Goal: Information Seeking & Learning: Learn about a topic

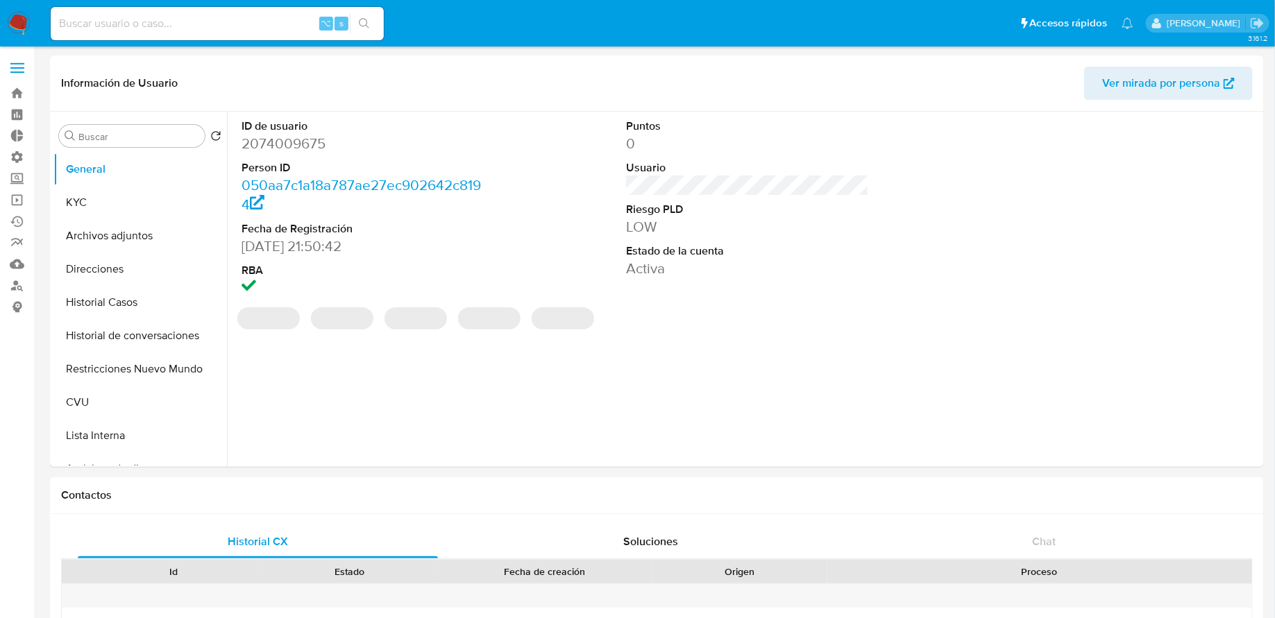
select select "10"
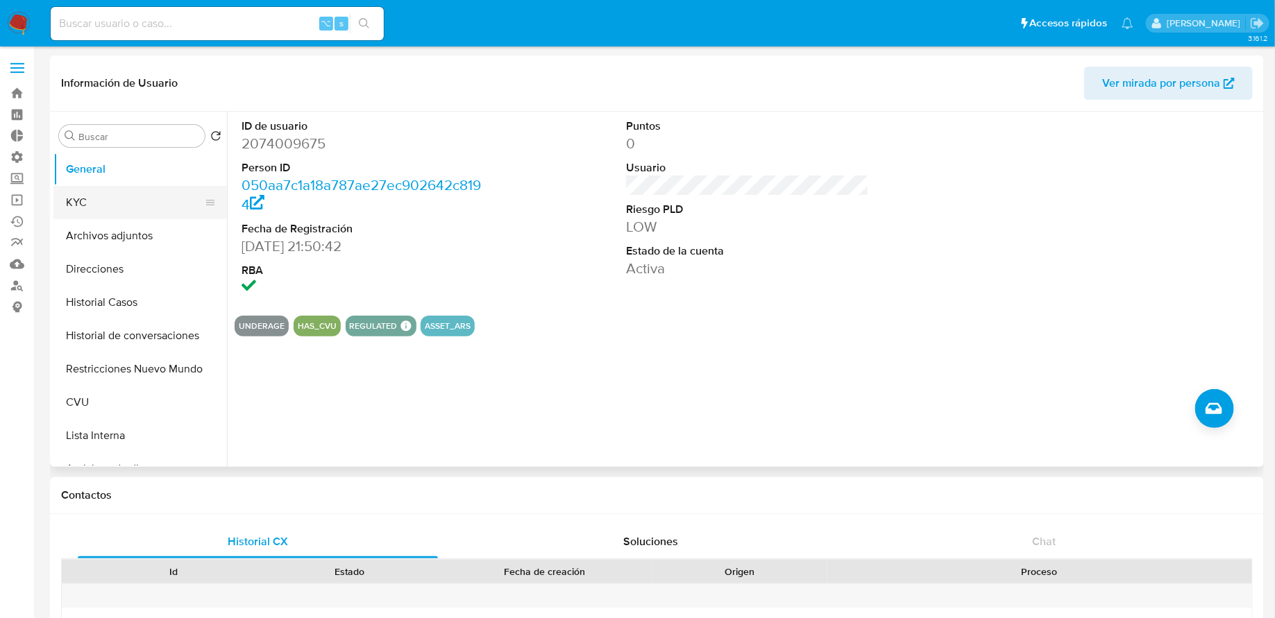
click at [148, 199] on button "KYC" at bounding box center [134, 202] width 162 height 33
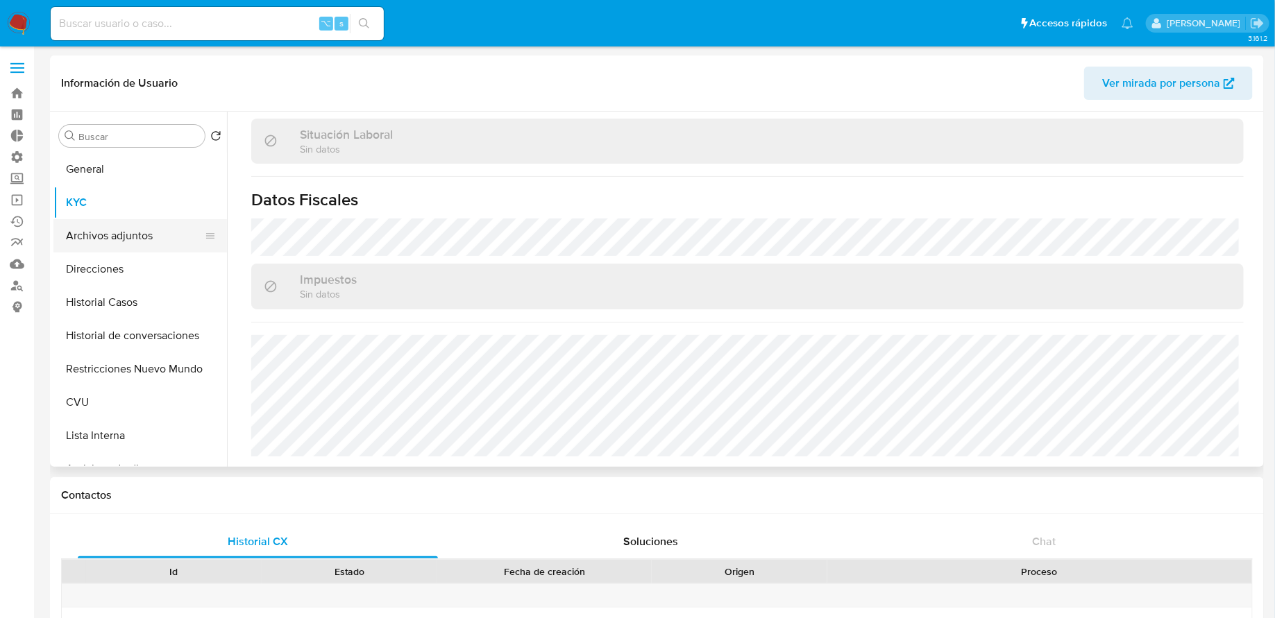
click at [144, 239] on button "Archivos adjuntos" at bounding box center [134, 235] width 162 height 33
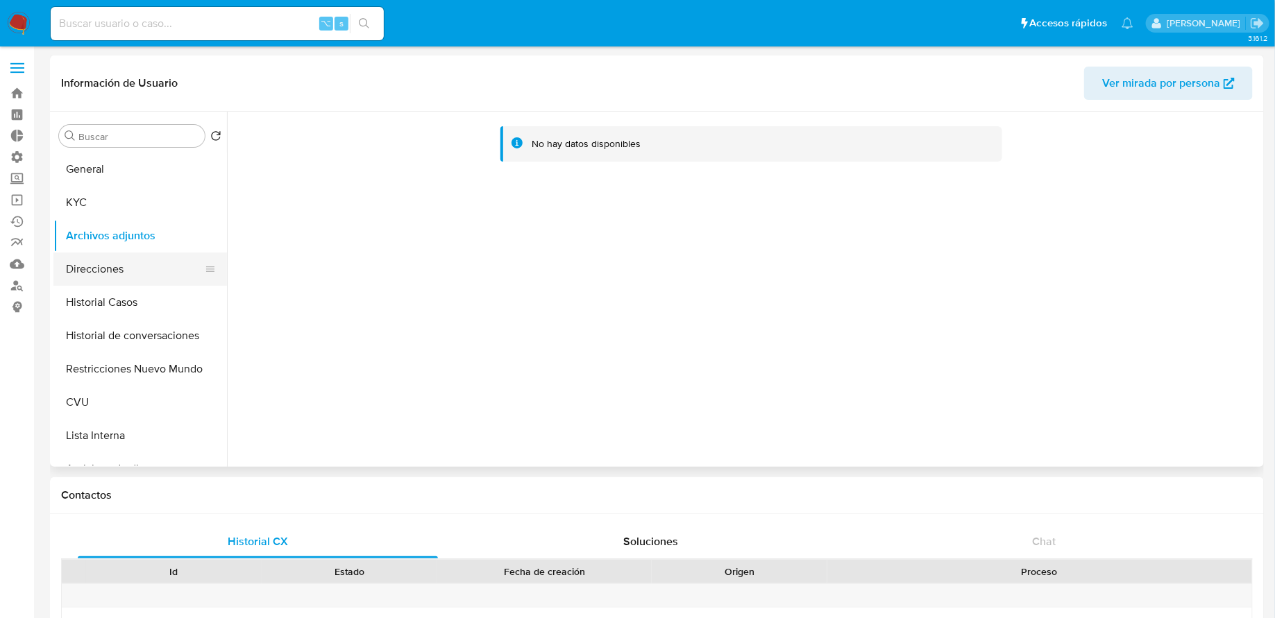
click at [138, 267] on button "Direcciones" at bounding box center [134, 269] width 162 height 33
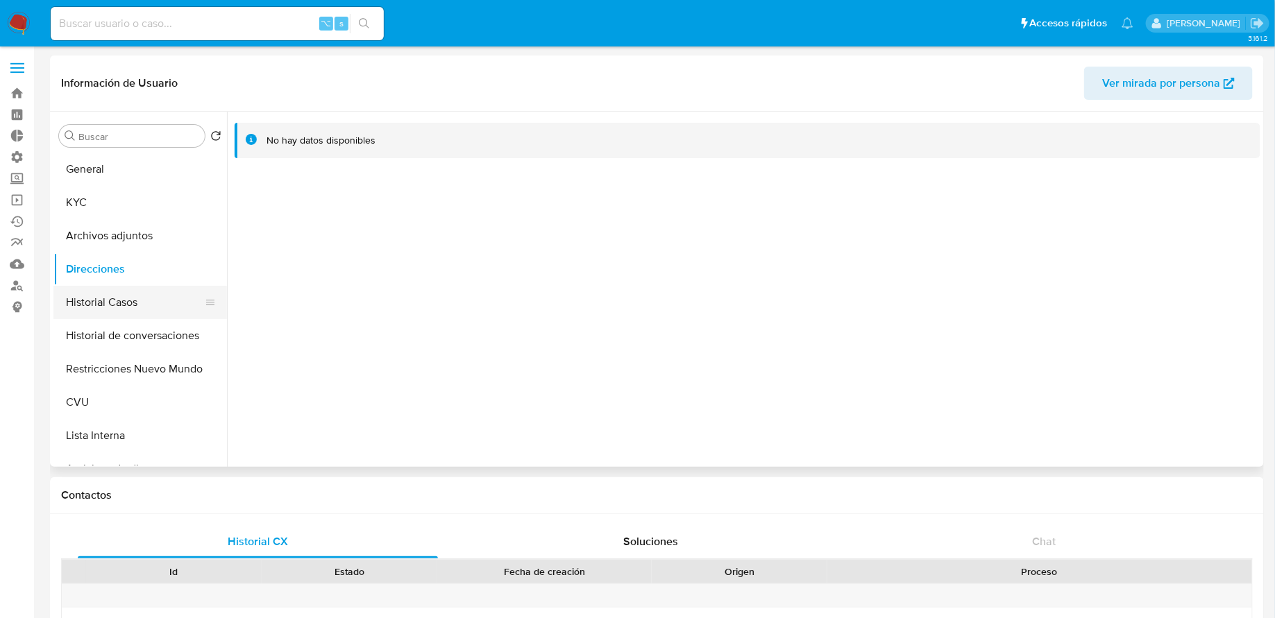
click at [118, 295] on button "Historial Casos" at bounding box center [134, 302] width 162 height 33
click at [104, 341] on button "Historial de conversaciones" at bounding box center [134, 335] width 162 height 33
click at [106, 375] on button "Restricciones Nuevo Mundo" at bounding box center [134, 369] width 162 height 33
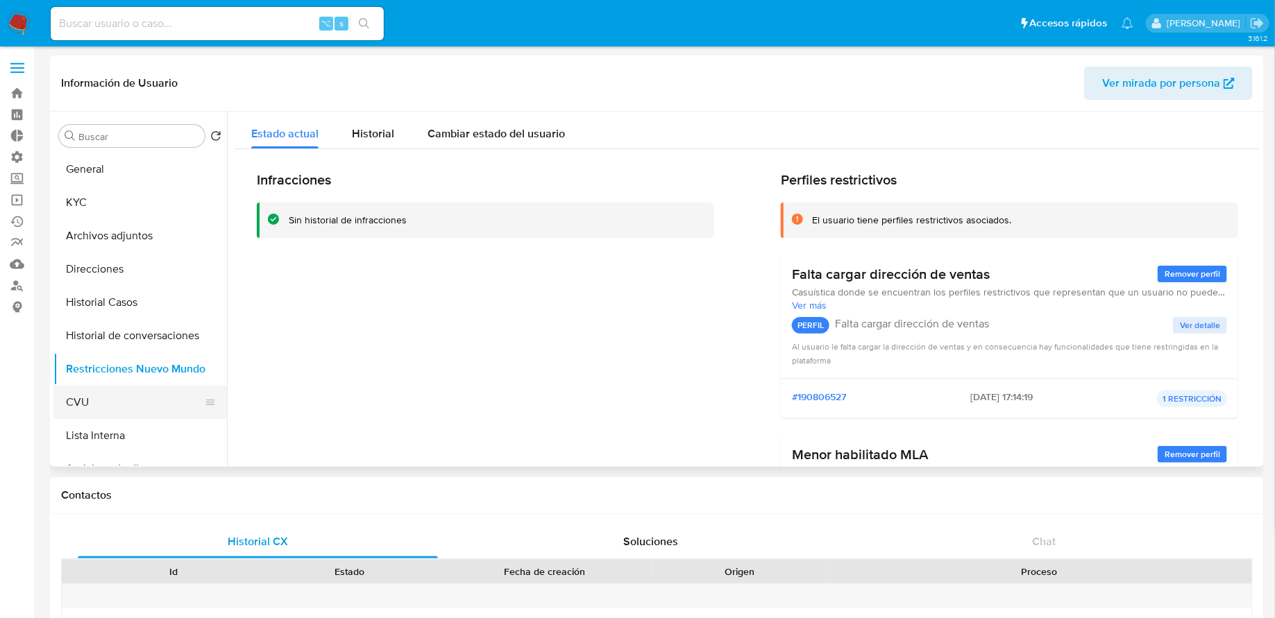
click at [146, 391] on button "CVU" at bounding box center [134, 402] width 162 height 33
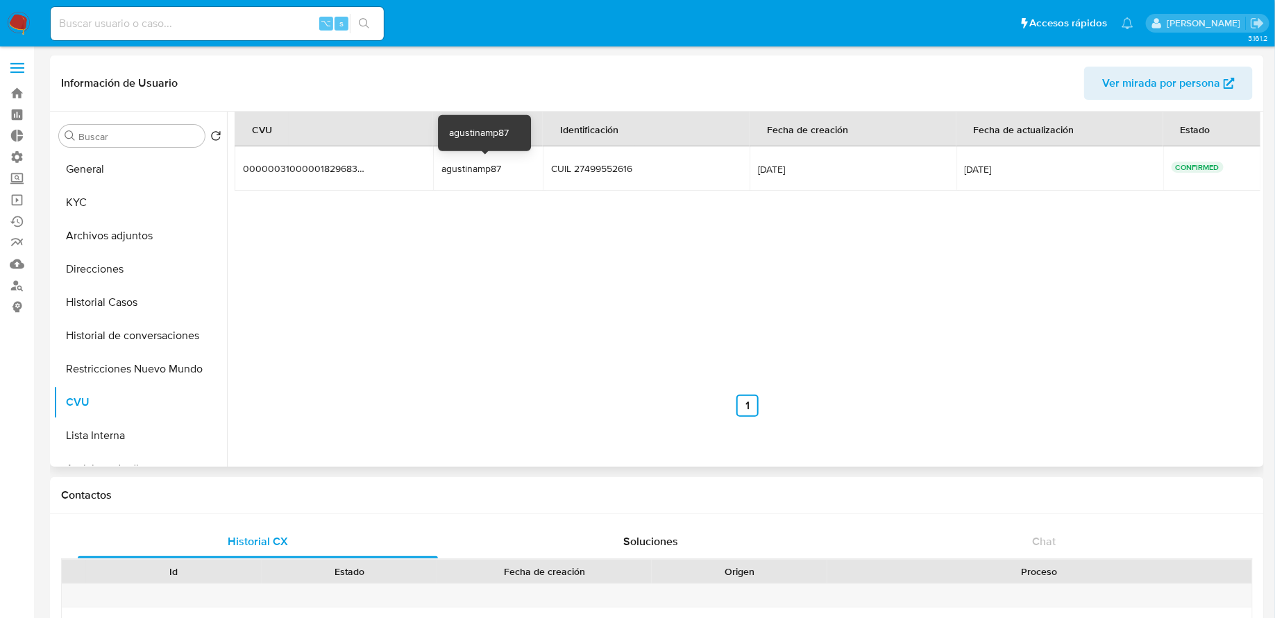
click at [468, 171] on div "agustinamp87" at bounding box center [485, 168] width 89 height 12
click at [104, 441] on button "Lista Interna" at bounding box center [134, 435] width 162 height 33
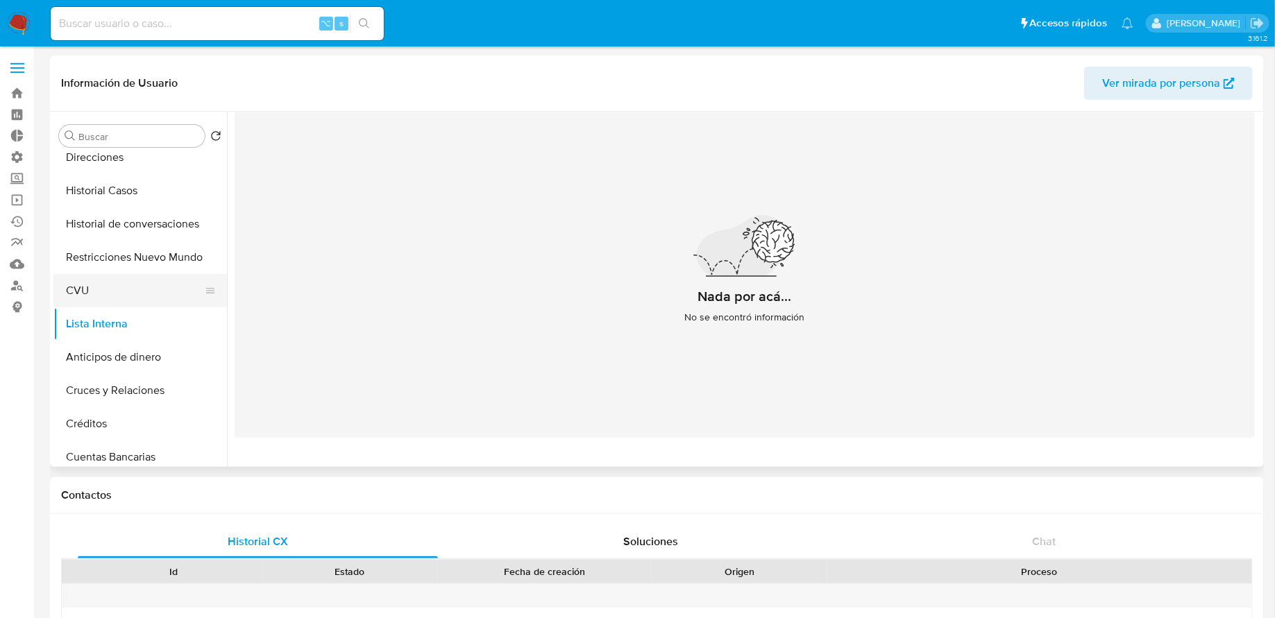
scroll to position [115, 0]
click at [140, 348] on button "Anticipos de dinero" at bounding box center [134, 353] width 162 height 33
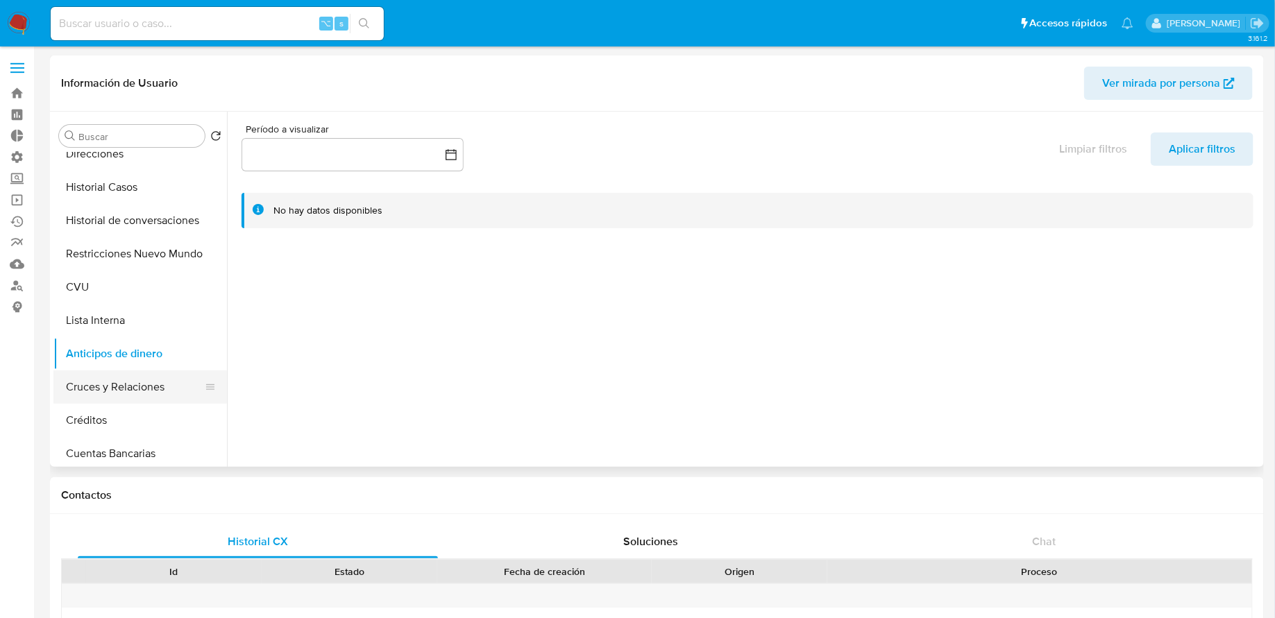
click at [129, 398] on button "Cruces y Relaciones" at bounding box center [134, 387] width 162 height 33
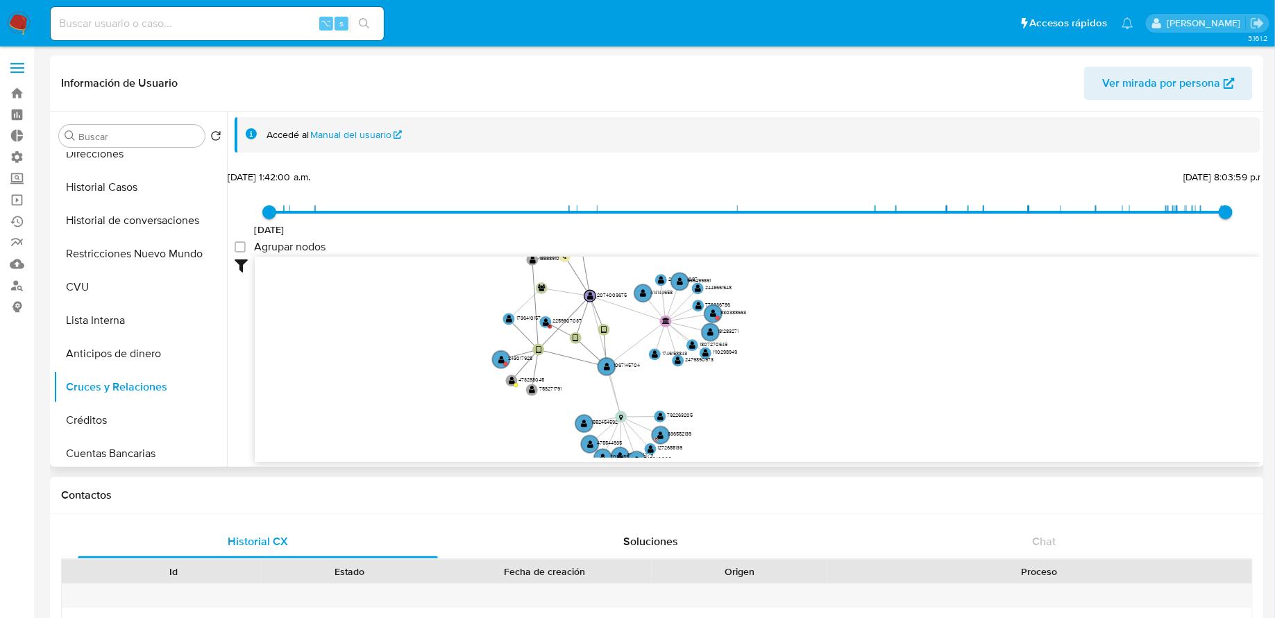
drag, startPoint x: 487, startPoint y: 420, endPoint x: 539, endPoint y: 417, distance: 52.8
click at [539, 417] on icon "user-243017928  243017928 device-615ce2c808813b0017055d2e  user-1067145704  …" at bounding box center [758, 357] width 1006 height 201
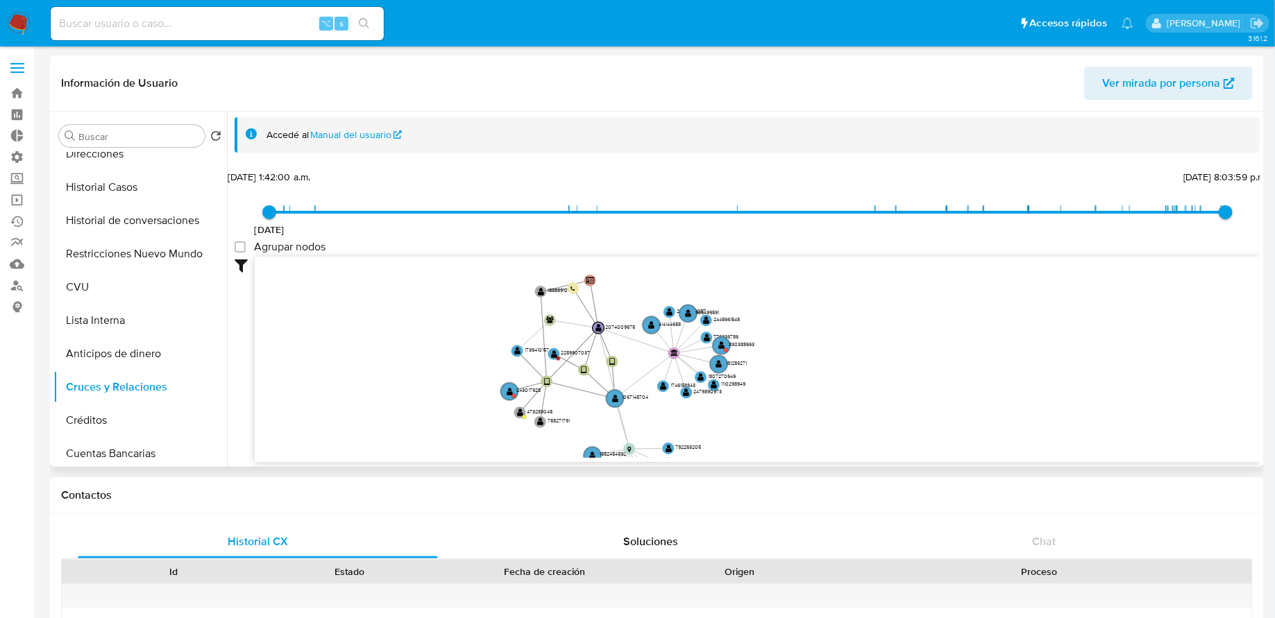
drag, startPoint x: 621, startPoint y: 331, endPoint x: 629, endPoint y: 364, distance: 34.3
click at [629, 364] on icon "user-243017928  243017928 device-615ce2c808813b0017055d2e  user-1067145704  …" at bounding box center [758, 357] width 1006 height 201
click at [549, 362] on icon "user-243017928  243017928 device-615ce2c808813b0017055d2e  user-1067145704  …" at bounding box center [758, 357] width 1006 height 201
click at [553, 358] on text "" at bounding box center [554, 356] width 6 height 8
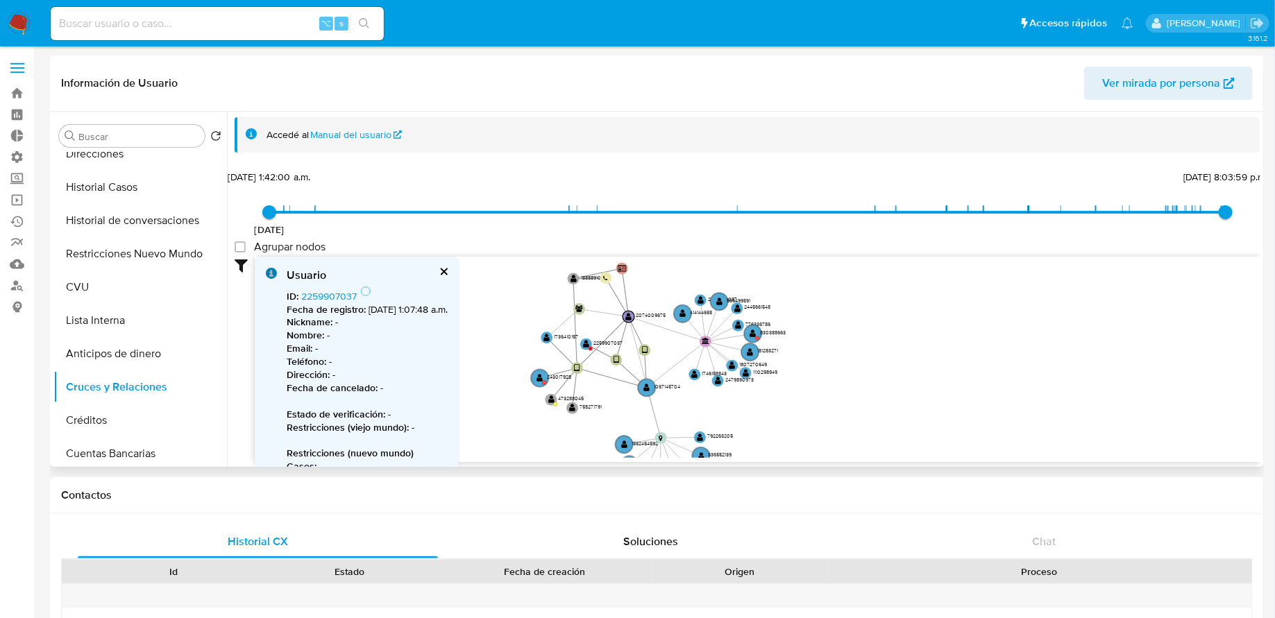
drag, startPoint x: 503, startPoint y: 292, endPoint x: 534, endPoint y: 278, distance: 33.9
click at [534, 278] on icon "user-243017928  243017928 device-615ce2c808813b0017055d2e  user-1067145704  …" at bounding box center [758, 357] width 1006 height 201
click at [554, 338] on text "1736410157" at bounding box center [566, 337] width 24 height 8
click at [542, 384] on circle at bounding box center [538, 376] width 21 height 21
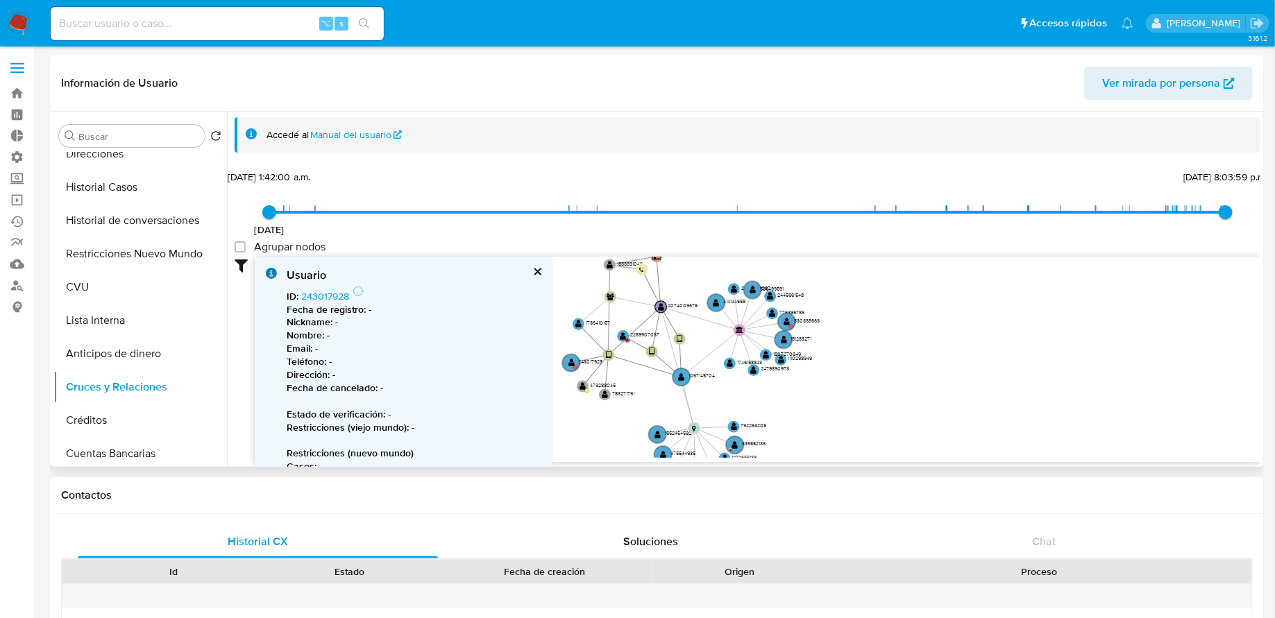
drag, startPoint x: 636, startPoint y: 399, endPoint x: 670, endPoint y: 387, distance: 36.0
click at [670, 387] on icon "user-243017928  243017928 device-615ce2c808813b0017055d2e  user-1067145704  …" at bounding box center [758, 357] width 1006 height 201
click at [572, 387] on icon "user-243017928  243017928 device-615ce2c808813b0017055d2e  user-1067145704  …" at bounding box center [758, 357] width 1006 height 201
click at [582, 387] on text "" at bounding box center [583, 386] width 6 height 8
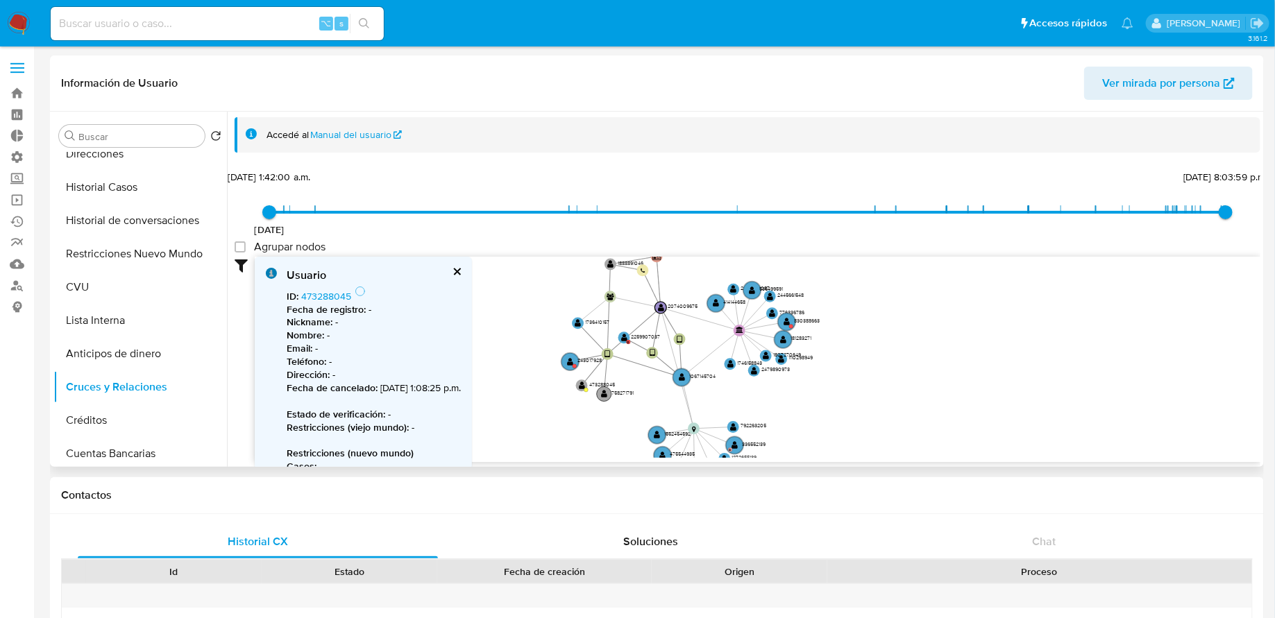
click at [605, 399] on circle at bounding box center [604, 394] width 15 height 15
click at [464, 267] on button "cerrar" at bounding box center [459, 271] width 9 height 9
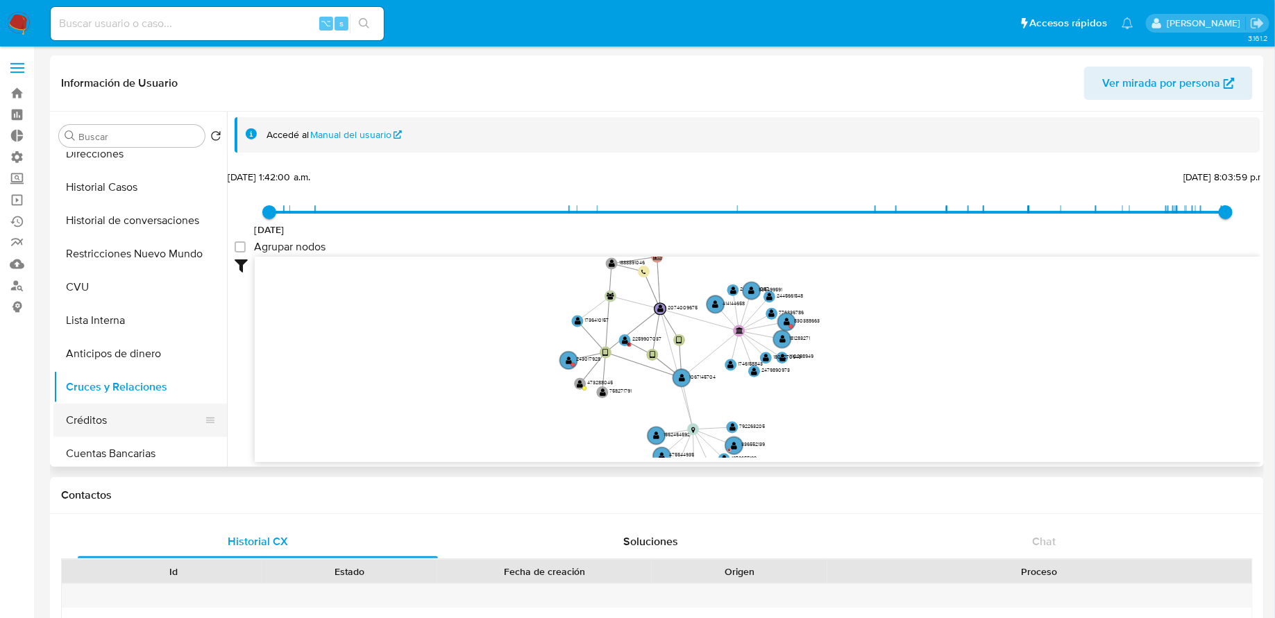
click at [147, 425] on button "Créditos" at bounding box center [134, 420] width 162 height 33
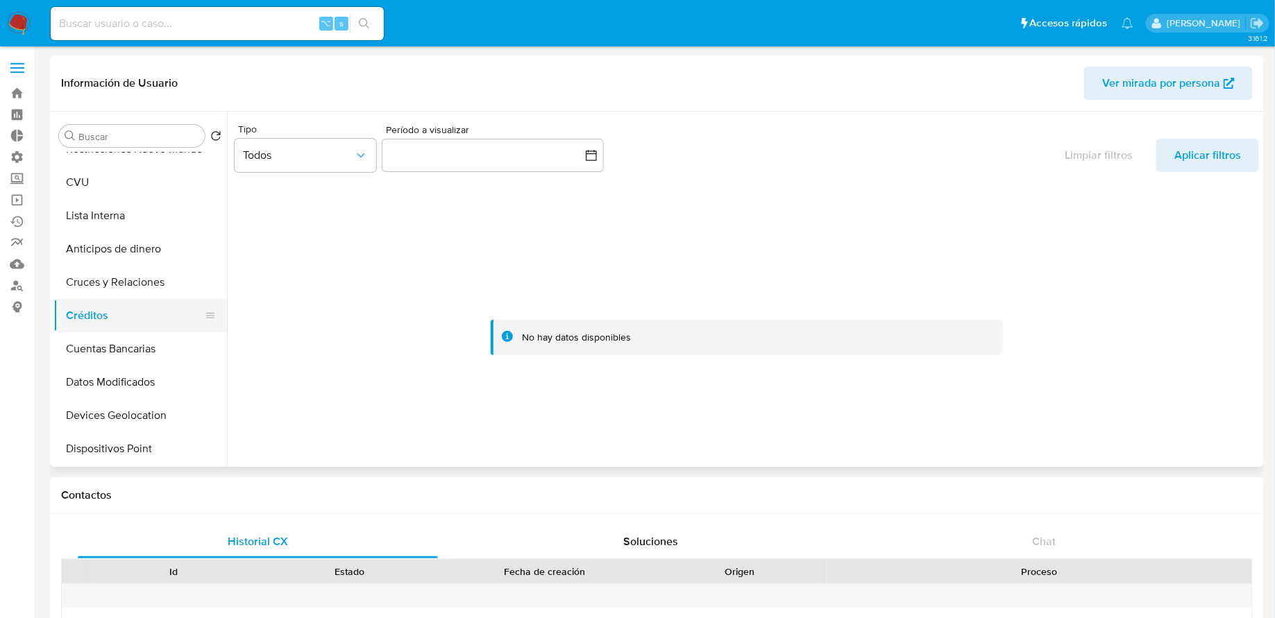
scroll to position [222, 0]
click at [133, 339] on button "Cuentas Bancarias" at bounding box center [134, 346] width 162 height 33
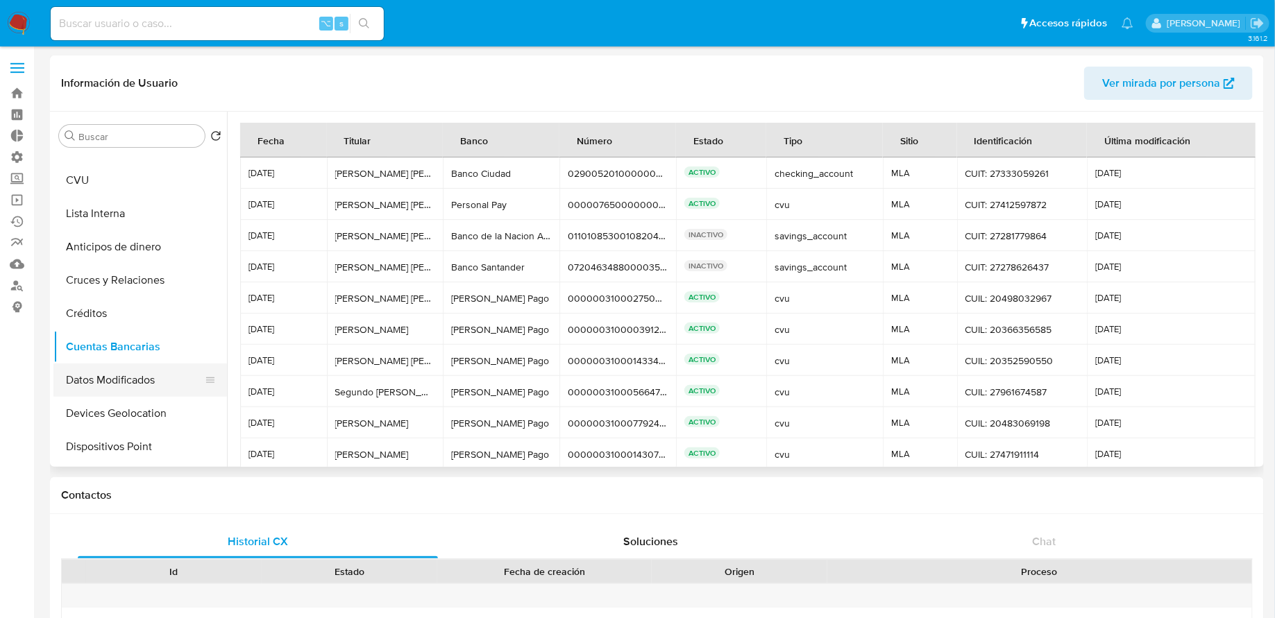
click at [132, 386] on button "Datos Modificados" at bounding box center [134, 380] width 162 height 33
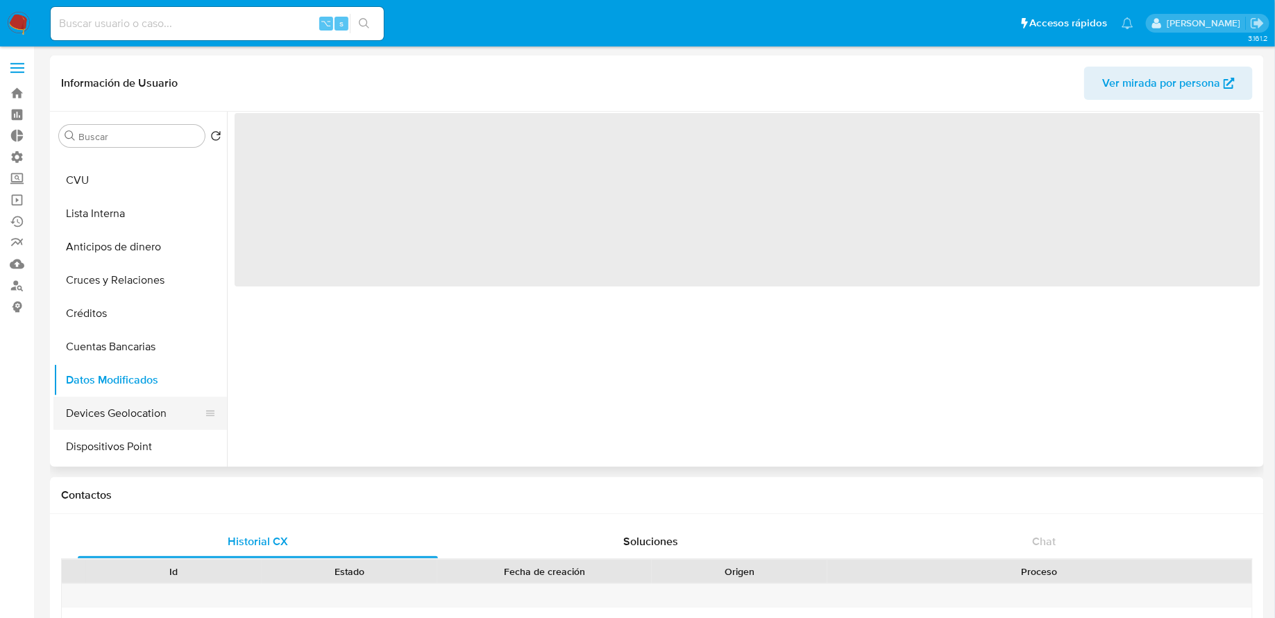
click at [119, 414] on button "Devices Geolocation" at bounding box center [134, 413] width 162 height 33
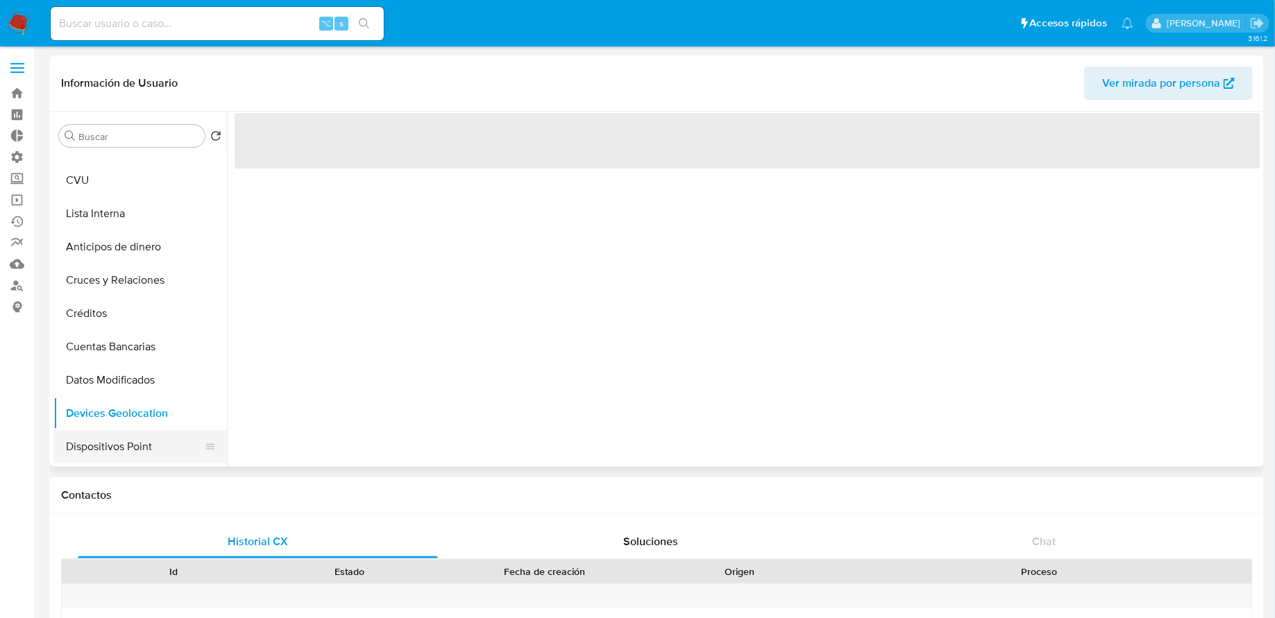
click at [120, 446] on button "Dispositivos Point" at bounding box center [134, 446] width 162 height 33
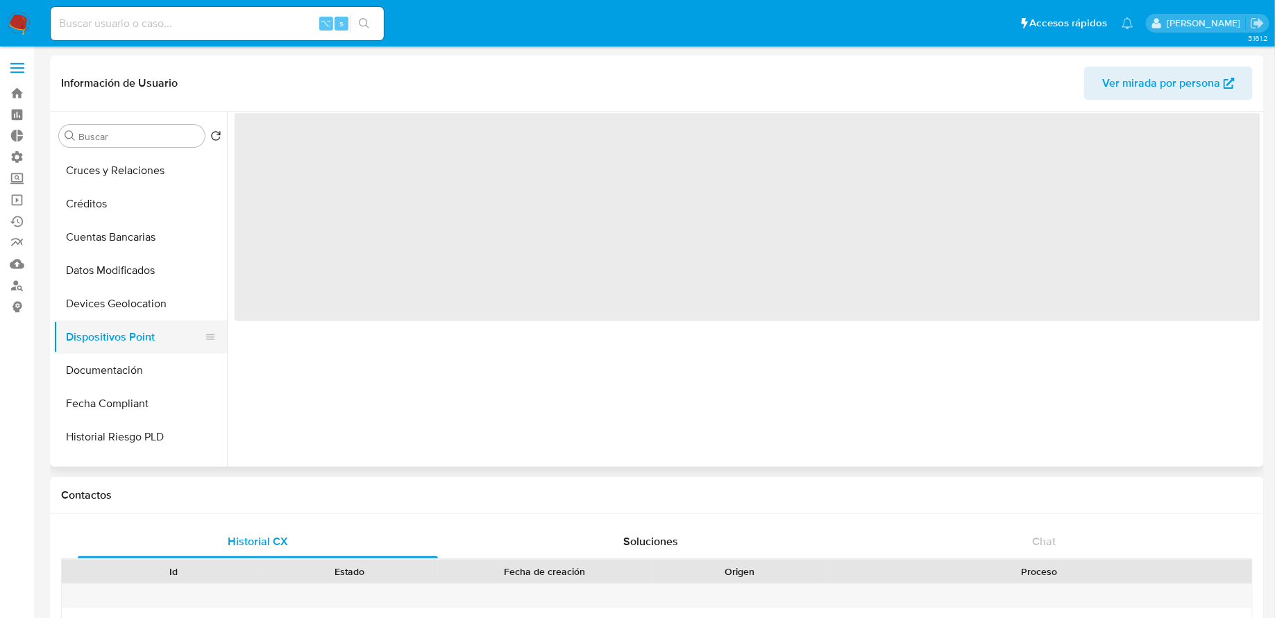
scroll to position [422, 0]
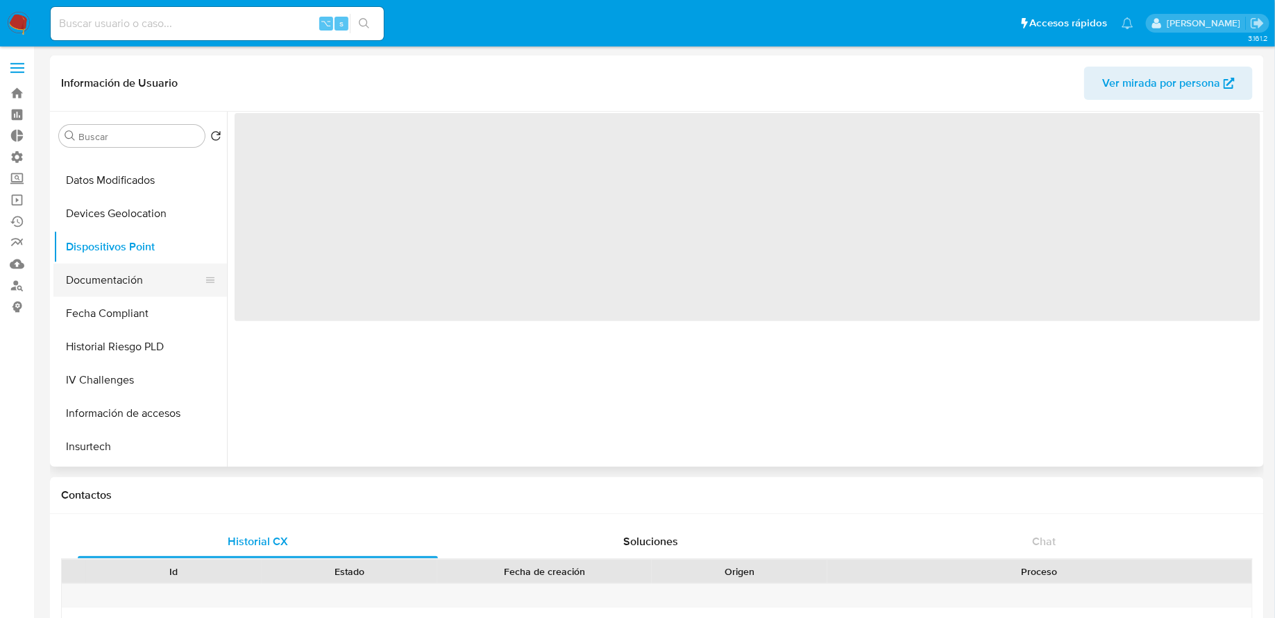
click at [119, 289] on button "Documentación" at bounding box center [134, 280] width 162 height 33
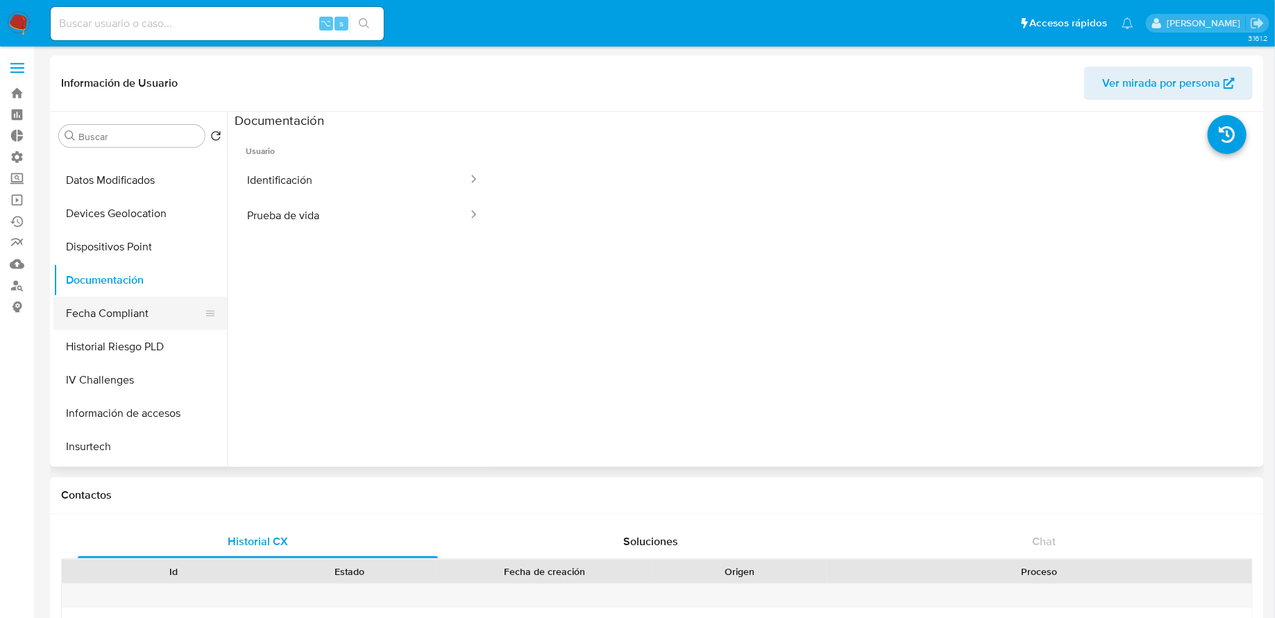
click at [118, 312] on button "Fecha Compliant" at bounding box center [134, 313] width 162 height 33
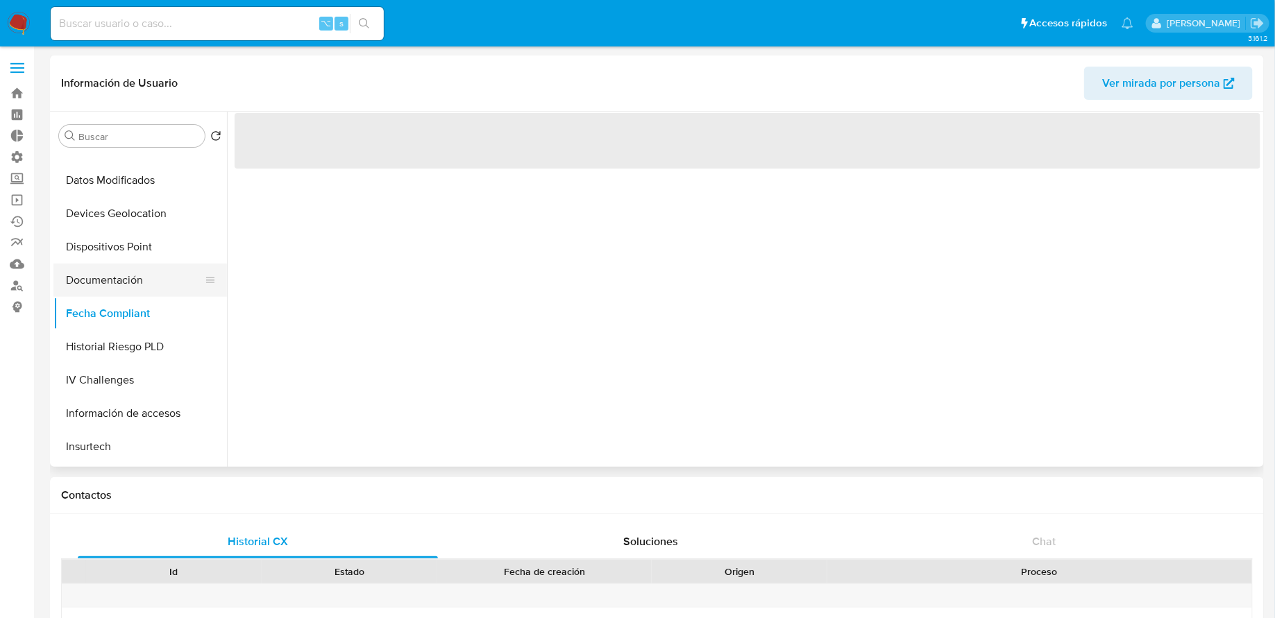
click at [127, 287] on button "Documentación" at bounding box center [134, 280] width 162 height 33
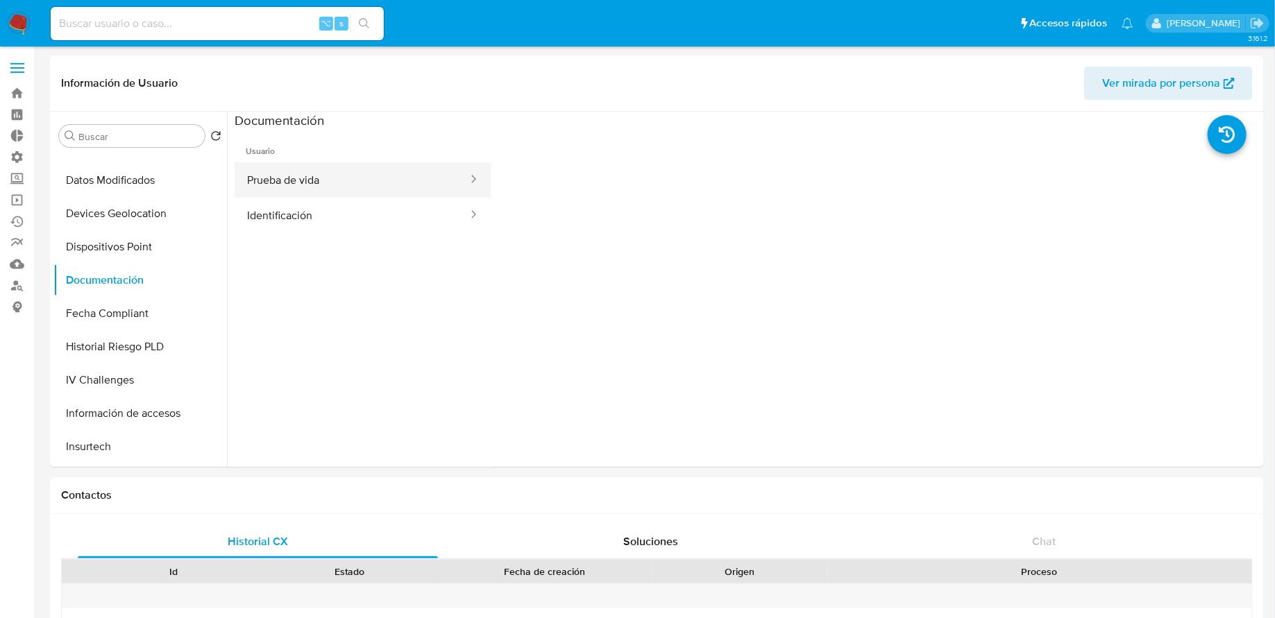
click at [344, 196] on button "Prueba de vida" at bounding box center [352, 179] width 235 height 35
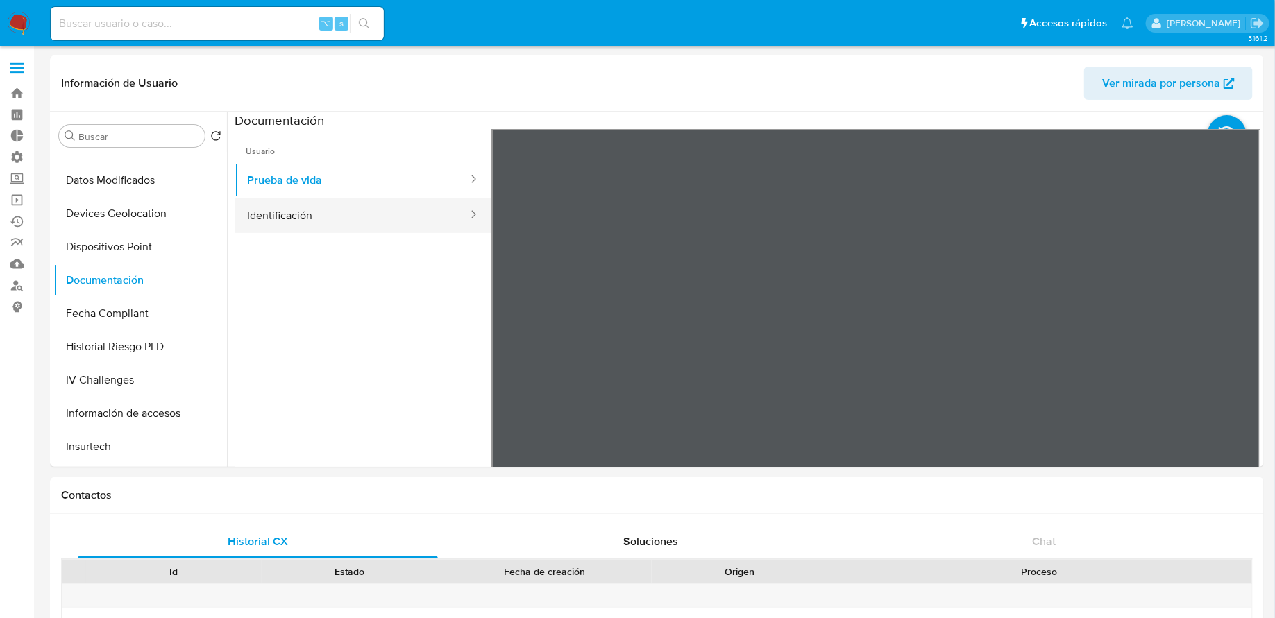
click at [340, 230] on button "Identificación" at bounding box center [352, 215] width 235 height 35
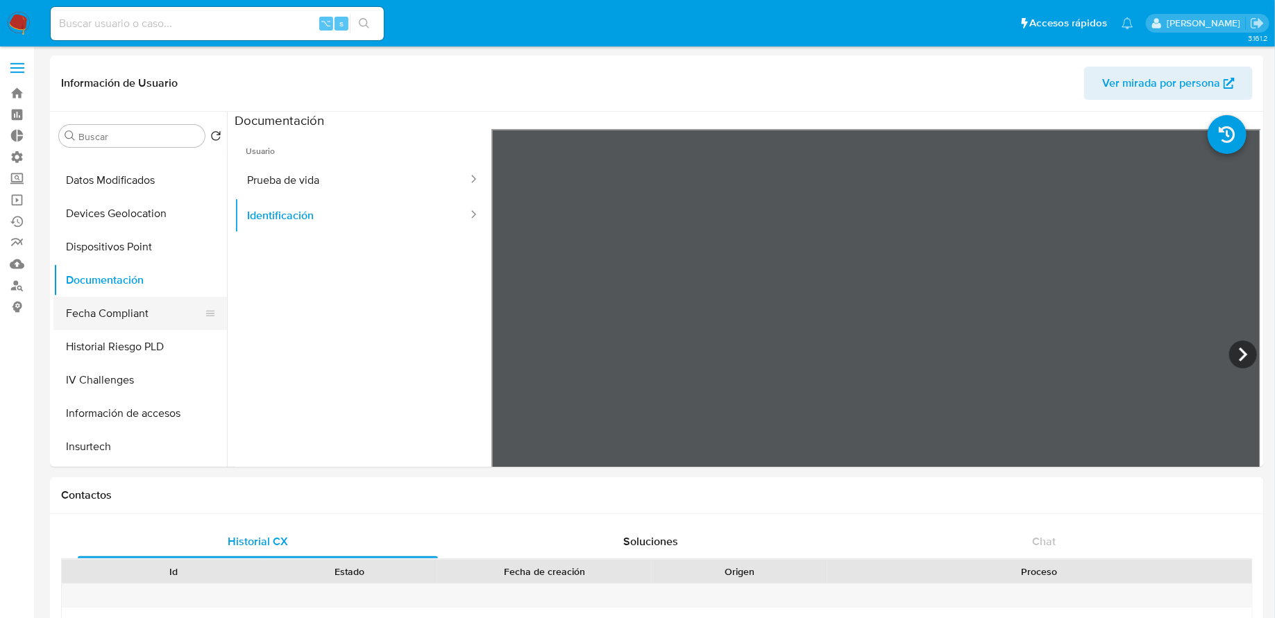
click at [141, 312] on button "Fecha Compliant" at bounding box center [134, 313] width 162 height 33
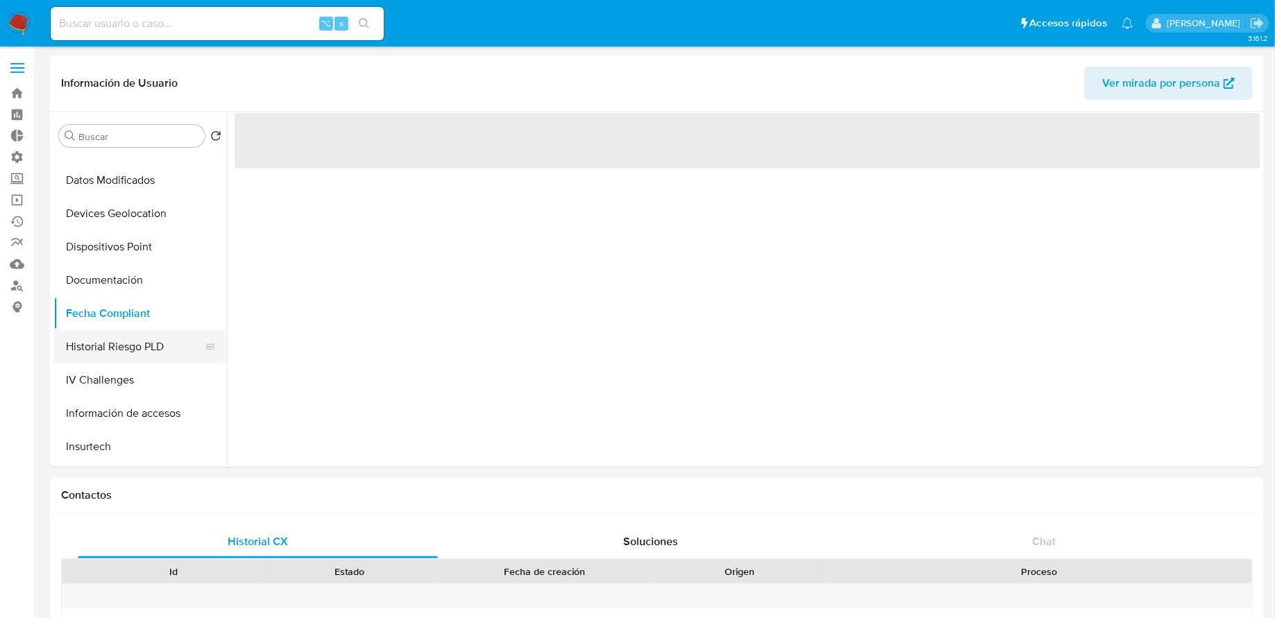
click at [119, 348] on button "Historial Riesgo PLD" at bounding box center [134, 346] width 162 height 33
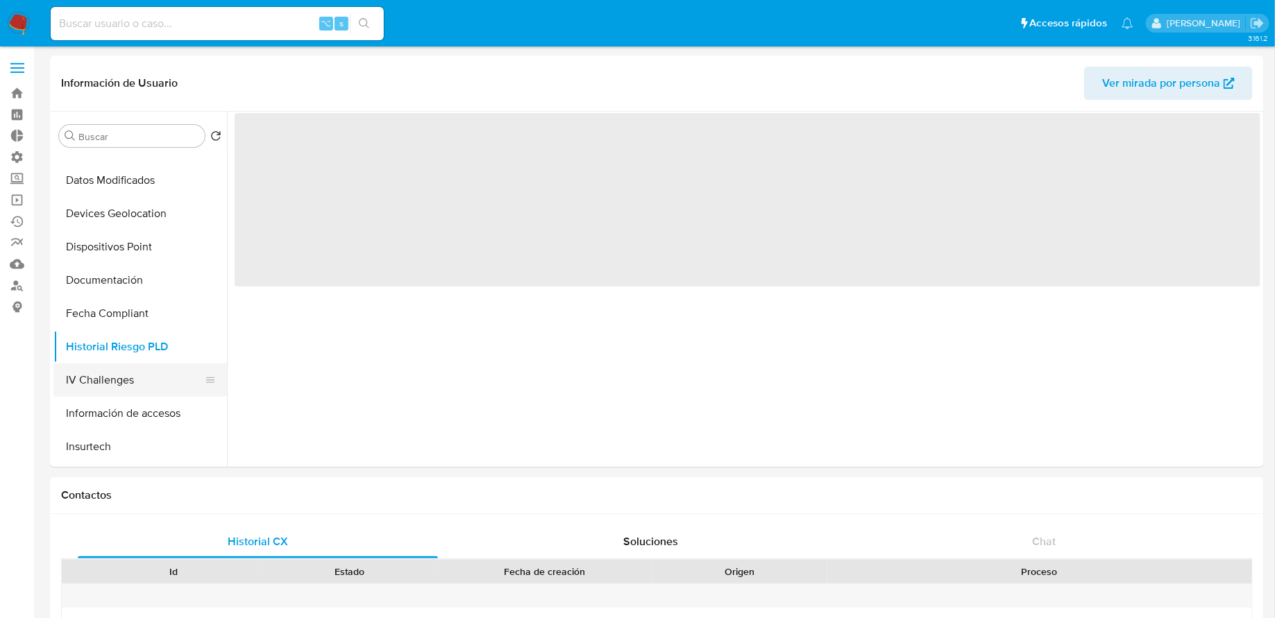
click at [121, 378] on button "IV Challenges" at bounding box center [134, 380] width 162 height 33
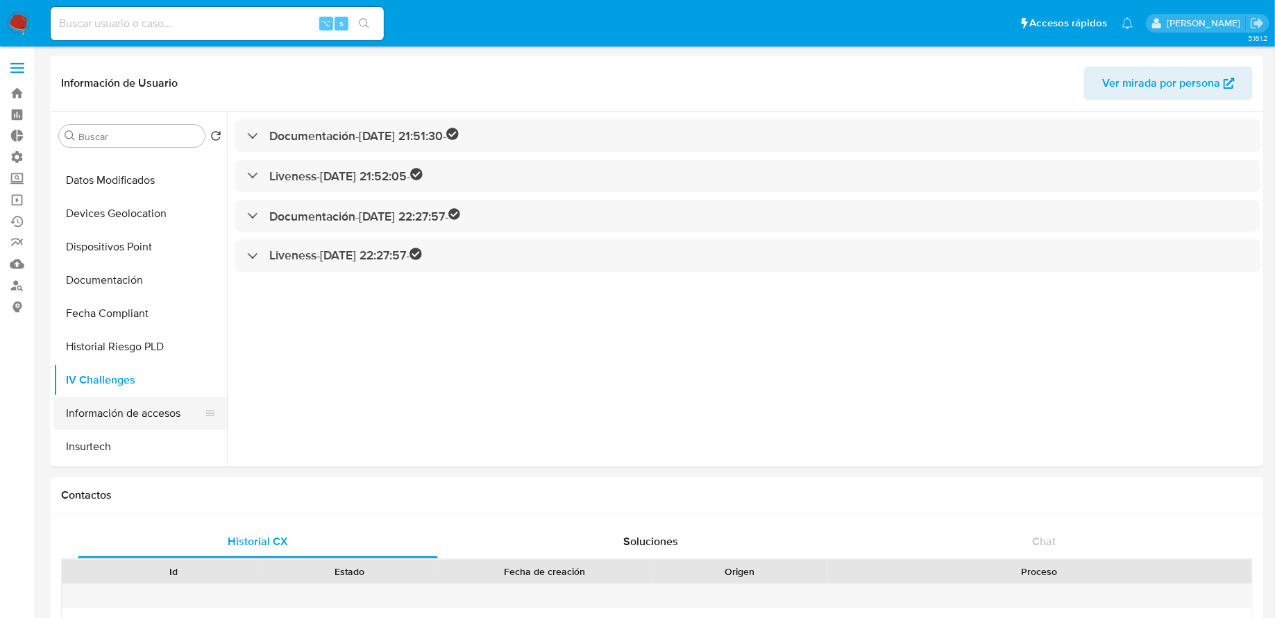
click at [125, 414] on button "Información de accesos" at bounding box center [134, 413] width 162 height 33
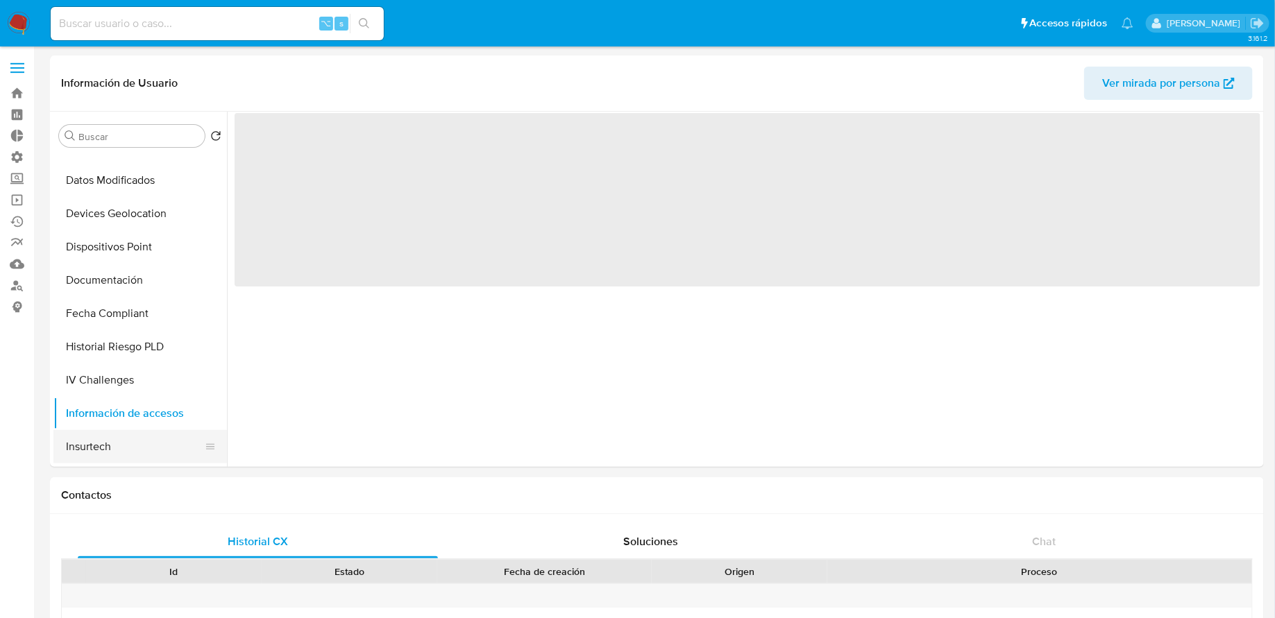
click at [120, 435] on button "Insurtech" at bounding box center [134, 446] width 162 height 33
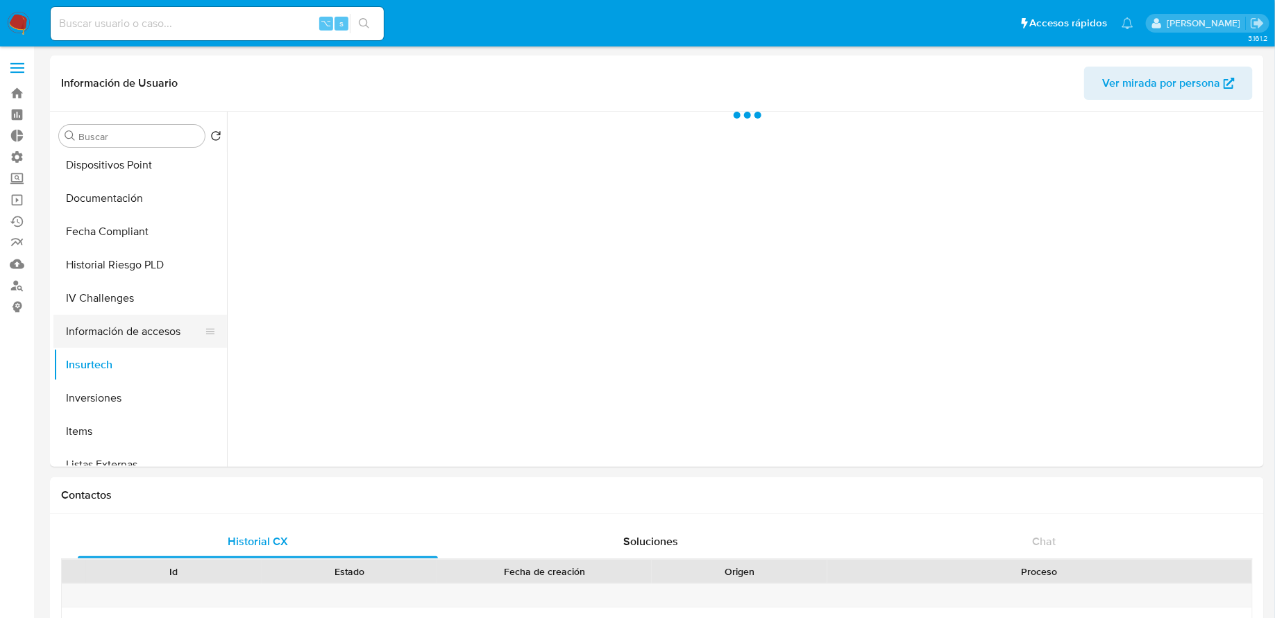
scroll to position [532, 0]
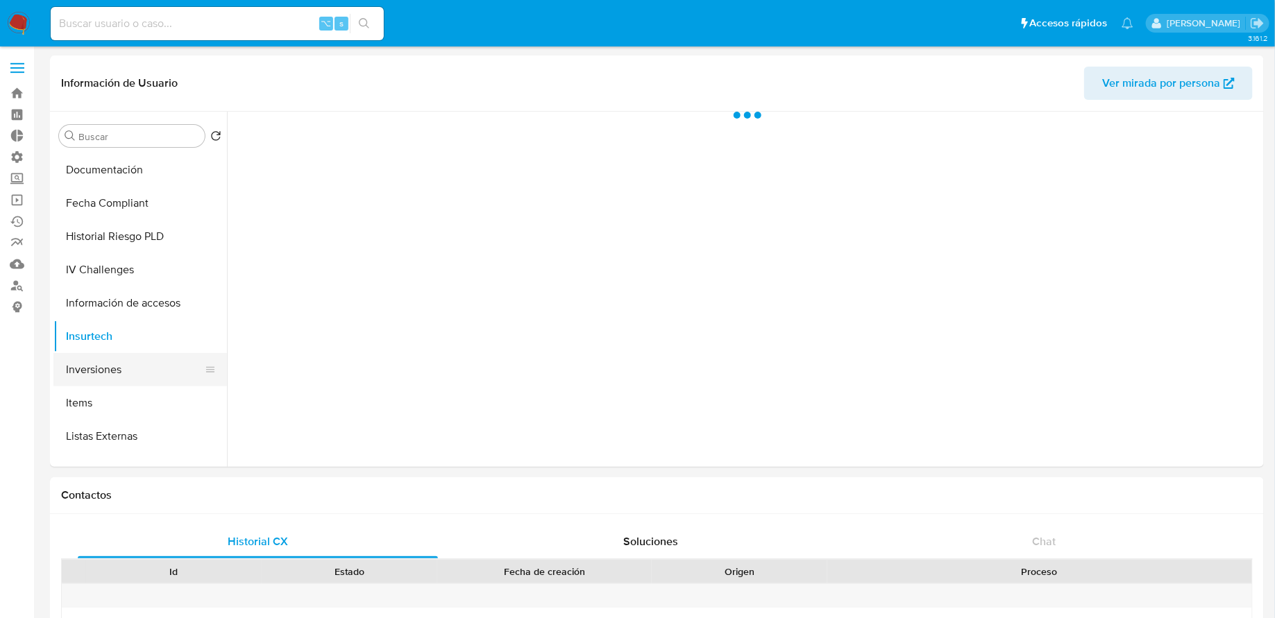
click at [126, 379] on button "Inversiones" at bounding box center [134, 369] width 162 height 33
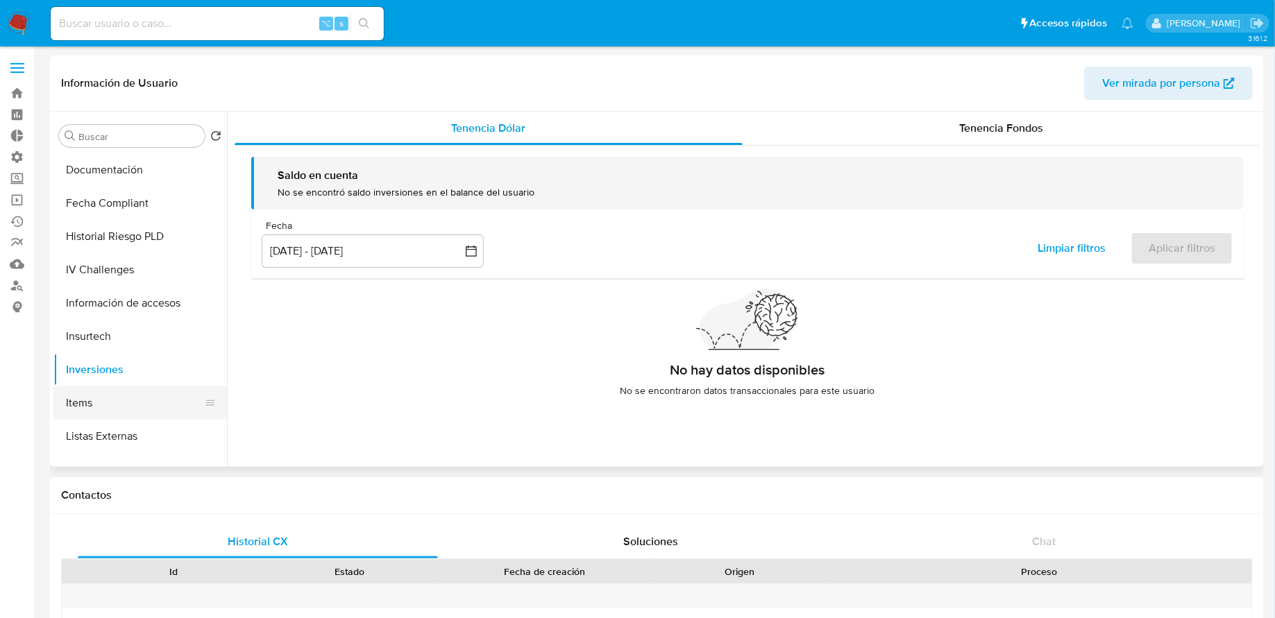
scroll to position [546, 0]
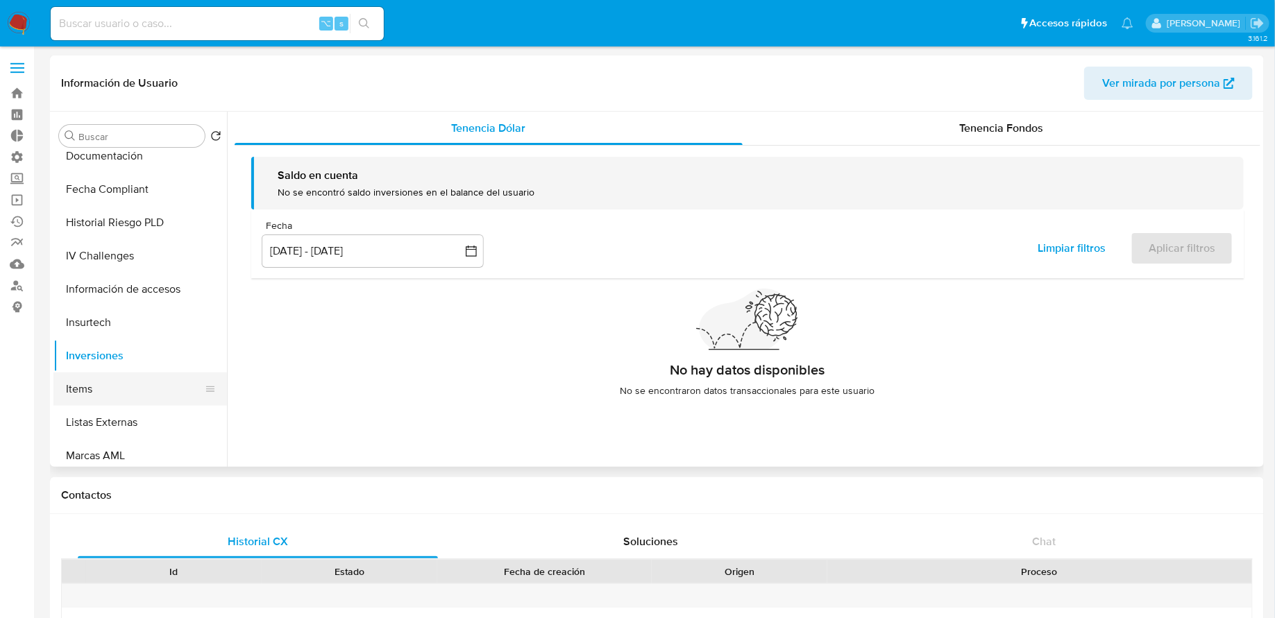
click at [119, 403] on button "Items" at bounding box center [134, 389] width 162 height 33
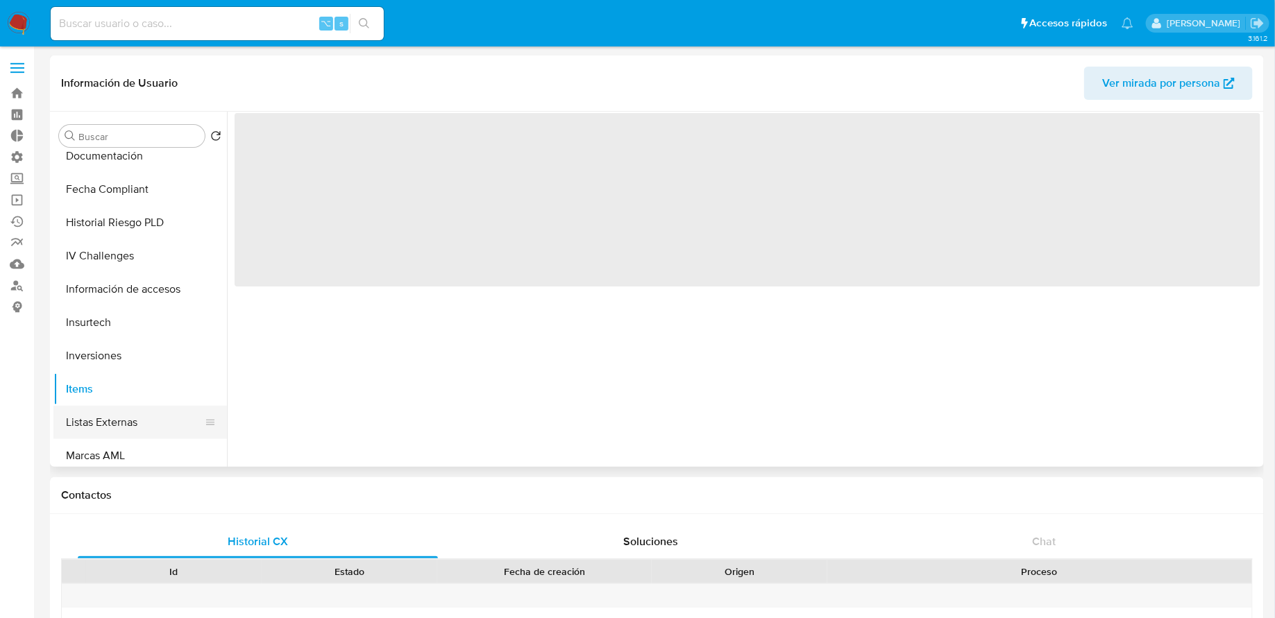
click at [114, 423] on button "Listas Externas" at bounding box center [134, 422] width 162 height 33
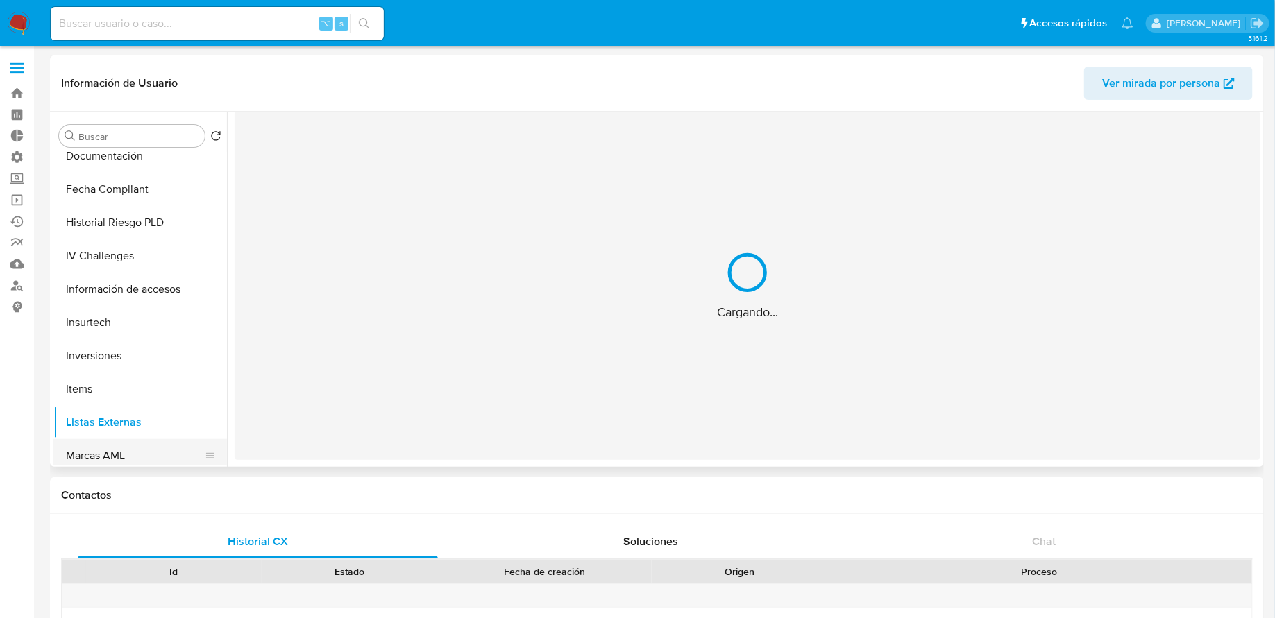
click at [113, 444] on button "Marcas AML" at bounding box center [134, 455] width 162 height 33
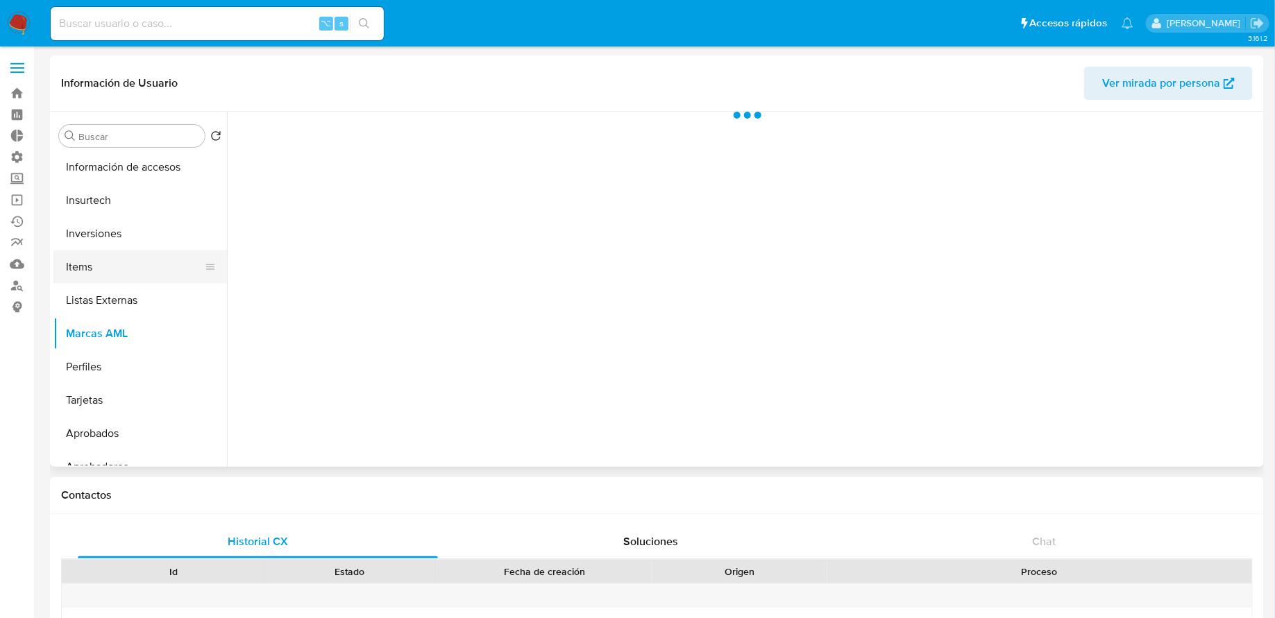
scroll to position [673, 0]
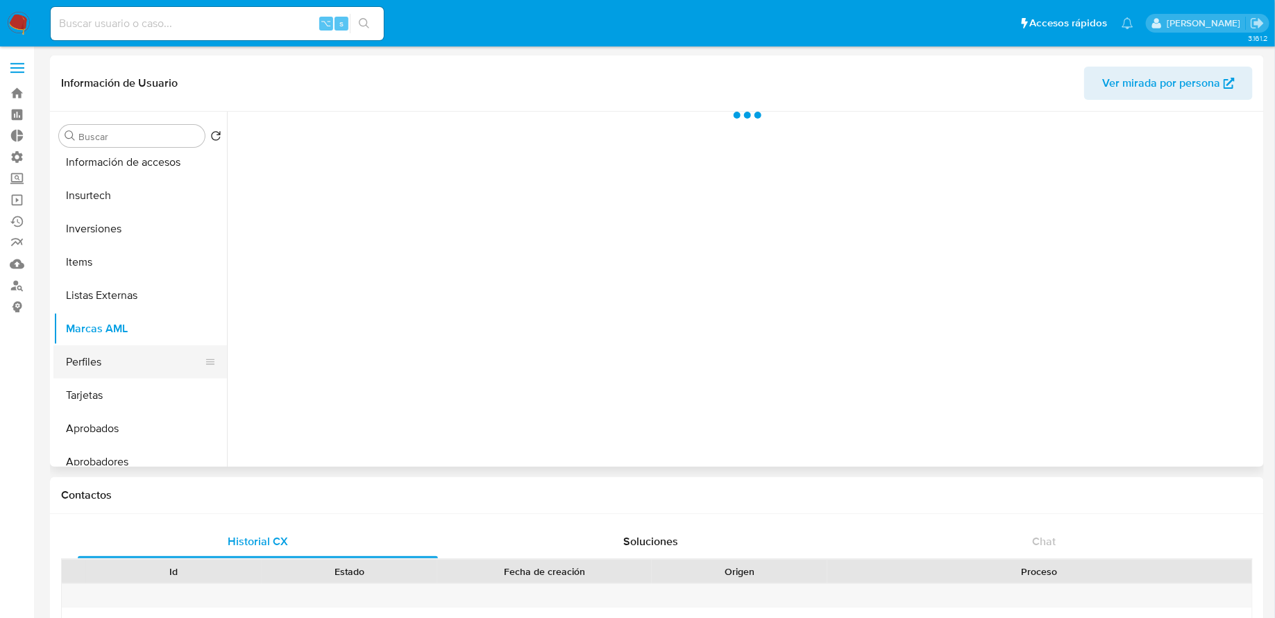
click at [110, 364] on button "Perfiles" at bounding box center [134, 362] width 162 height 33
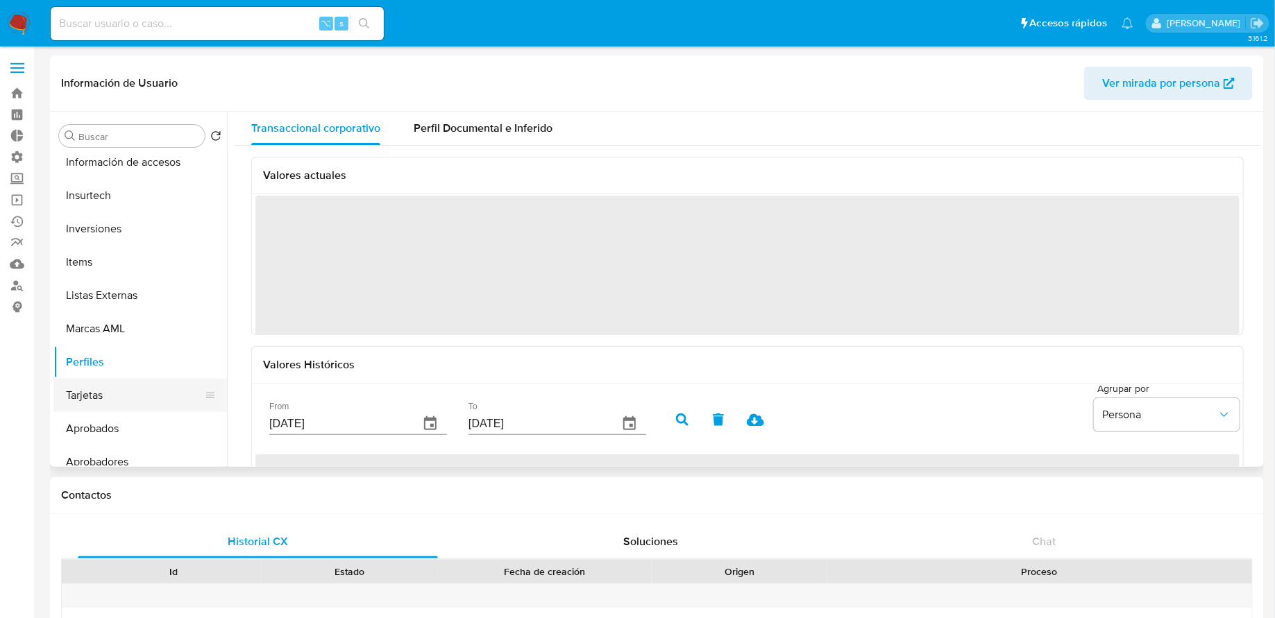
click at [112, 402] on button "Tarjetas" at bounding box center [134, 395] width 162 height 33
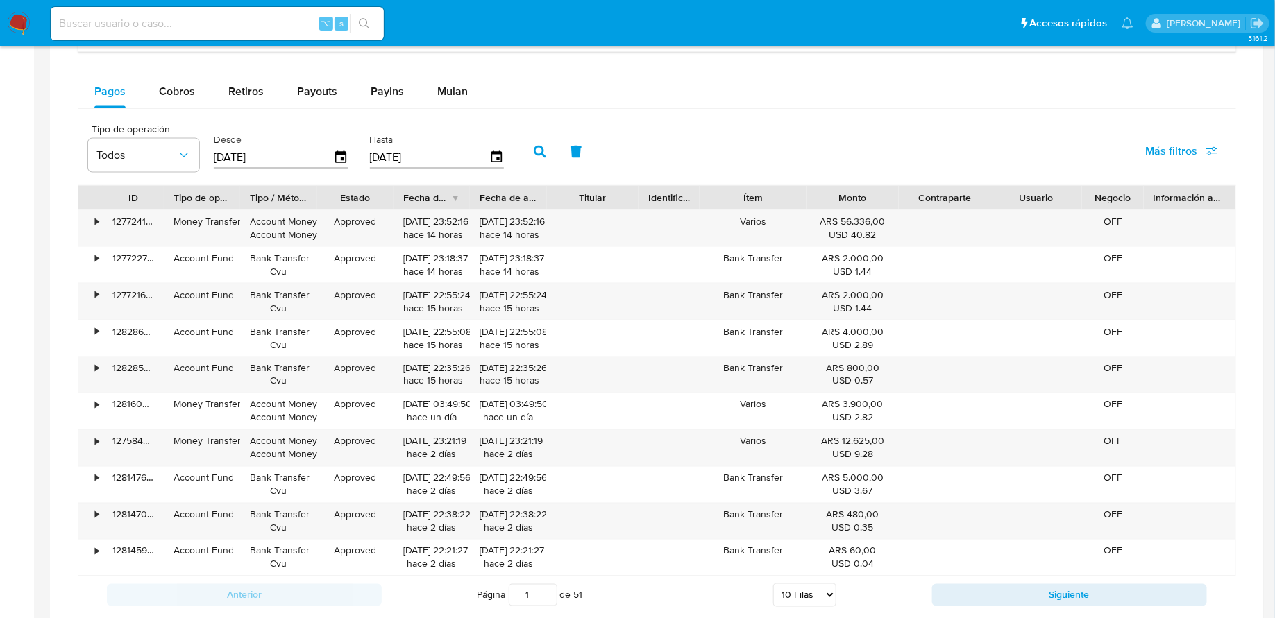
scroll to position [896, 0]
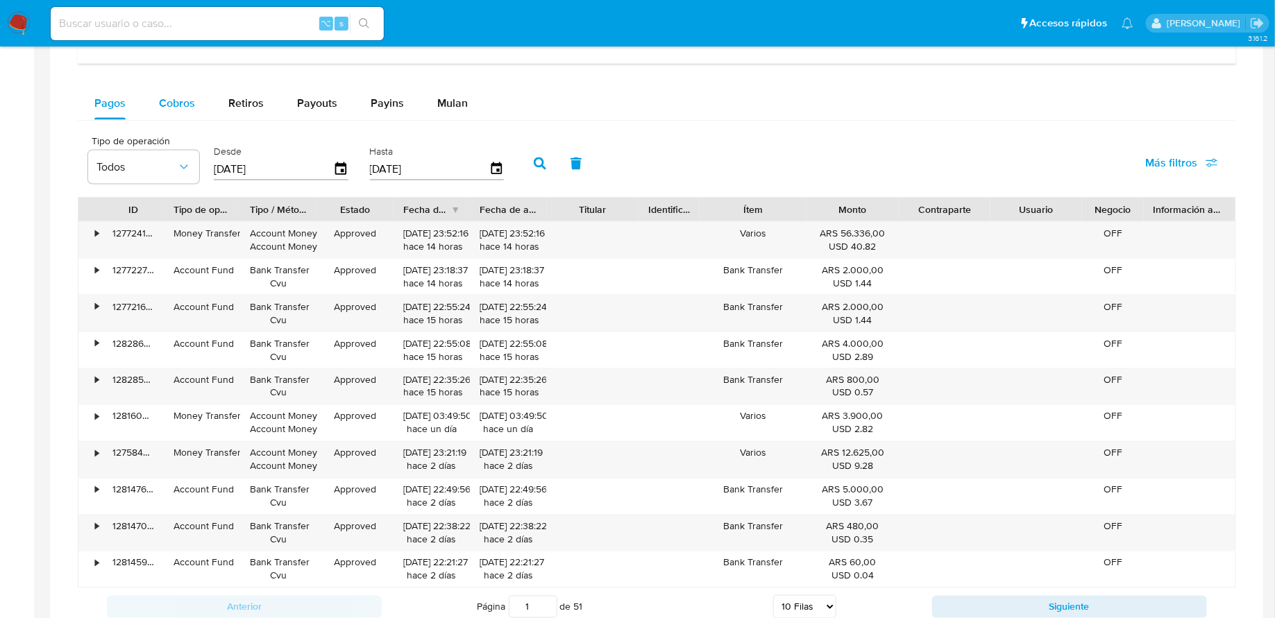
click at [173, 100] on span "Cobros" at bounding box center [177, 103] width 36 height 16
select select "10"
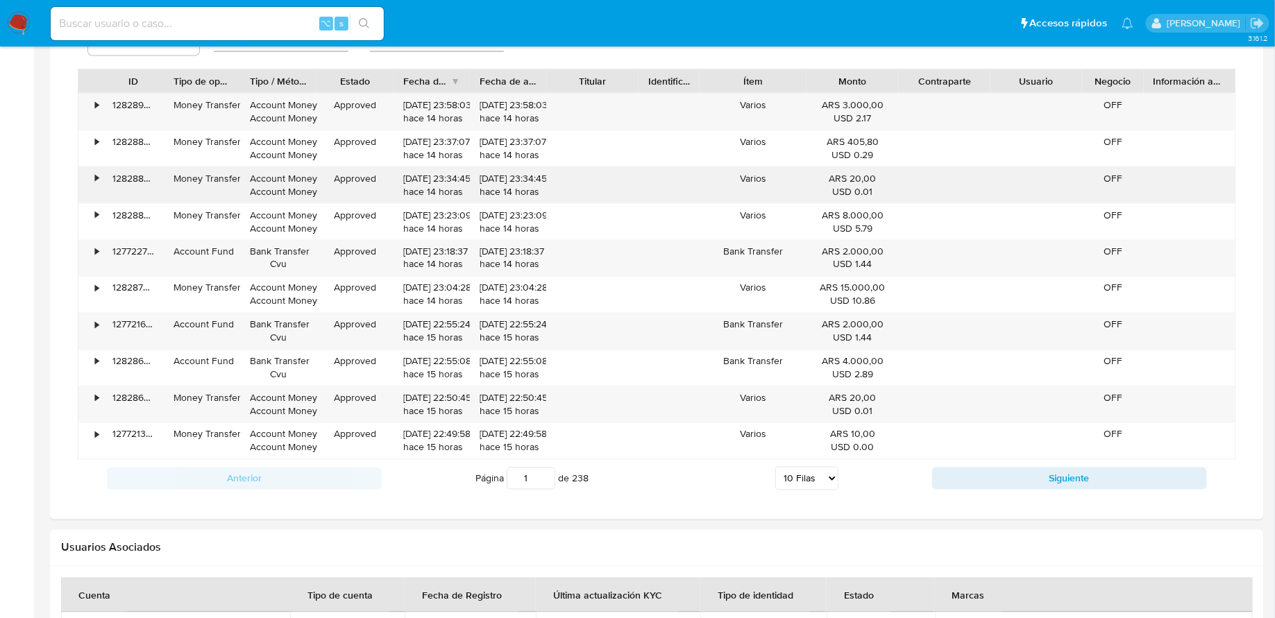
scroll to position [1069, 0]
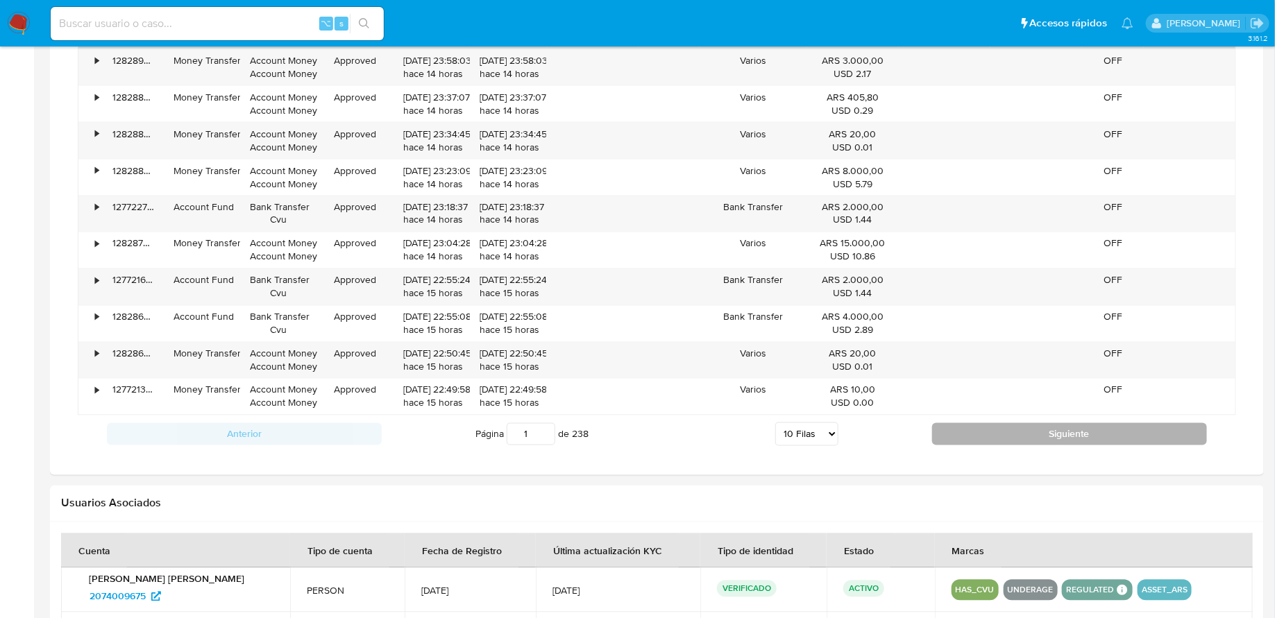
click at [955, 423] on button "Siguiente" at bounding box center [1069, 434] width 275 height 22
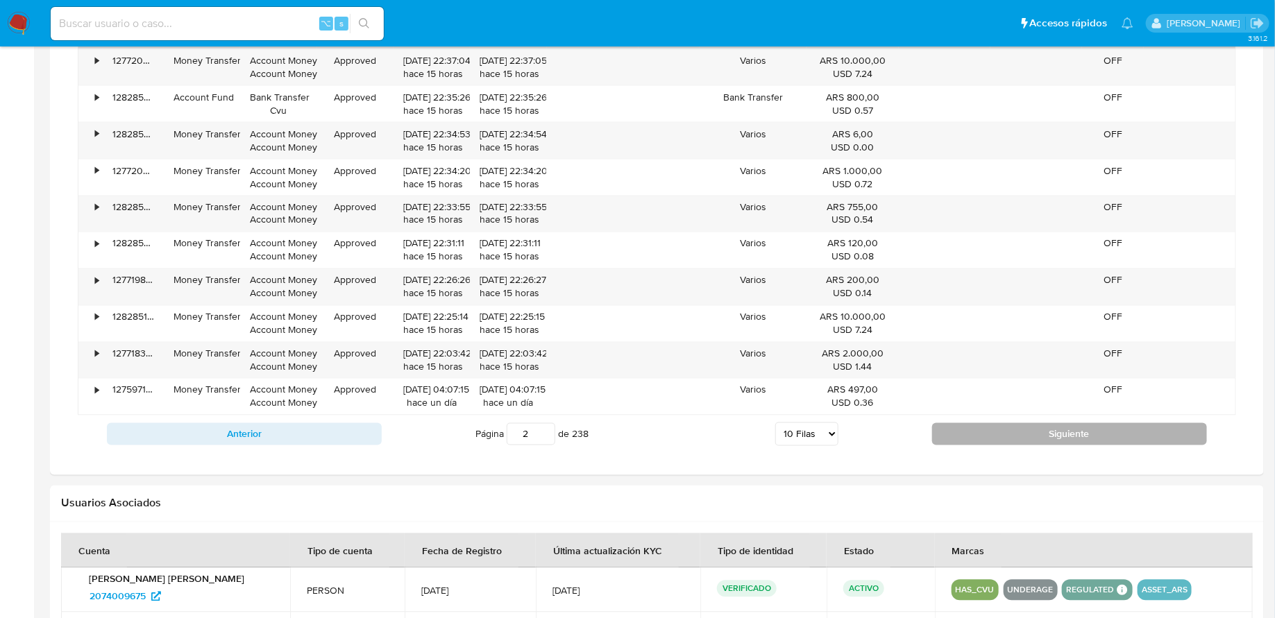
click at [959, 423] on button "Siguiente" at bounding box center [1069, 434] width 275 height 22
type input "3"
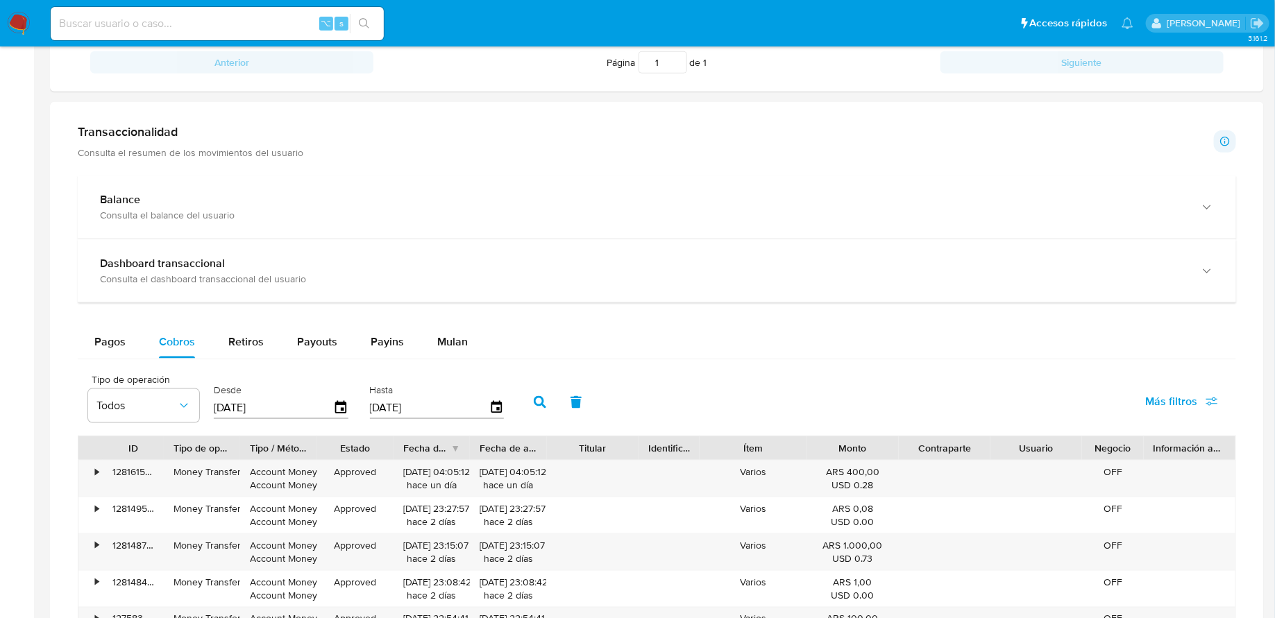
scroll to position [677, 0]
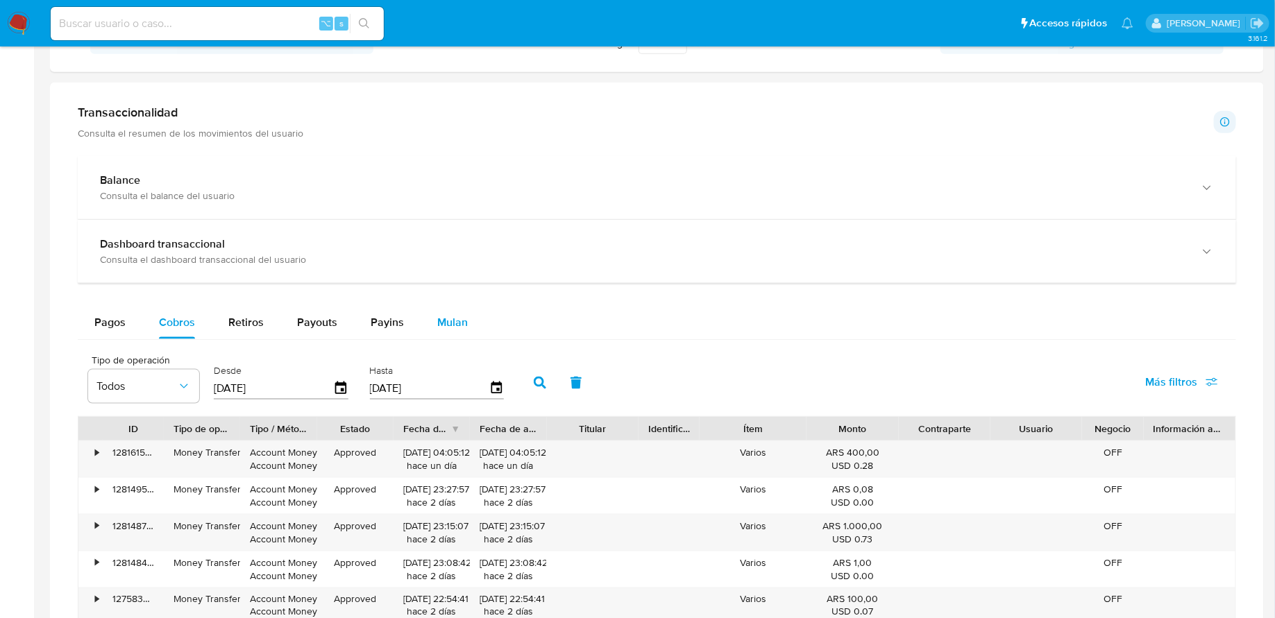
click at [465, 319] on button "Mulan" at bounding box center [453, 322] width 64 height 33
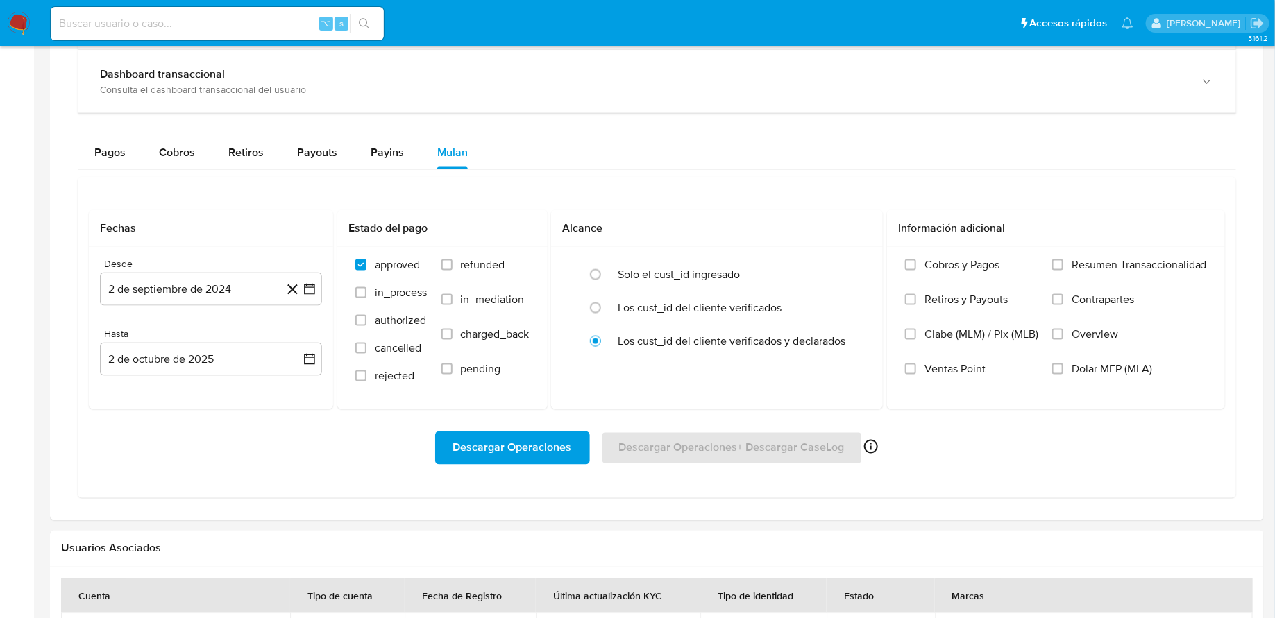
scroll to position [854, 0]
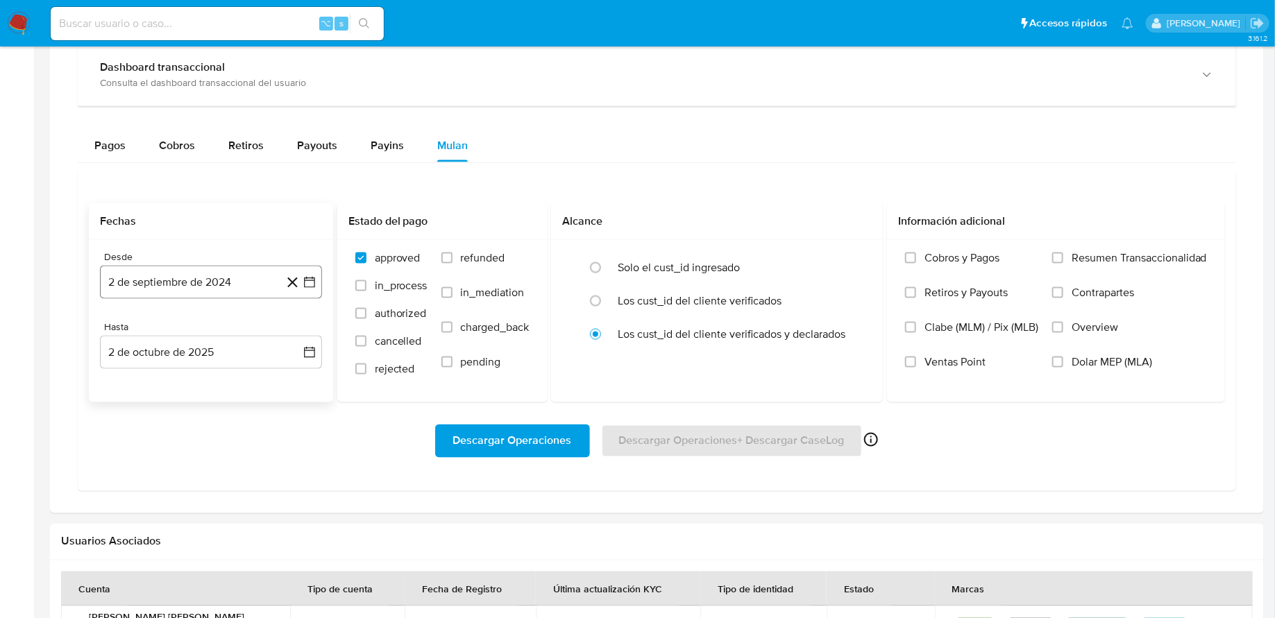
click at [313, 279] on icon "button" at bounding box center [310, 283] width 14 height 14
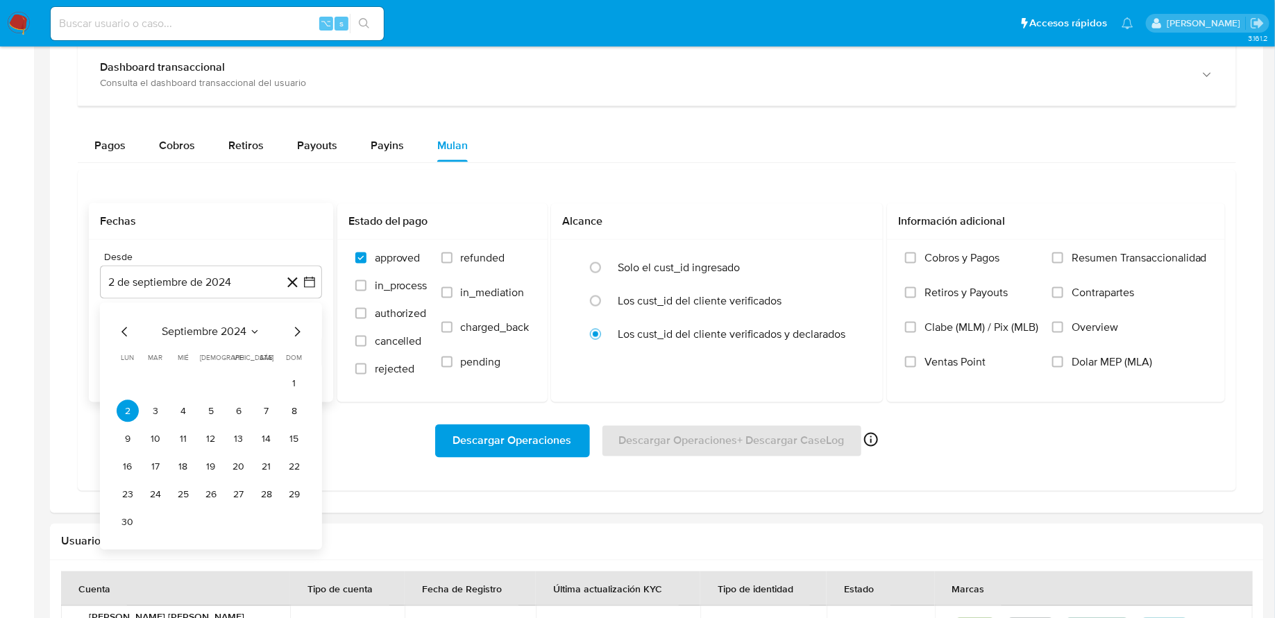
click at [297, 332] on icon "Mes siguiente" at bounding box center [297, 332] width 17 height 17
click at [159, 379] on button "1" at bounding box center [155, 384] width 22 height 22
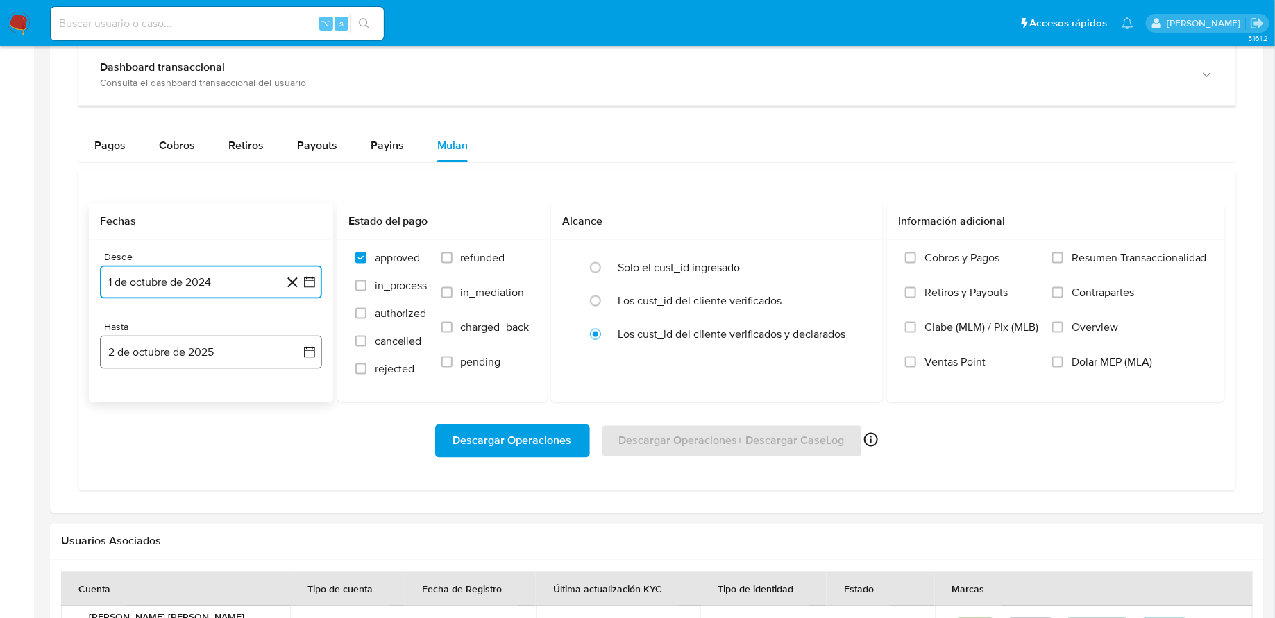
click at [301, 348] on button "2 de octubre de 2025" at bounding box center [211, 352] width 222 height 33
click at [213, 446] on button "2" at bounding box center [211, 454] width 22 height 22
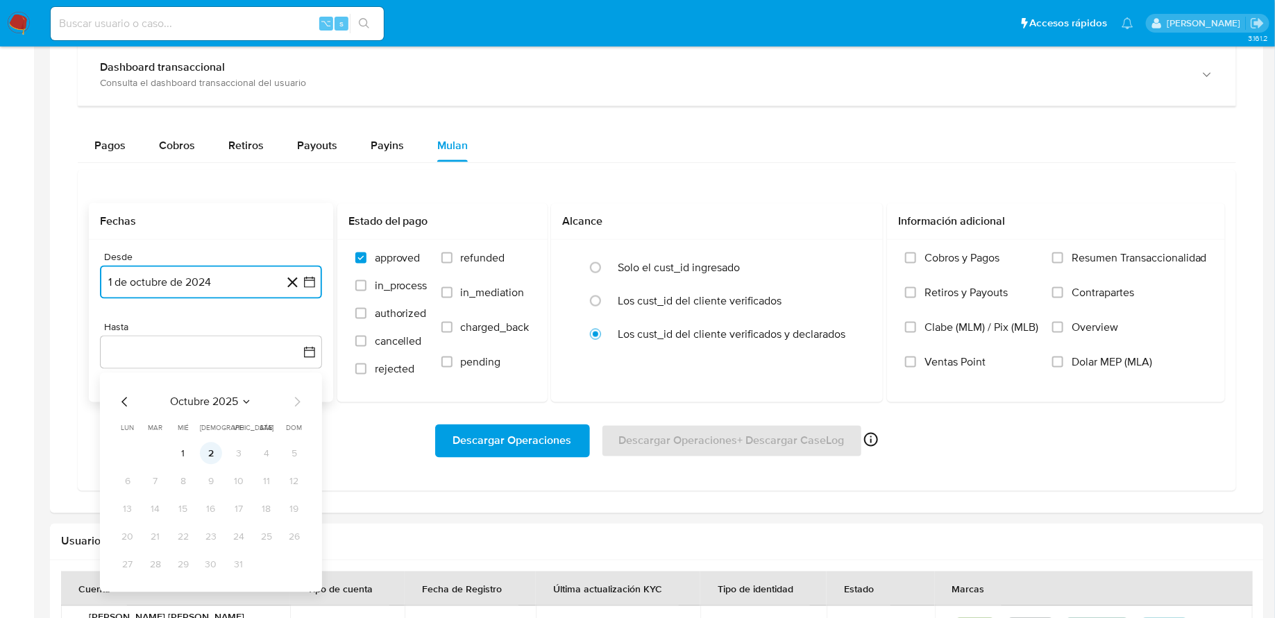
click at [210, 446] on button "2" at bounding box center [211, 454] width 22 height 22
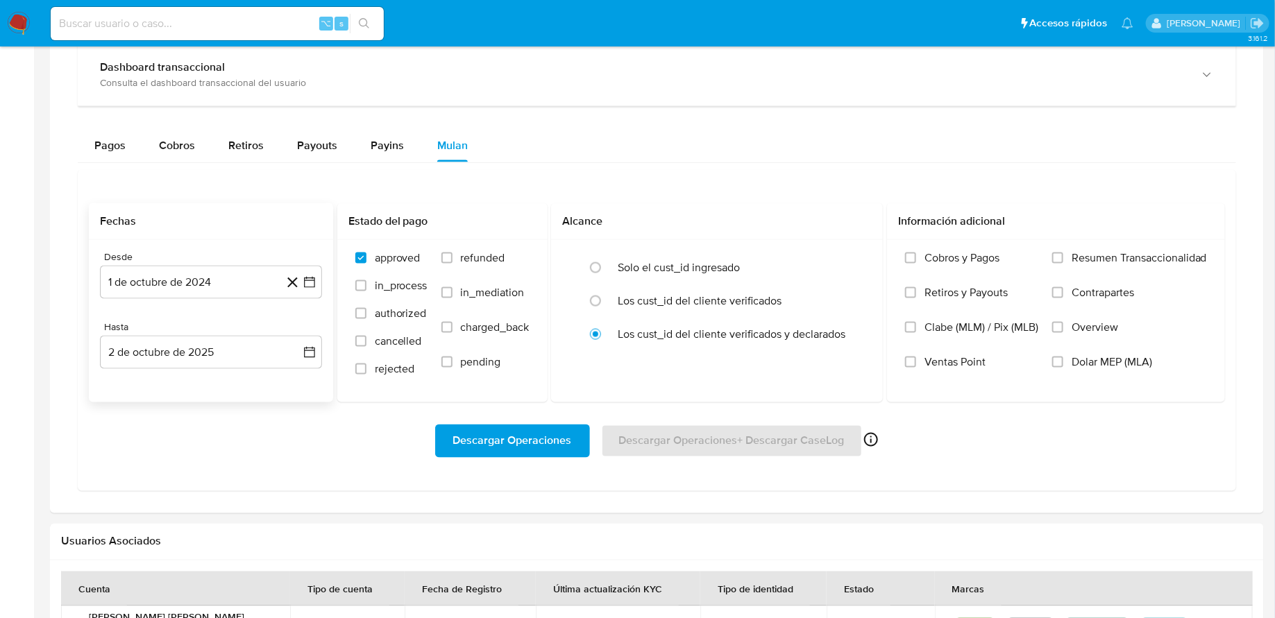
click at [360, 445] on div "Descargar Operaciones Descargar Operaciones + Descargar CaseLog Habilitado solo…" at bounding box center [657, 441] width 1136 height 33
click at [466, 439] on span "Descargar Operaciones" at bounding box center [512, 441] width 119 height 31
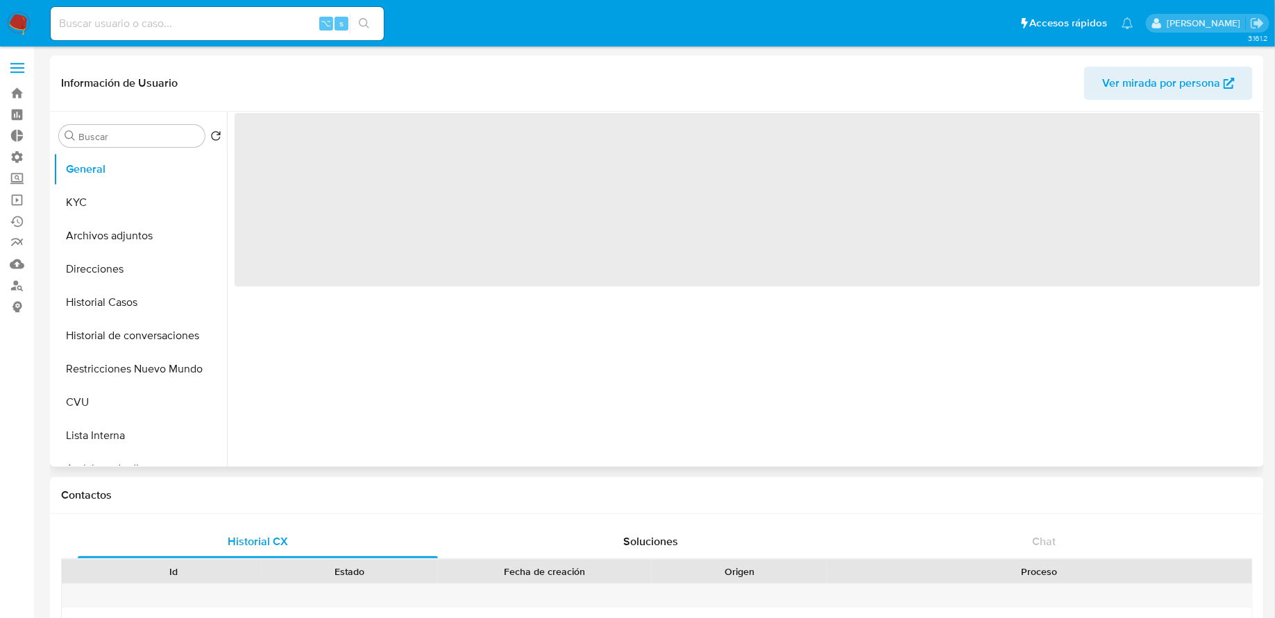
select select "10"
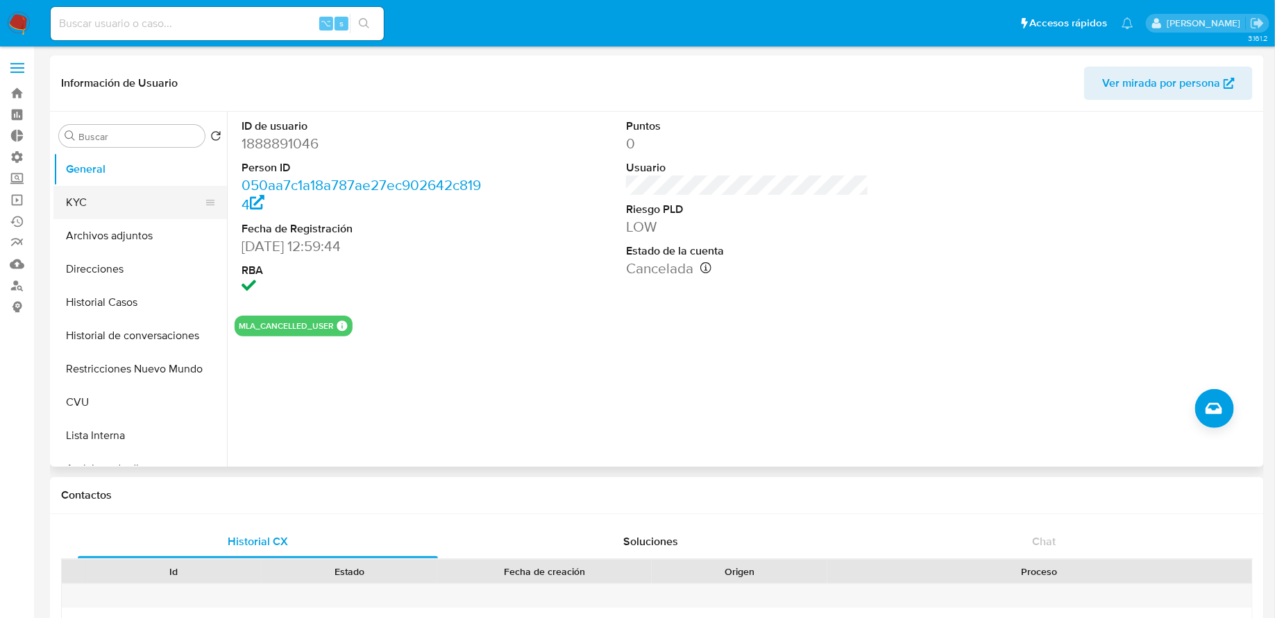
click at [117, 210] on button "KYC" at bounding box center [134, 202] width 162 height 33
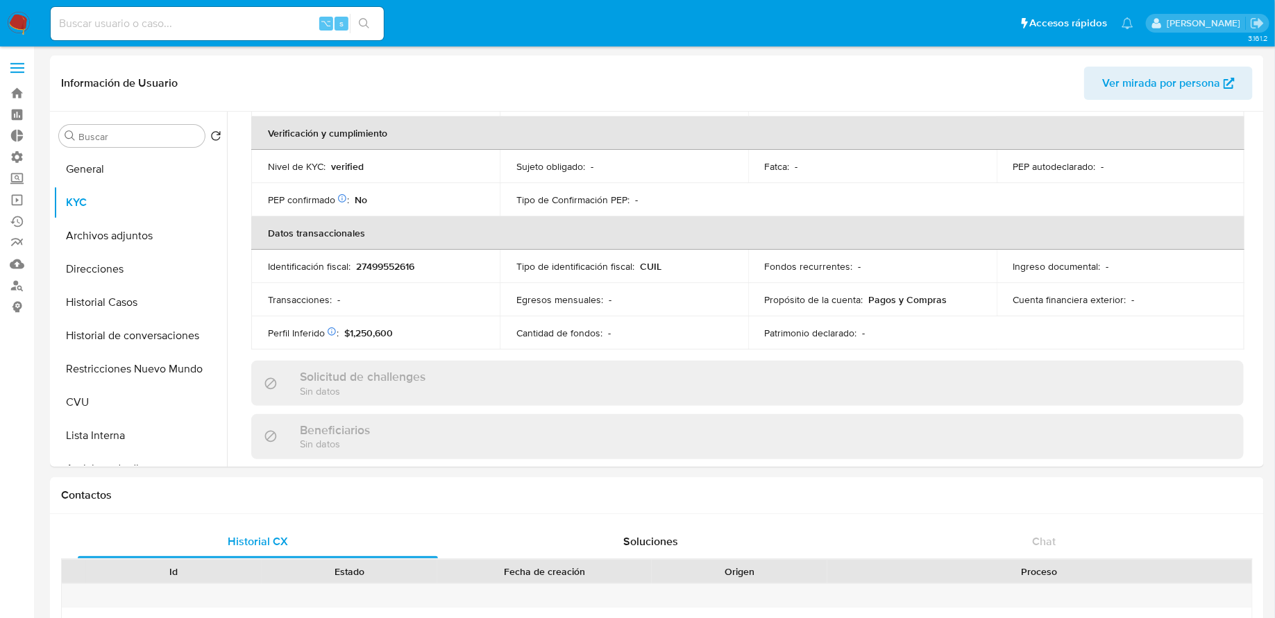
scroll to position [333, 0]
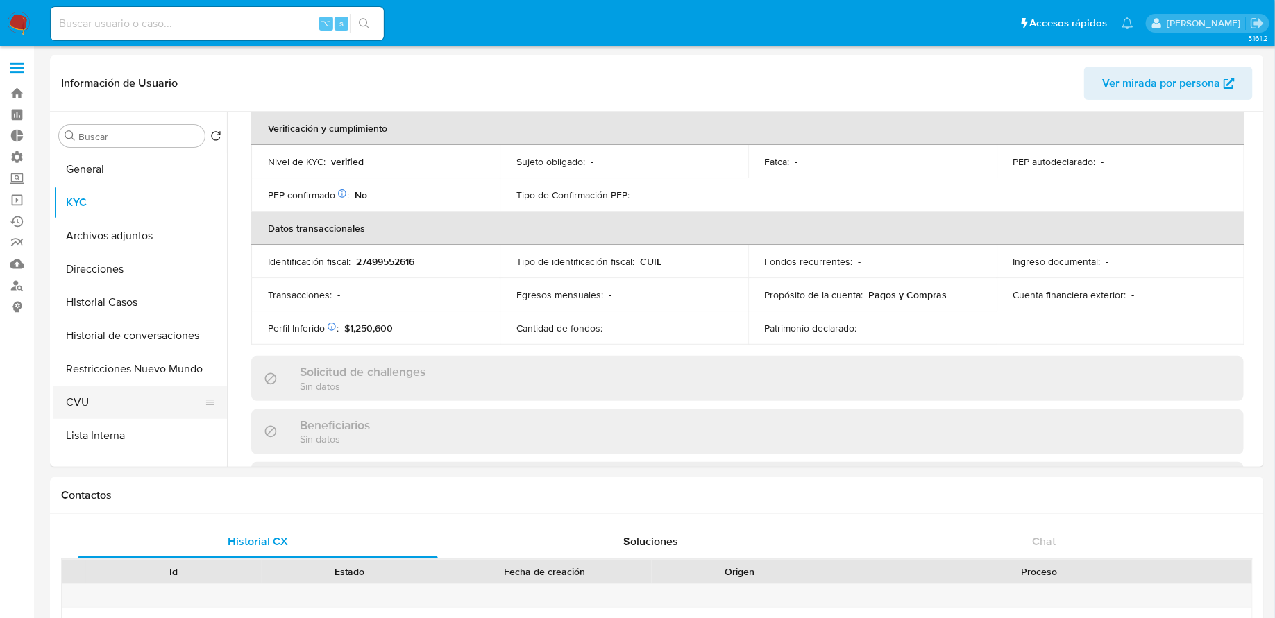
click at [126, 398] on button "CVU" at bounding box center [134, 402] width 162 height 33
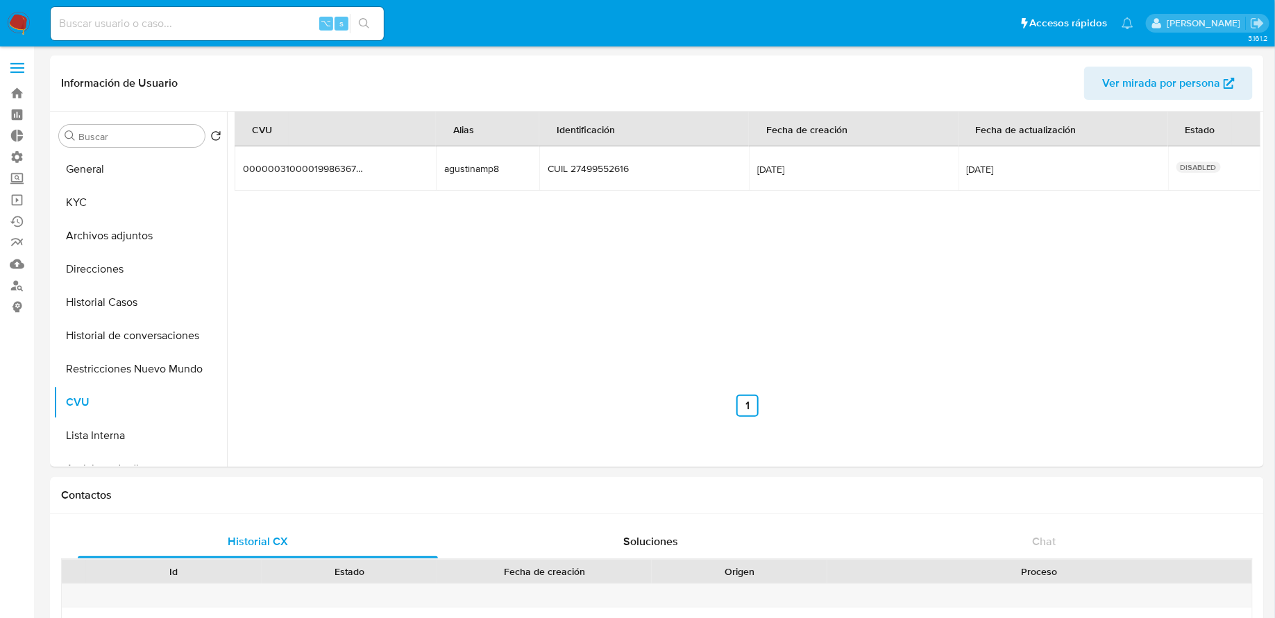
click at [243, 22] on input at bounding box center [217, 24] width 333 height 18
paste input "1067145704"
type input "1067145704"
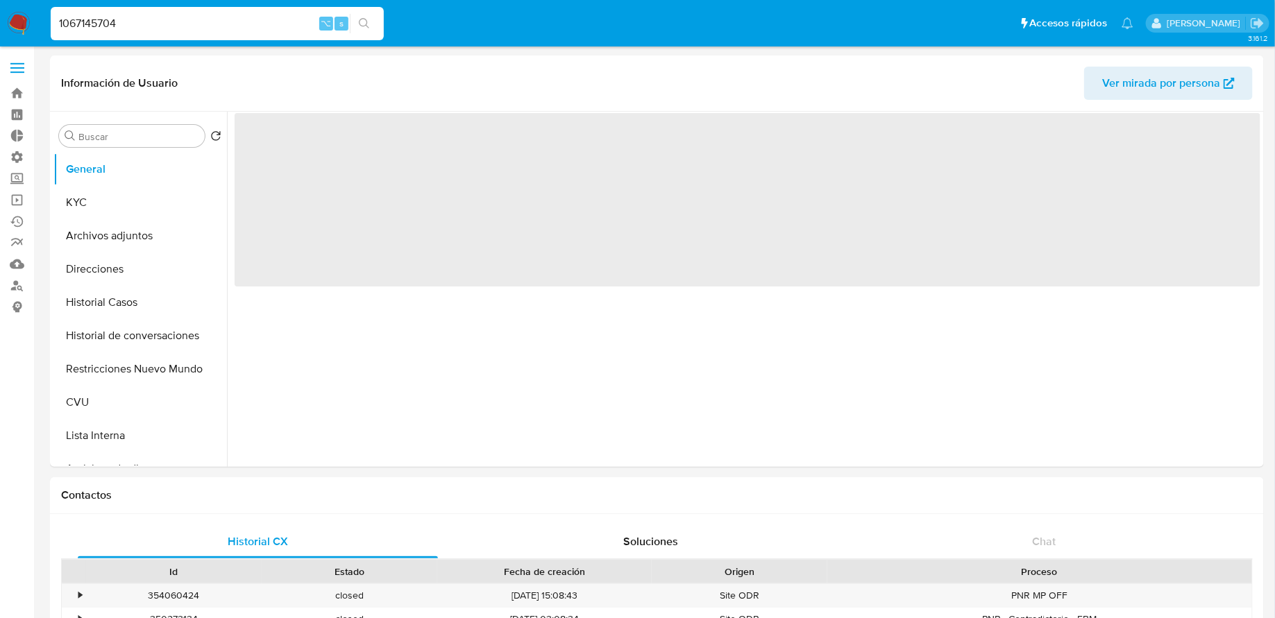
select select "10"
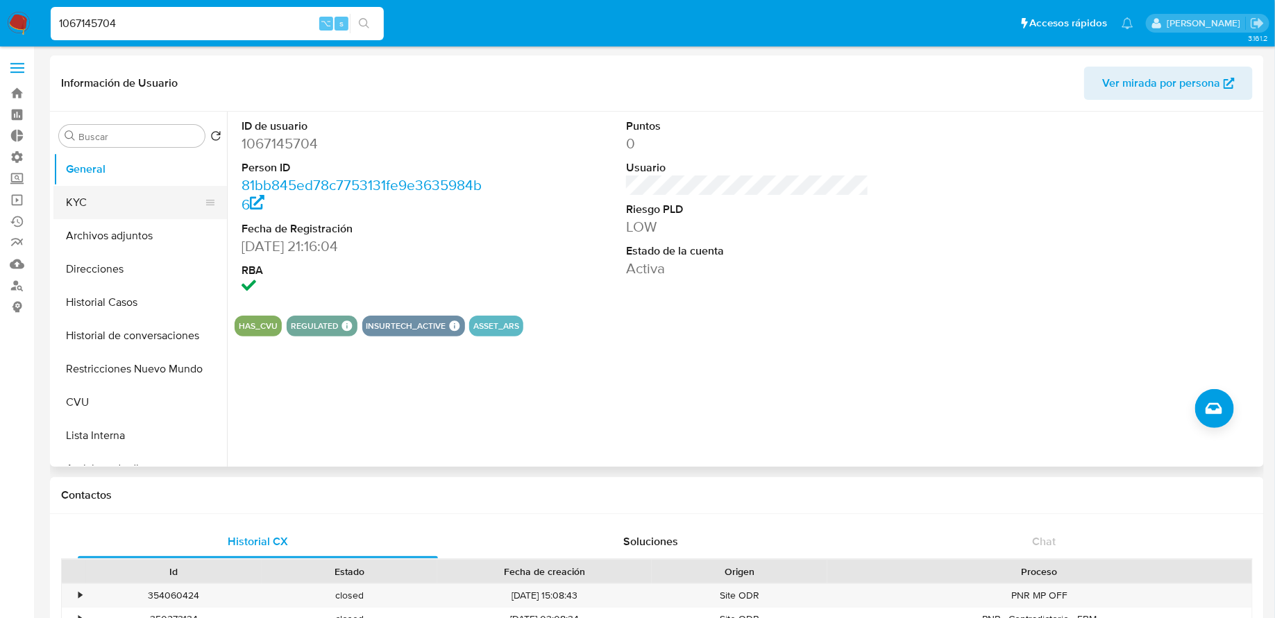
click at [131, 201] on button "KYC" at bounding box center [134, 202] width 162 height 33
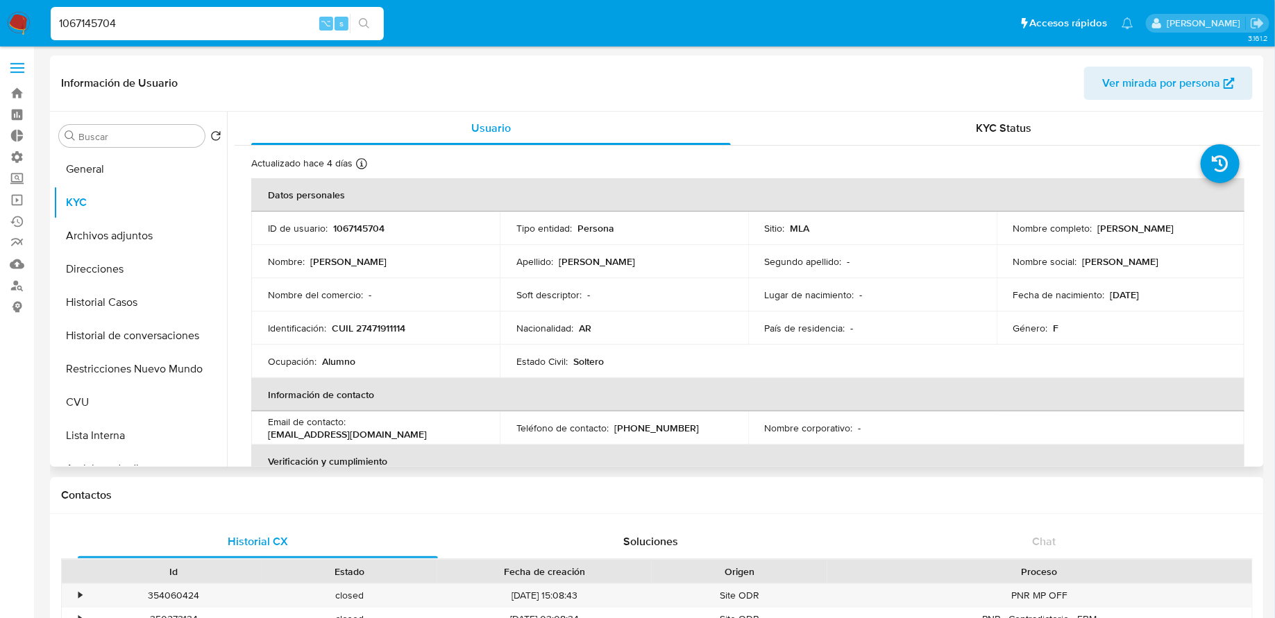
scroll to position [223, 0]
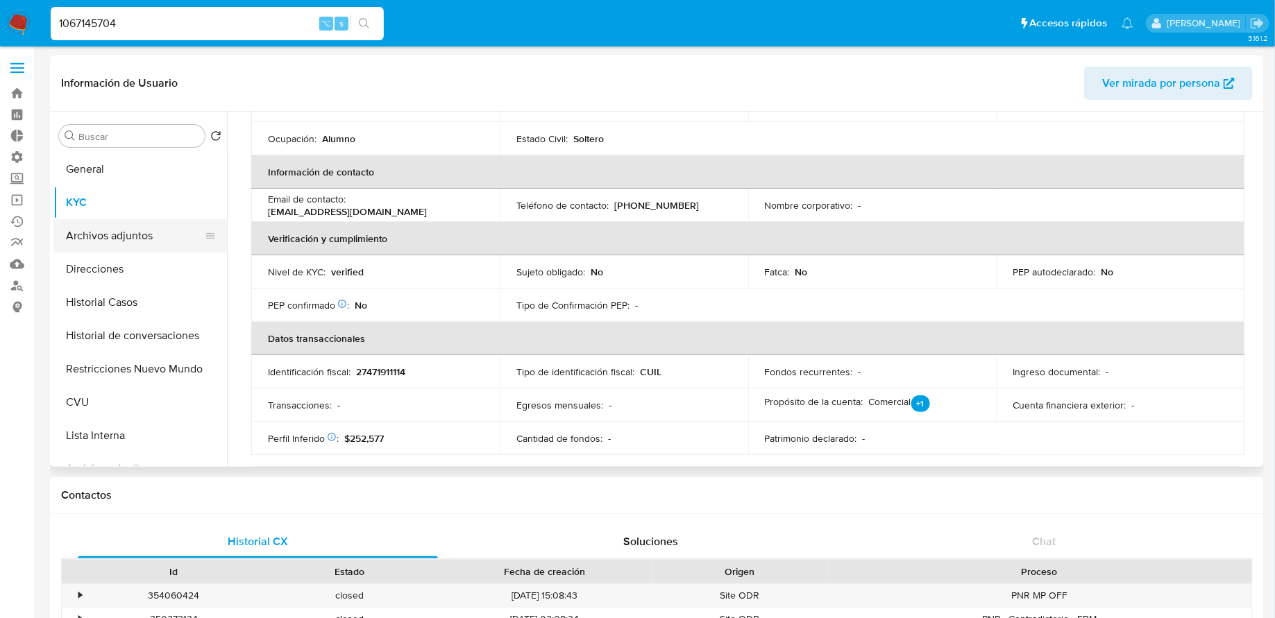
click at [175, 244] on button "Archivos adjuntos" at bounding box center [134, 235] width 162 height 33
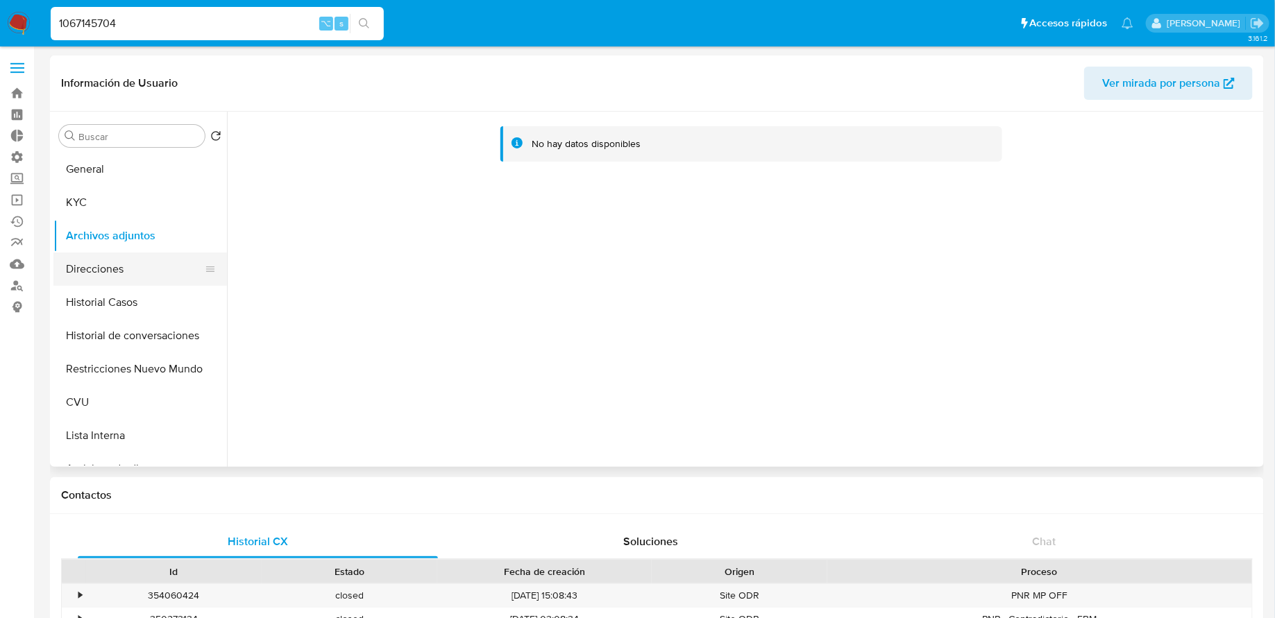
click at [143, 278] on button "Direcciones" at bounding box center [134, 269] width 162 height 33
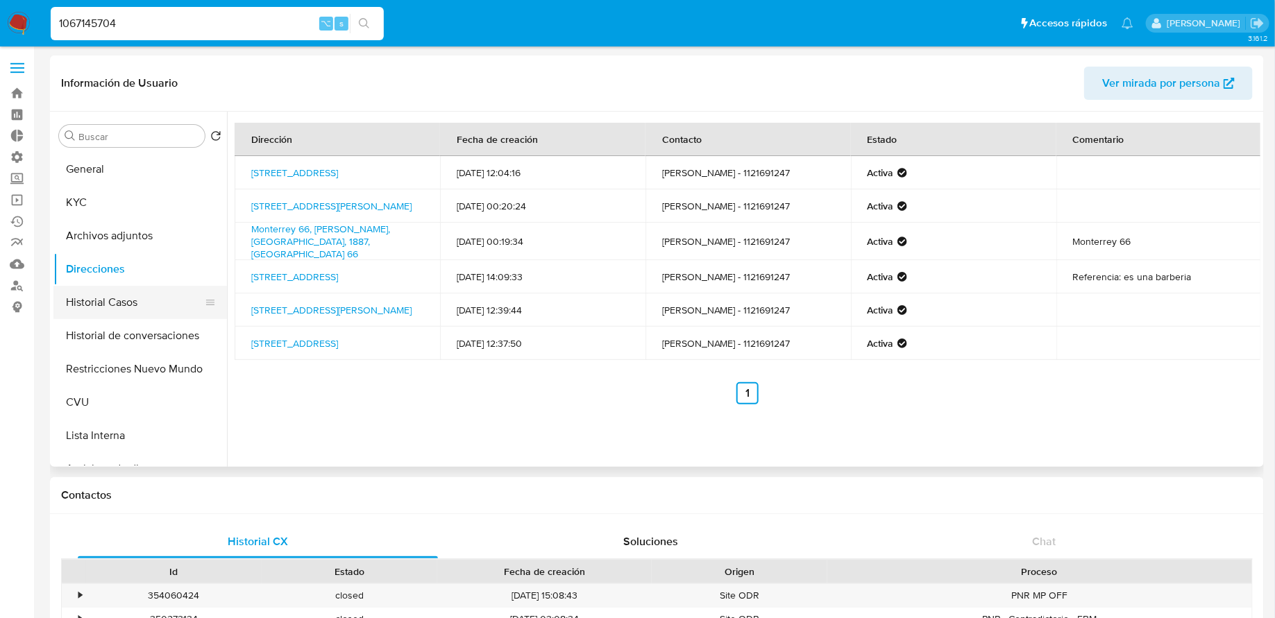
click at [136, 289] on button "Historial Casos" at bounding box center [134, 302] width 162 height 33
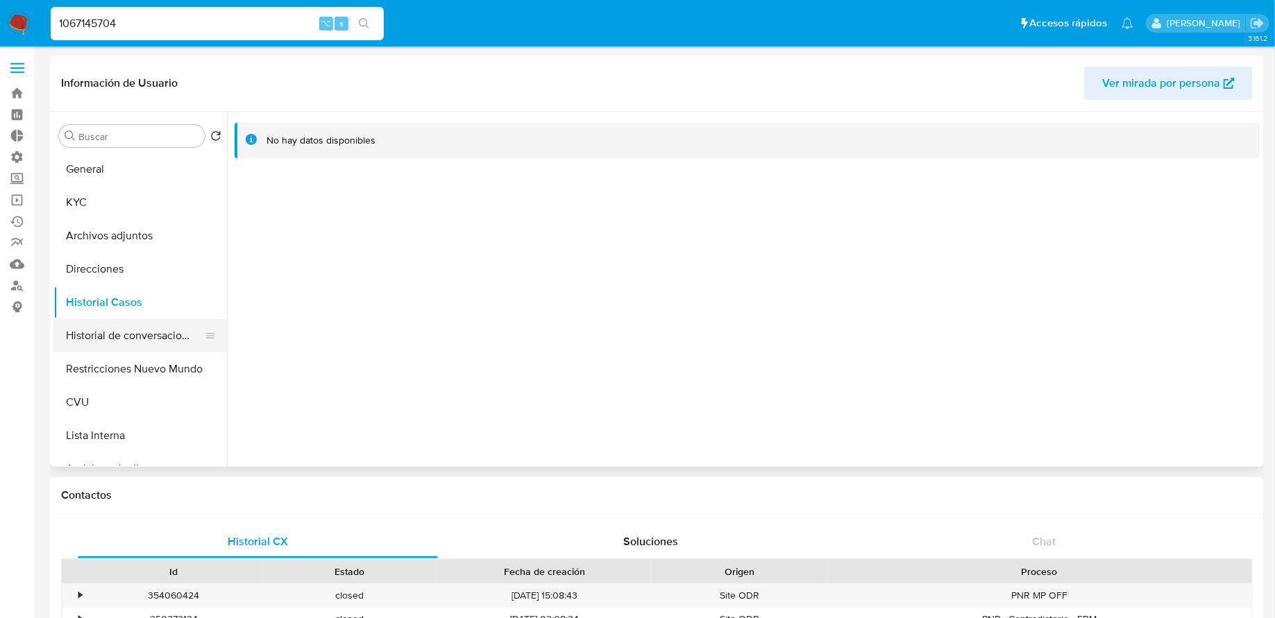
click at [135, 330] on button "Historial de conversaciones" at bounding box center [134, 335] width 162 height 33
click at [119, 364] on button "Restricciones Nuevo Mundo" at bounding box center [134, 369] width 162 height 33
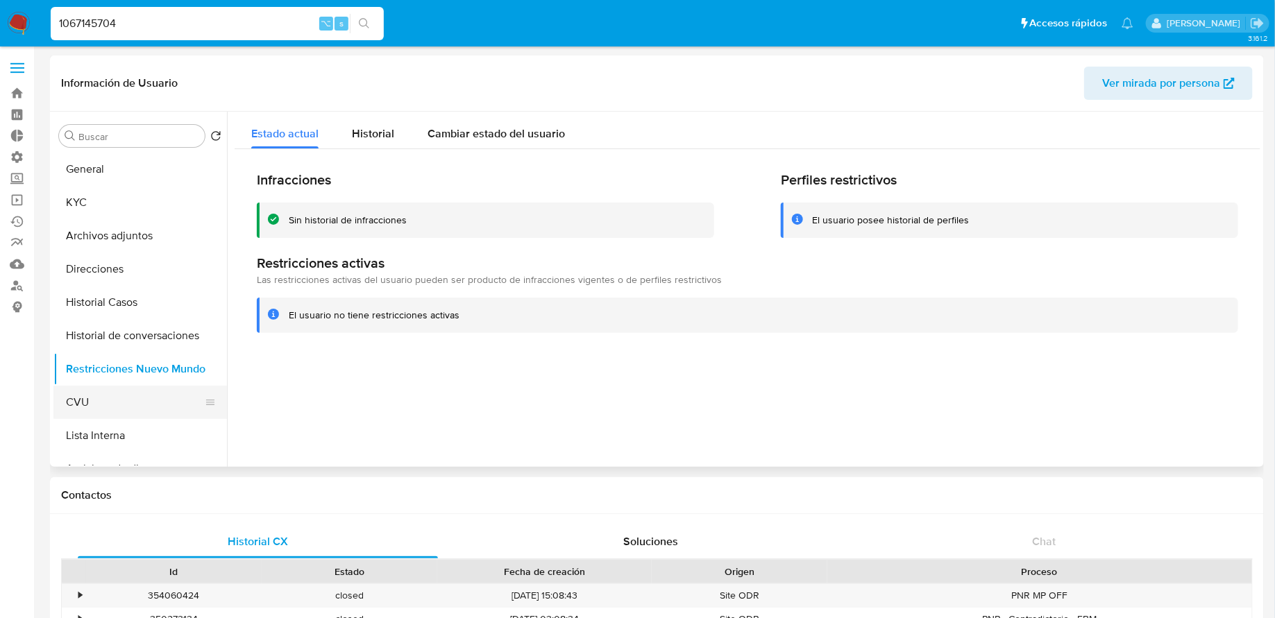
click at [106, 393] on button "CVU" at bounding box center [134, 402] width 162 height 33
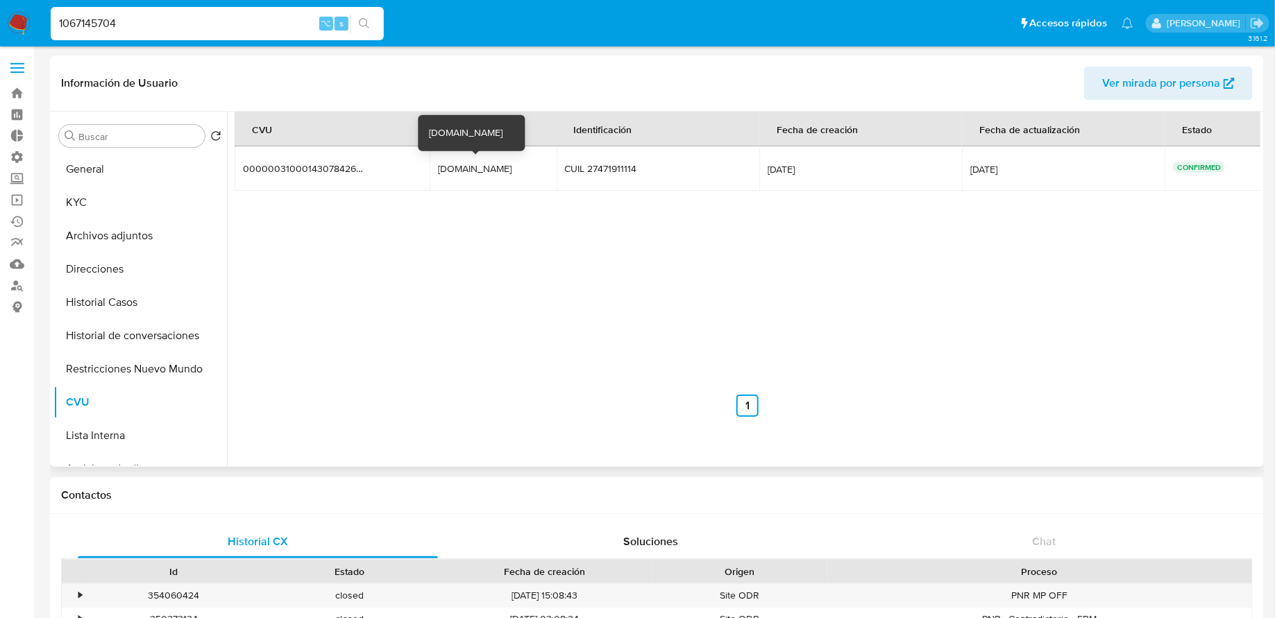
click at [475, 165] on div "camila.111.estivo.mp" at bounding box center [482, 168] width 89 height 12
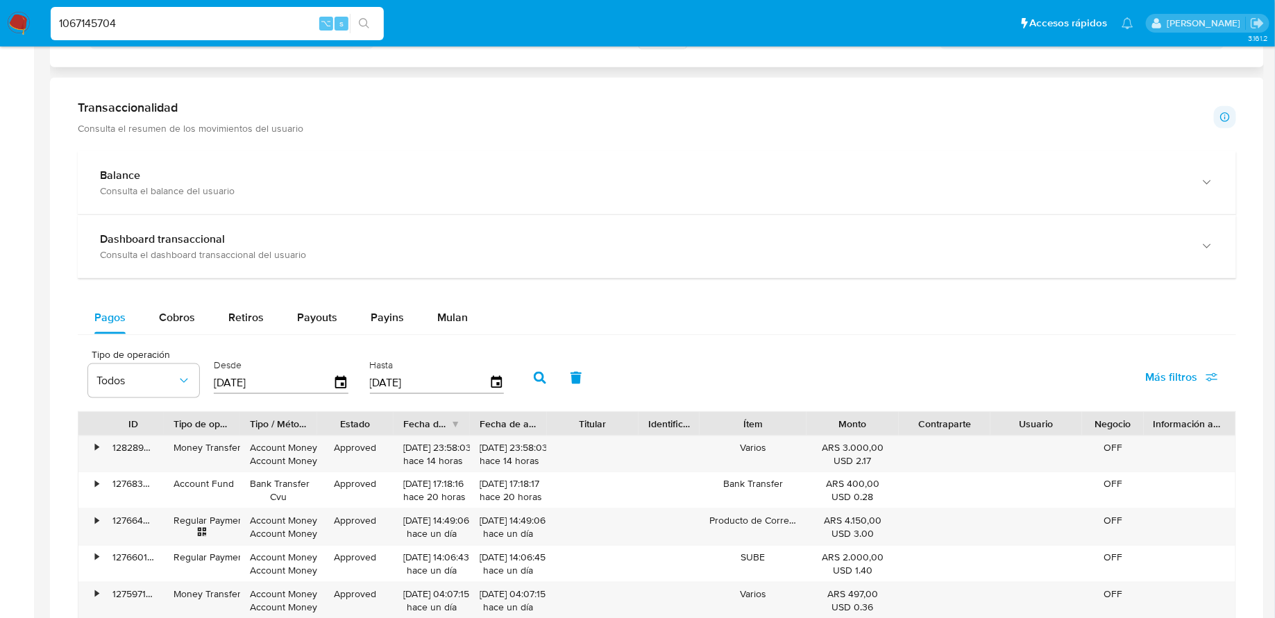
scroll to position [627, 0]
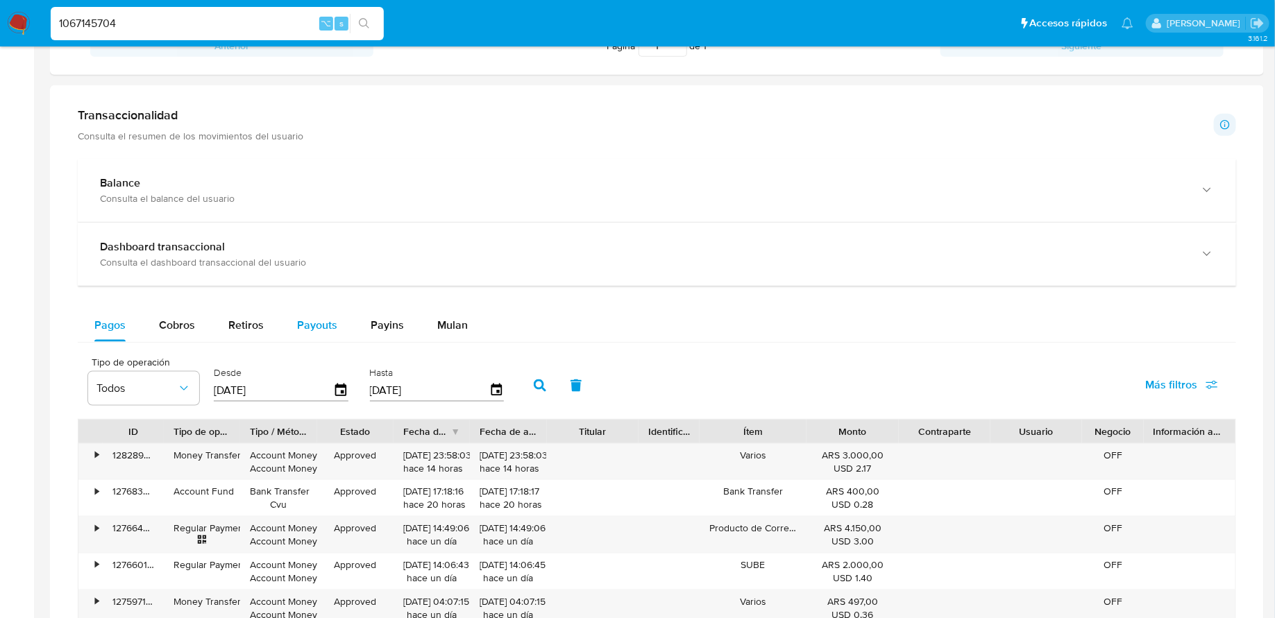
click at [323, 320] on span "Payouts" at bounding box center [317, 325] width 40 height 16
select select "10"
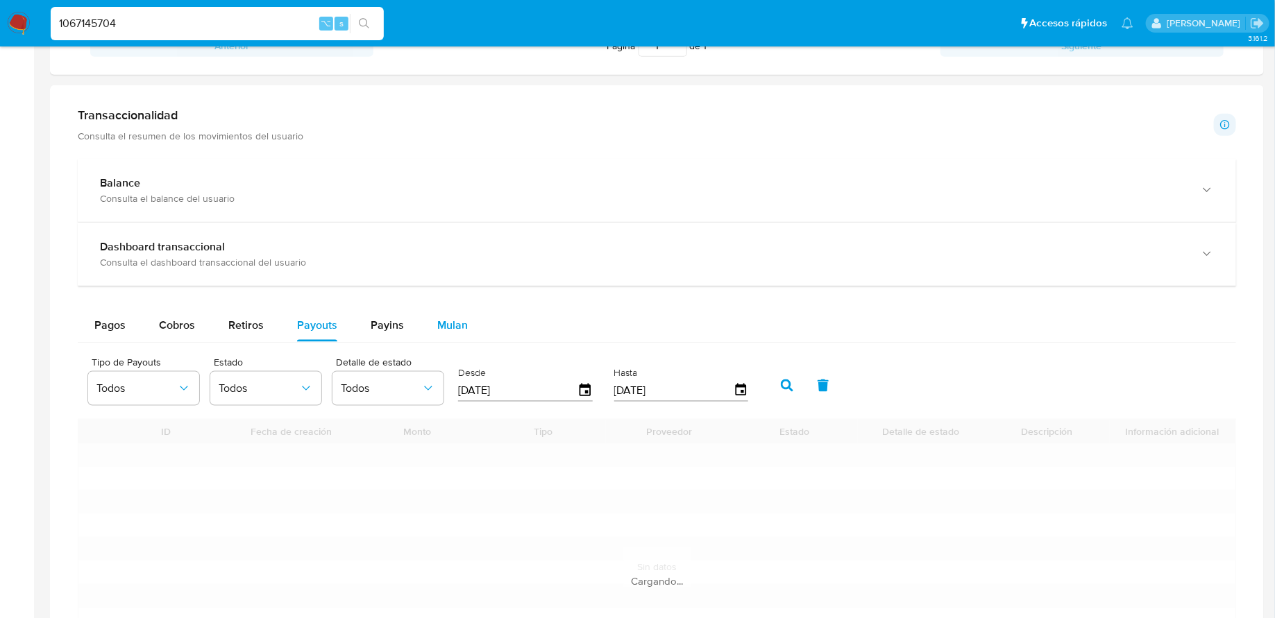
click at [444, 323] on span "Mulan" at bounding box center [452, 325] width 31 height 16
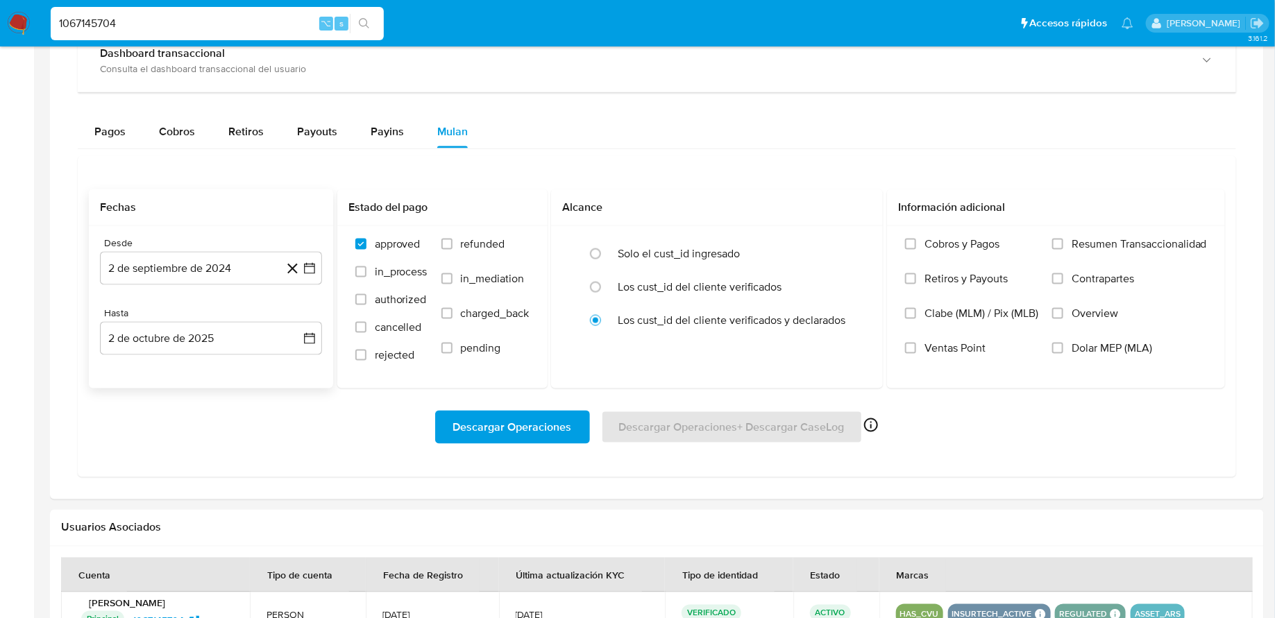
scroll to position [838, 0]
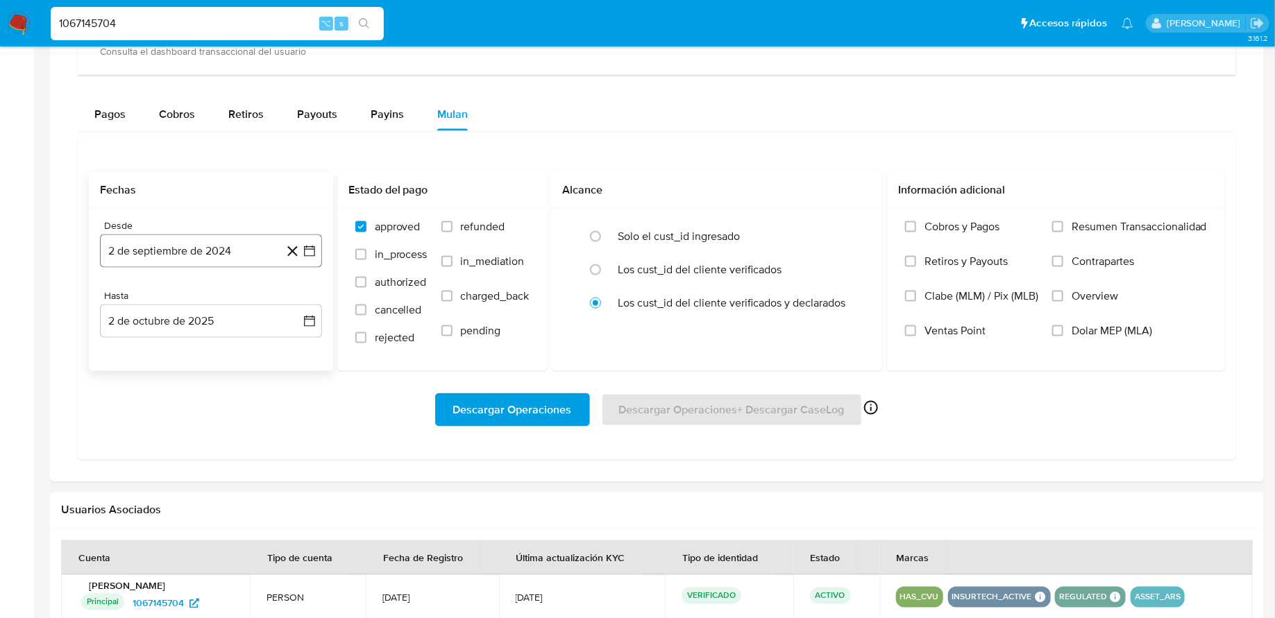
click at [321, 246] on button "2 de septiembre de 2024" at bounding box center [211, 251] width 222 height 33
click at [299, 301] on icon "Mes siguiente" at bounding box center [297, 300] width 17 height 17
click at [161, 347] on button "1" at bounding box center [155, 352] width 22 height 22
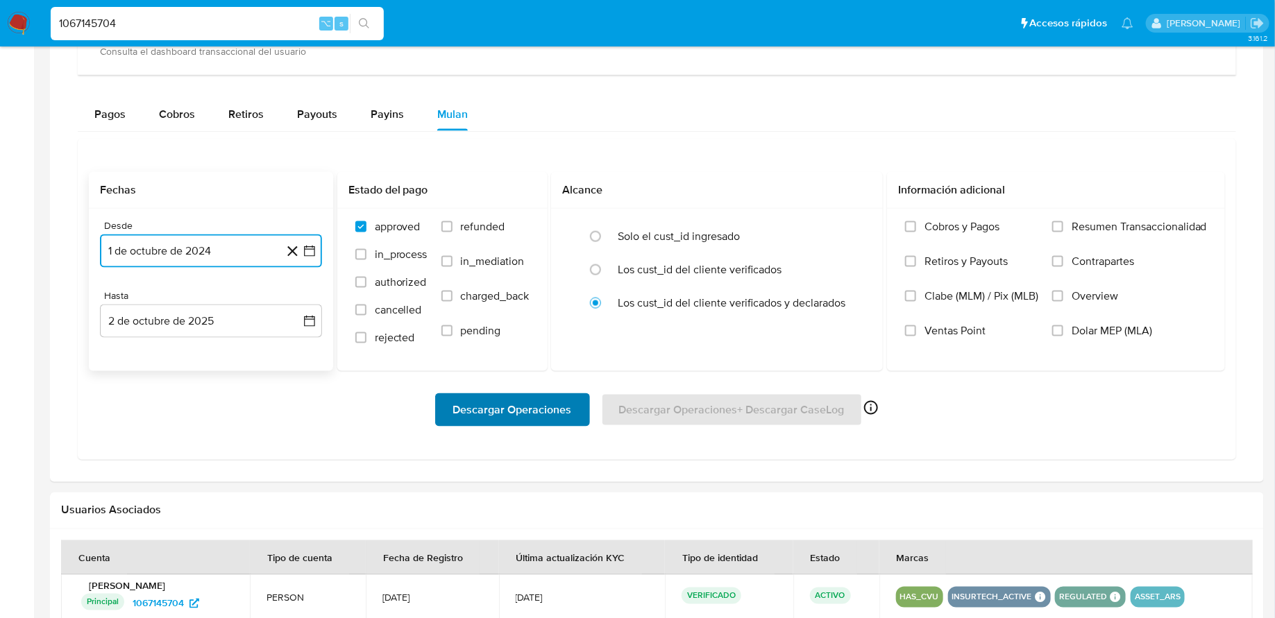
click at [487, 409] on span "Descargar Operaciones" at bounding box center [512, 410] width 119 height 31
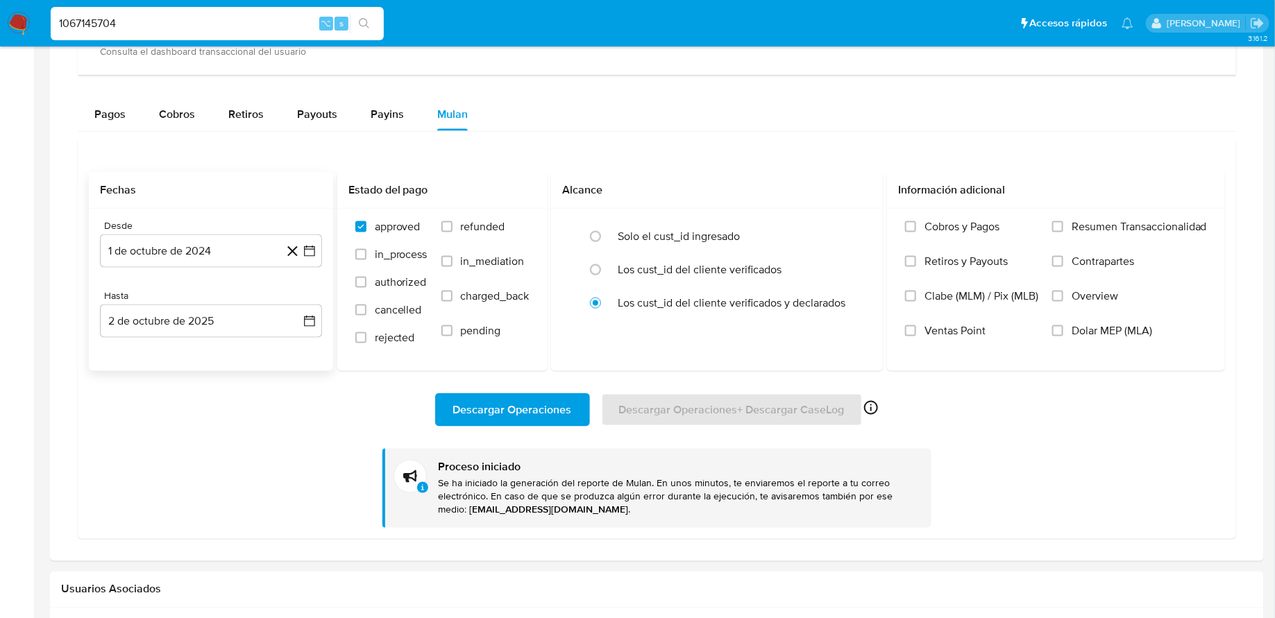
click at [274, 21] on input "1067145704" at bounding box center [217, 24] width 333 height 18
paste input "736410157"
type input "1736410157"
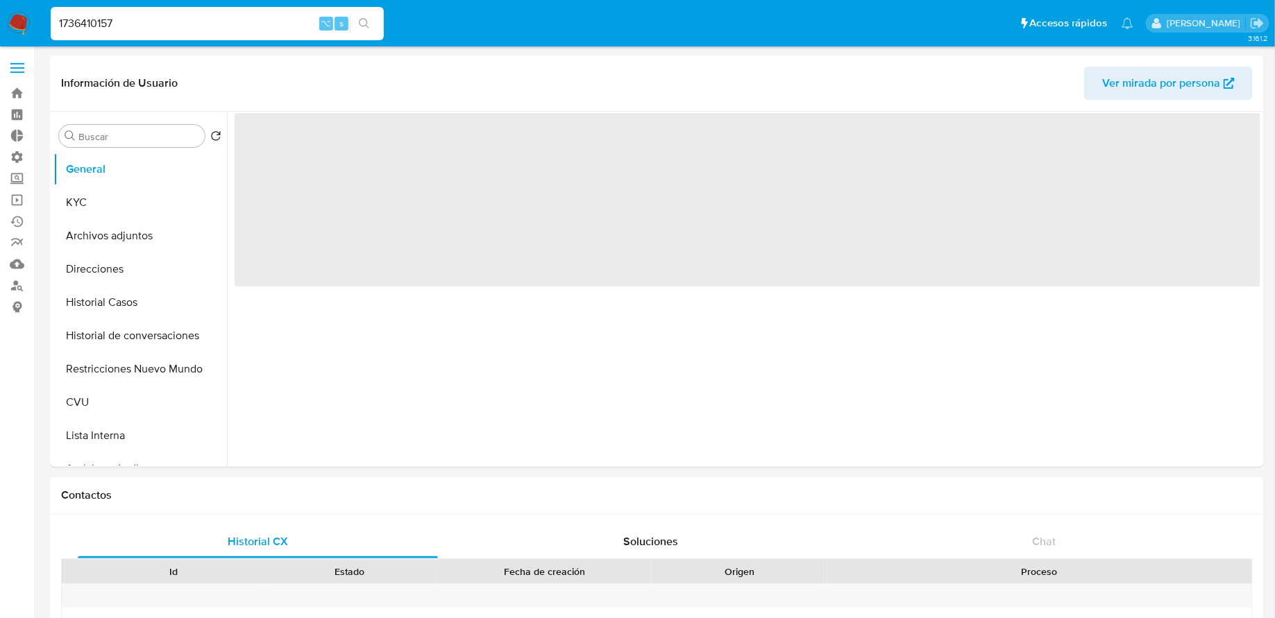
select select "10"
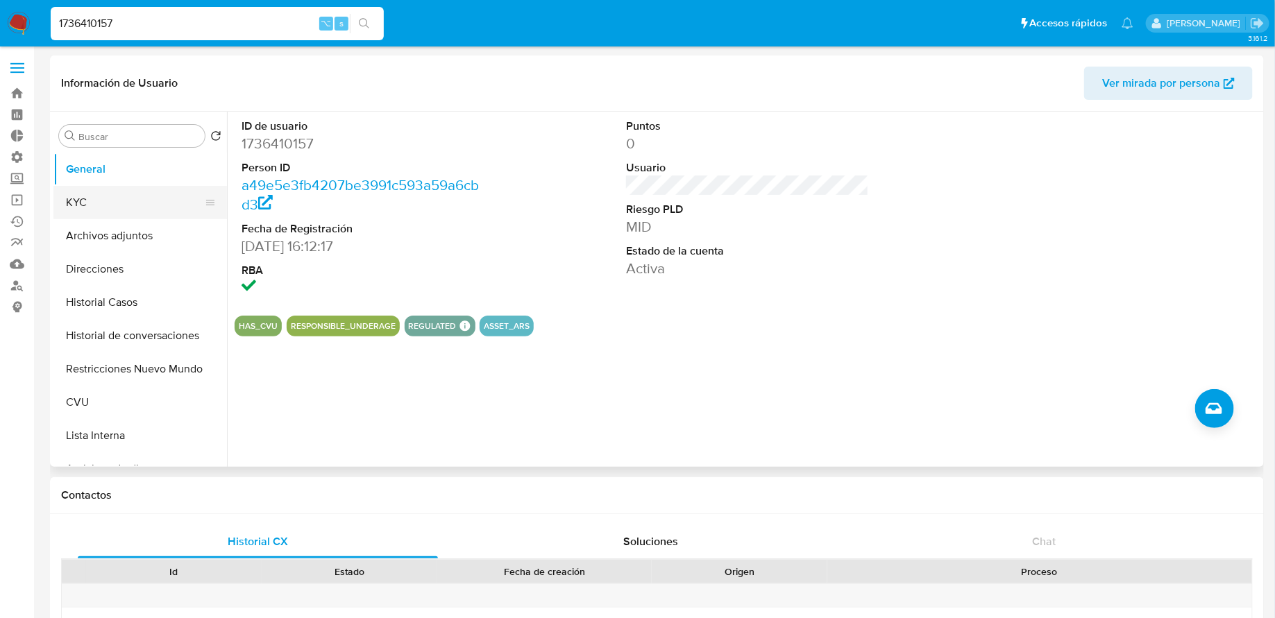
click at [114, 199] on button "KYC" at bounding box center [134, 202] width 162 height 33
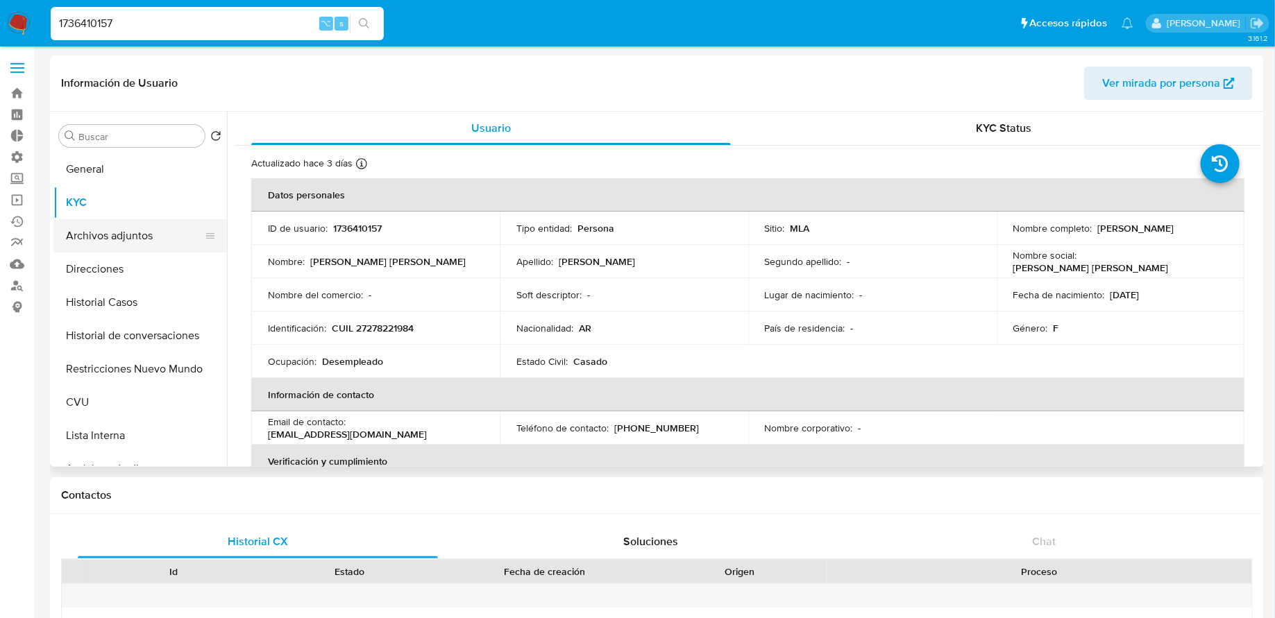
click at [119, 237] on button "Archivos adjuntos" at bounding box center [134, 235] width 162 height 33
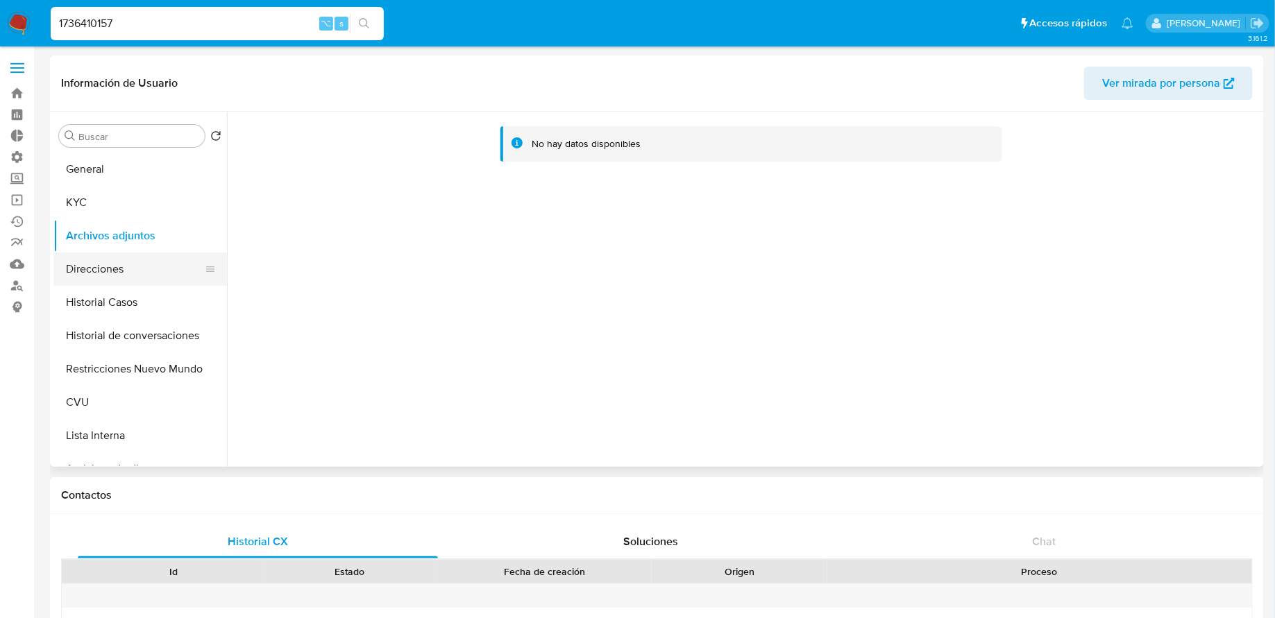
click at [124, 269] on button "Direcciones" at bounding box center [134, 269] width 162 height 33
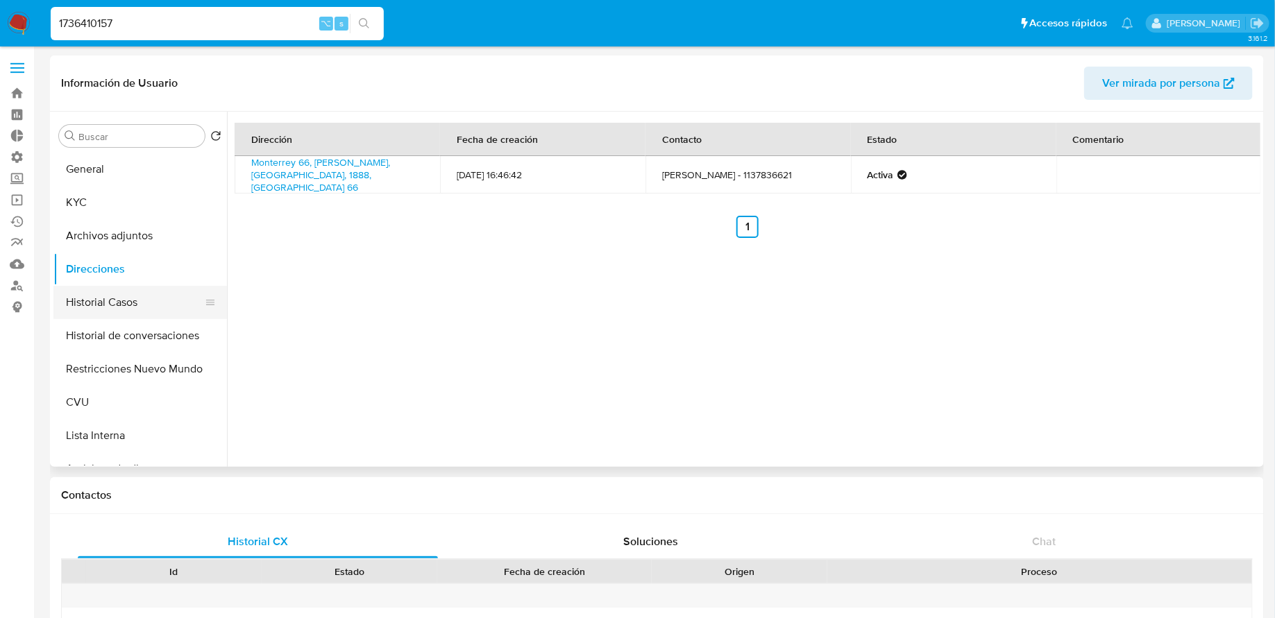
click at [132, 305] on button "Historial Casos" at bounding box center [134, 302] width 162 height 33
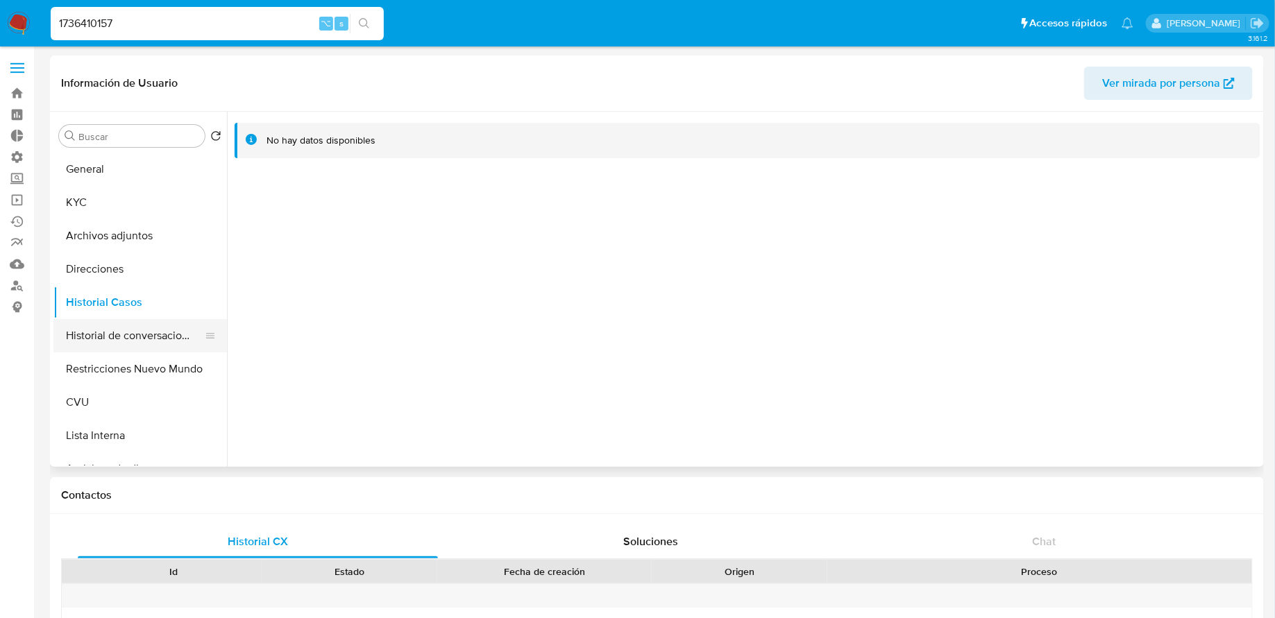
click at [140, 335] on button "Historial de conversaciones" at bounding box center [134, 335] width 162 height 33
click at [142, 368] on button "Restricciones Nuevo Mundo" at bounding box center [134, 369] width 162 height 33
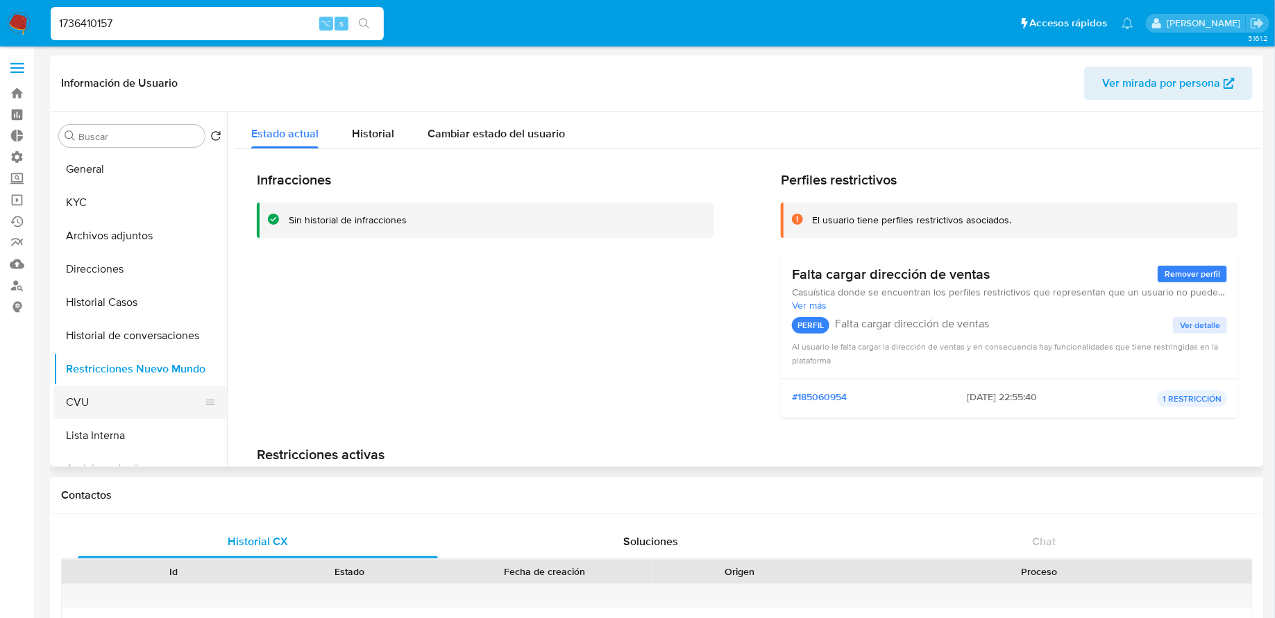
click at [142, 407] on button "CVU" at bounding box center [134, 402] width 162 height 33
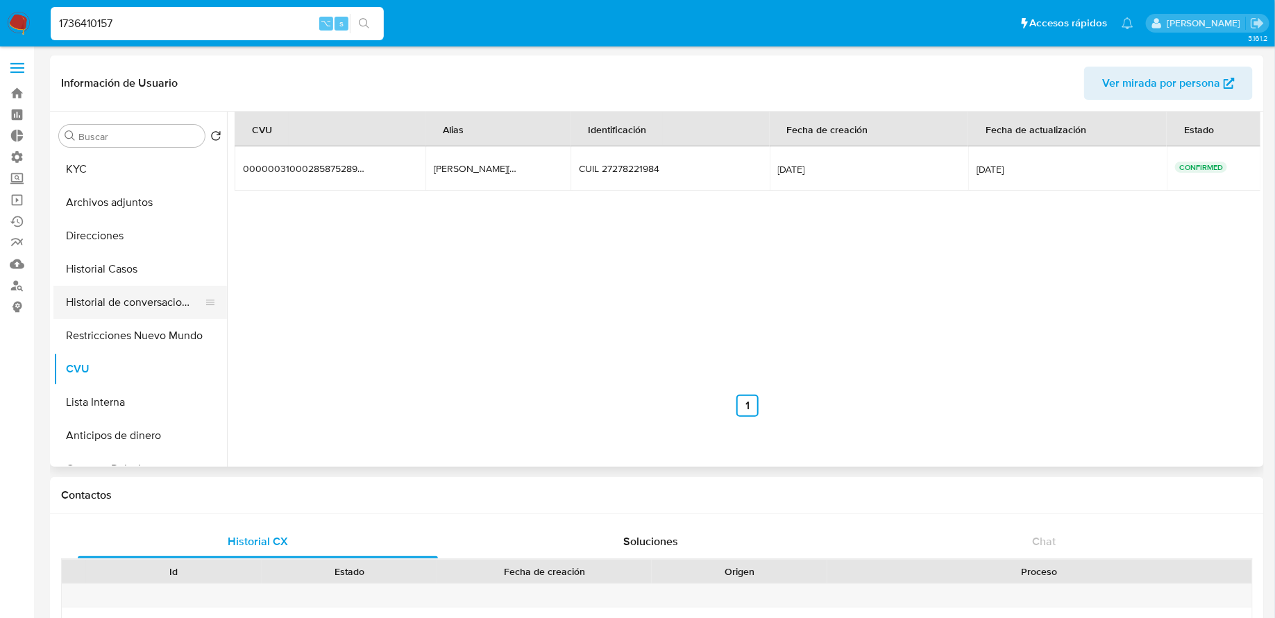
scroll to position [44, 0]
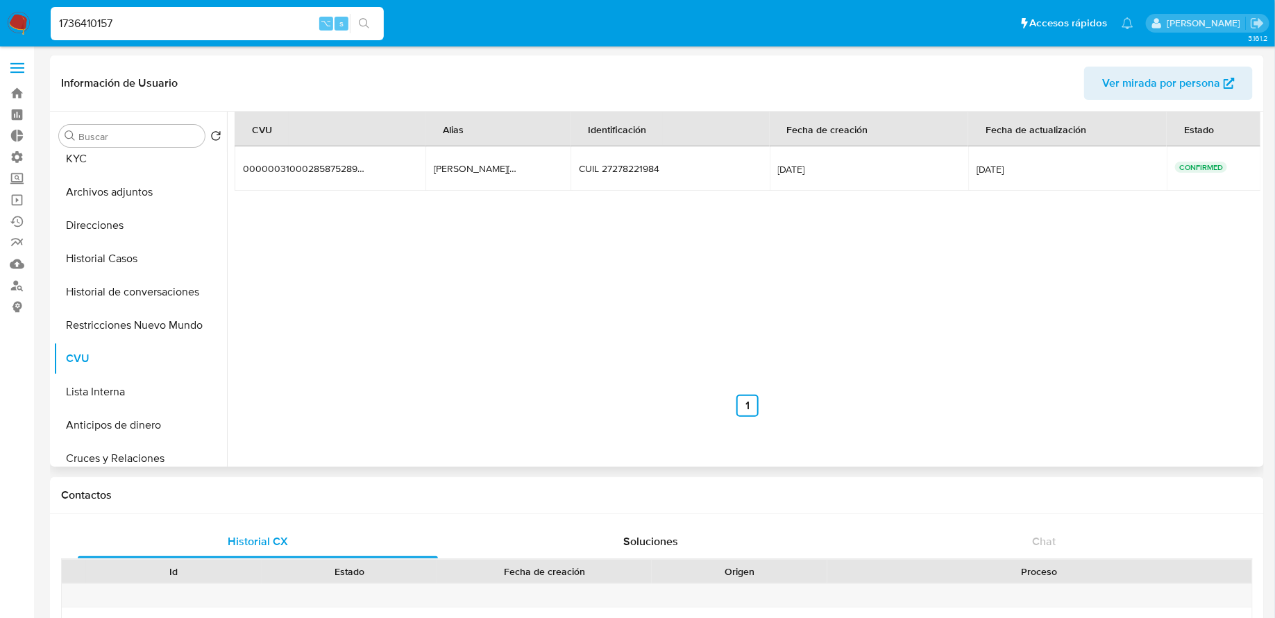
drag, startPoint x: 528, startPoint y: 165, endPoint x: 425, endPoint y: 160, distance: 102.1
click at [425, 160] on tr "0000003100028587528915 0000003100028587528915 laura.198.apuro.mp laura.198.apur…" at bounding box center [748, 168] width 1027 height 44
click at [446, 171] on div "laura.198.apuro.mp" at bounding box center [478, 168] width 89 height 12
drag, startPoint x: 523, startPoint y: 170, endPoint x: 435, endPoint y: 169, distance: 88.2
click at [435, 169] on td "laura.198.apuro.mp laura.198.apuro.mp" at bounding box center [497, 168] width 145 height 44
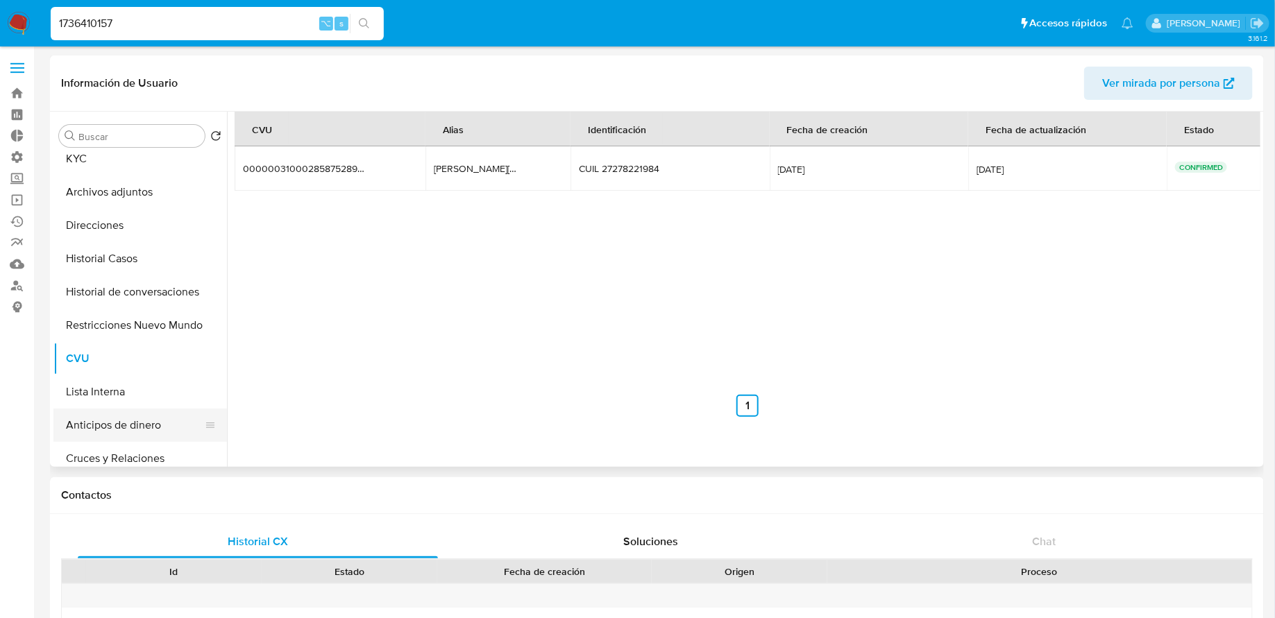
click at [114, 411] on button "Anticipos de dinero" at bounding box center [134, 425] width 162 height 33
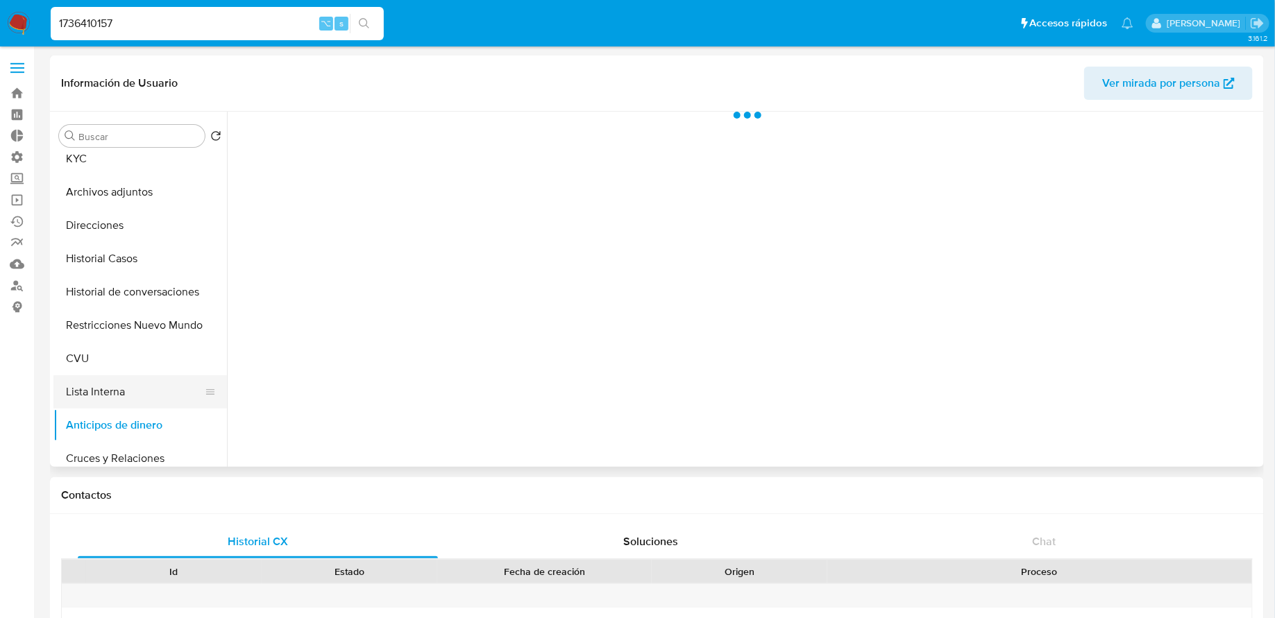
click at [108, 398] on button "Lista Interna" at bounding box center [134, 392] width 162 height 33
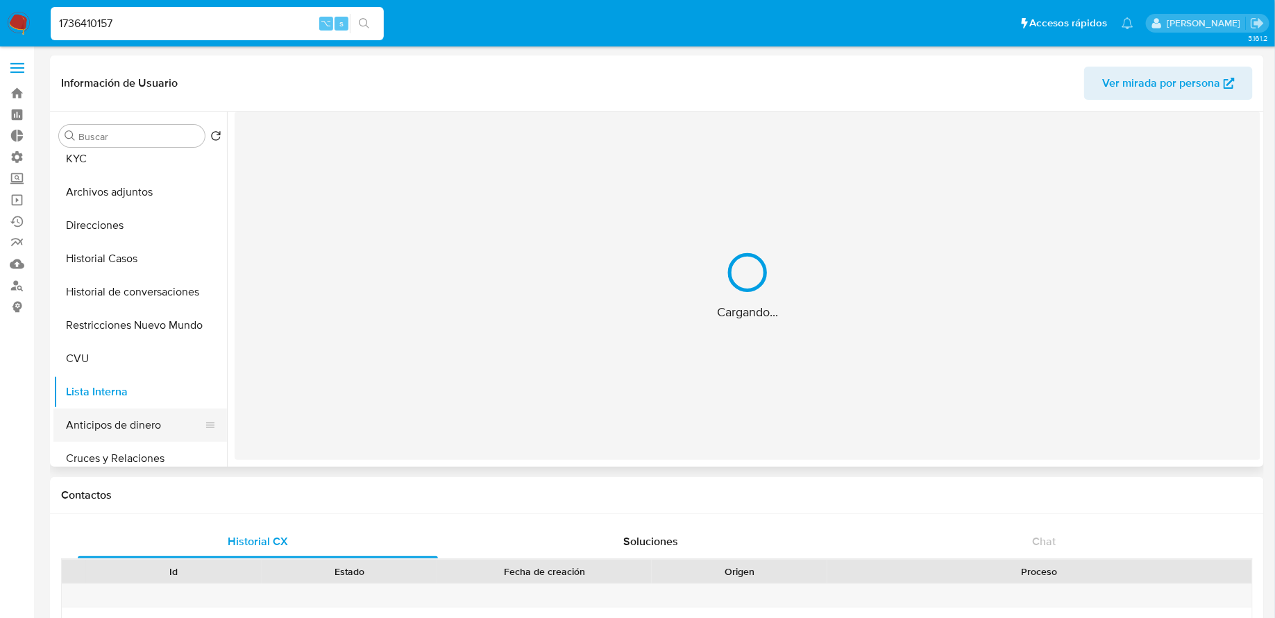
scroll to position [112, 0]
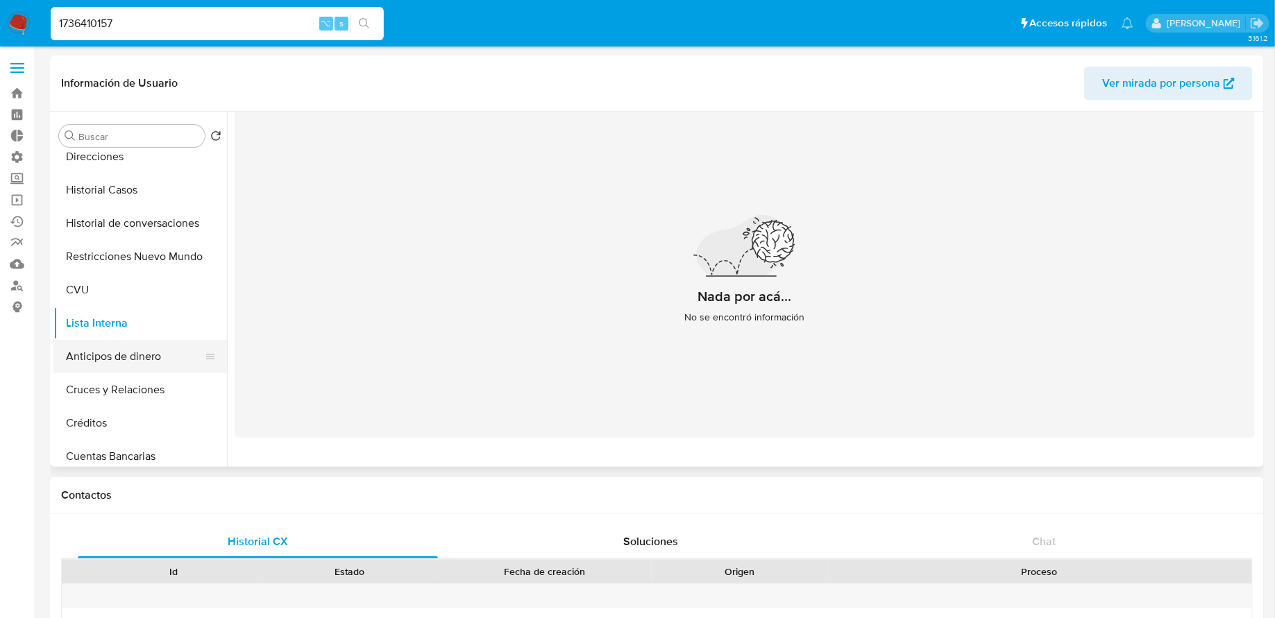
click at [133, 360] on button "Anticipos de dinero" at bounding box center [134, 356] width 162 height 33
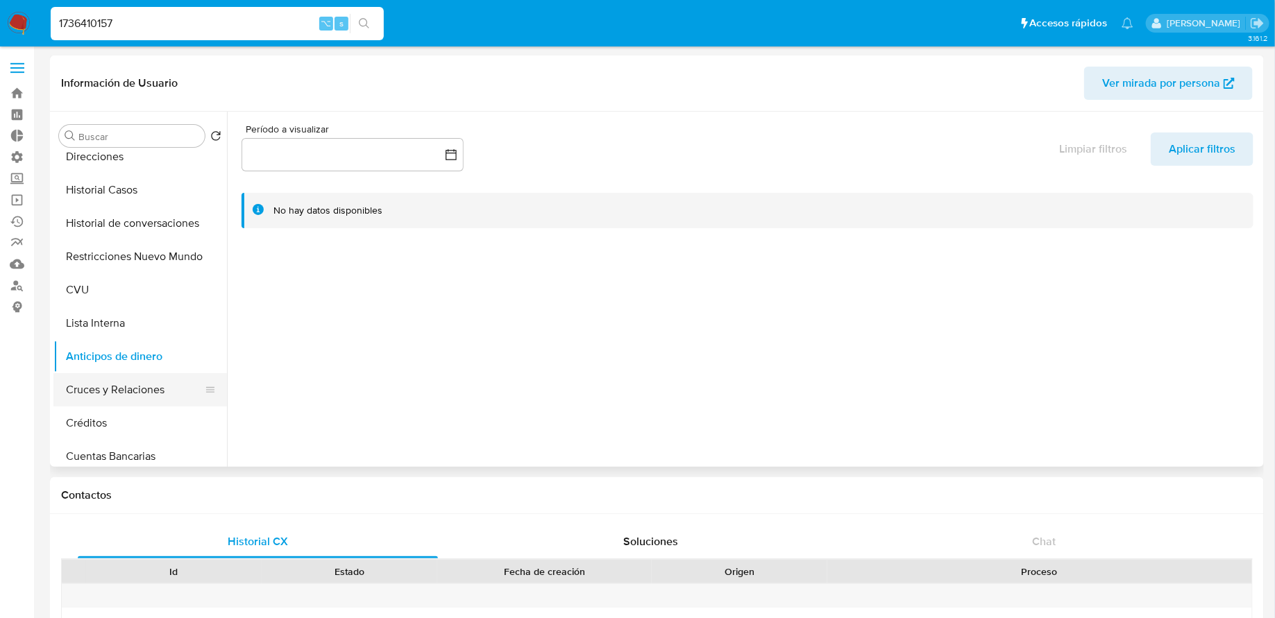
click at [133, 393] on button "Cruces y Relaciones" at bounding box center [134, 389] width 162 height 33
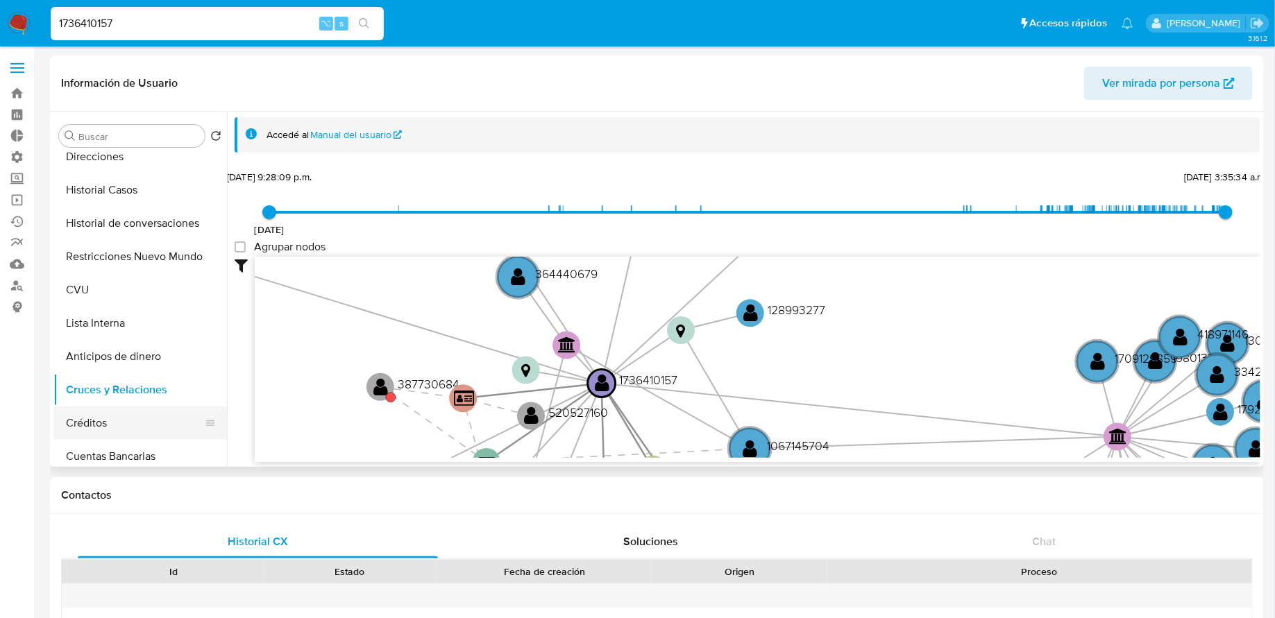
click at [128, 429] on button "Créditos" at bounding box center [134, 423] width 162 height 33
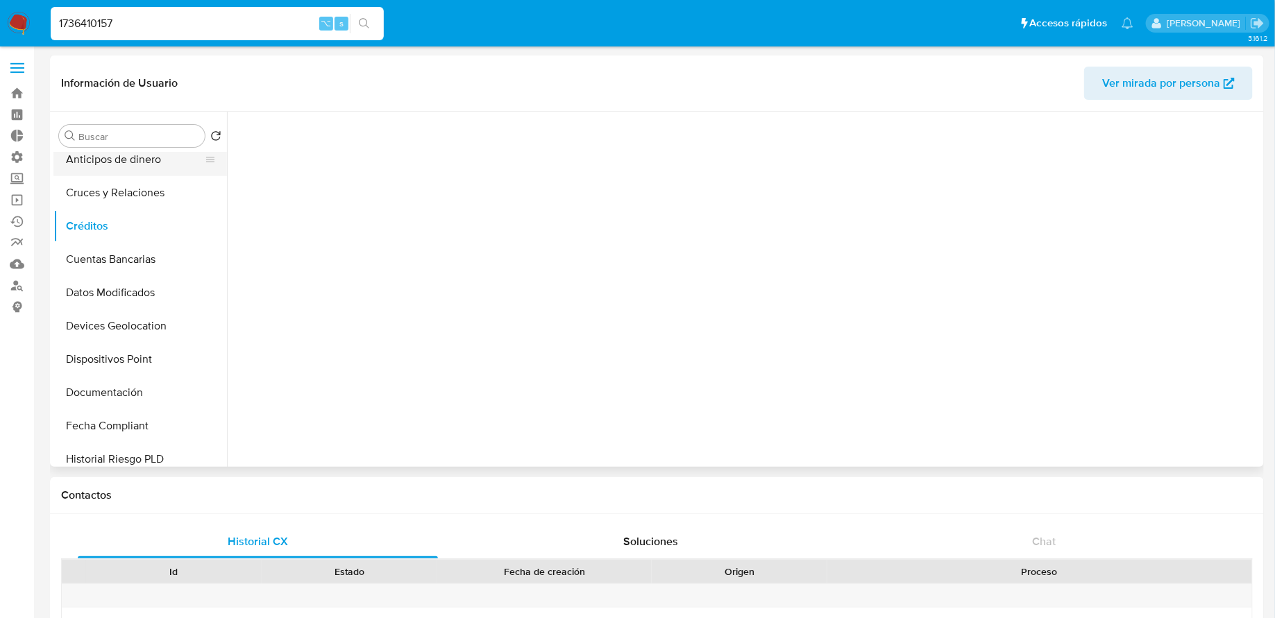
scroll to position [346, 0]
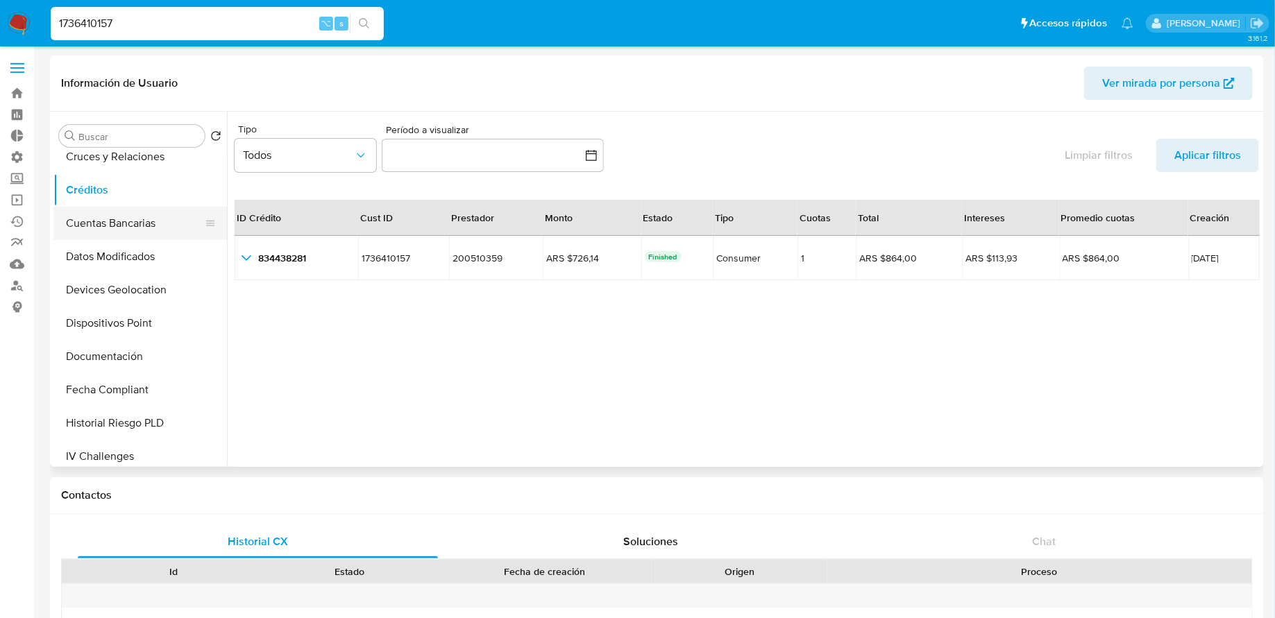
click at [149, 223] on button "Cuentas Bancarias" at bounding box center [134, 223] width 162 height 33
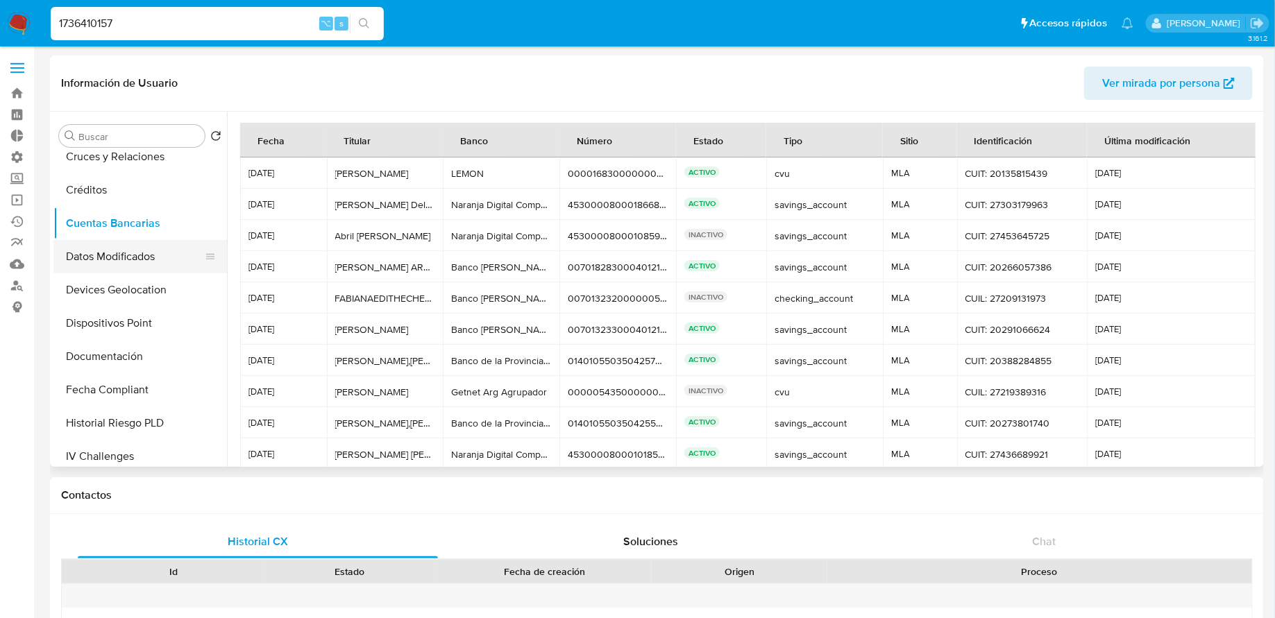
click at [124, 269] on button "Datos Modificados" at bounding box center [134, 256] width 162 height 33
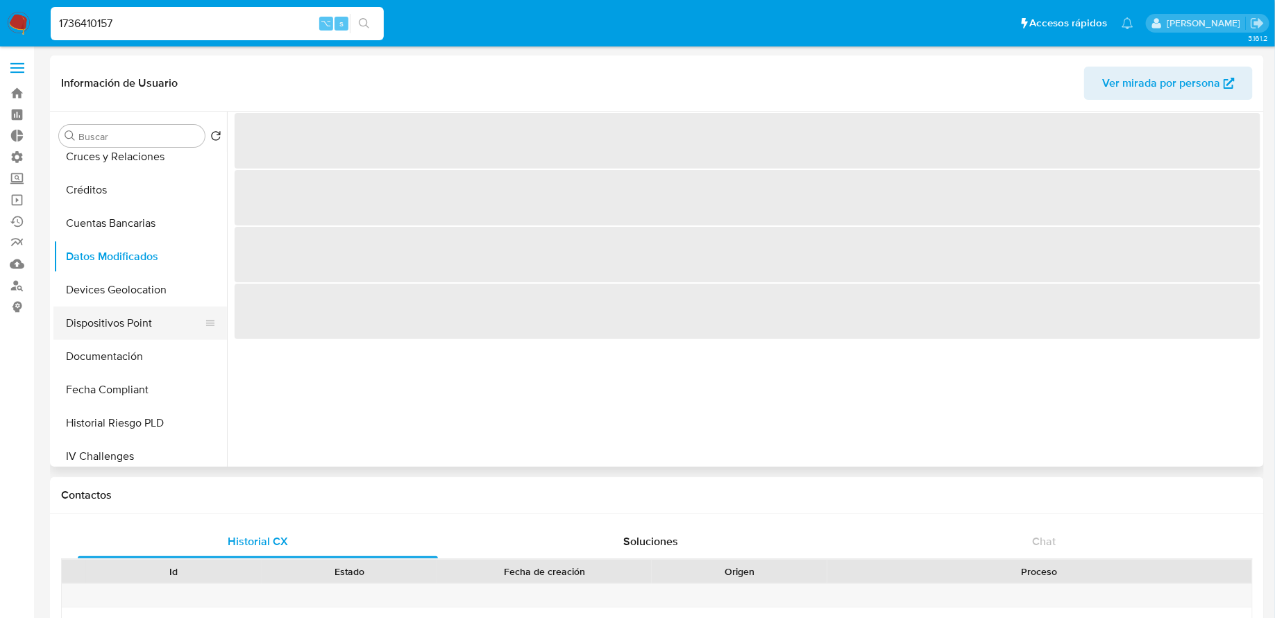
click at [112, 323] on button "Dispositivos Point" at bounding box center [134, 323] width 162 height 33
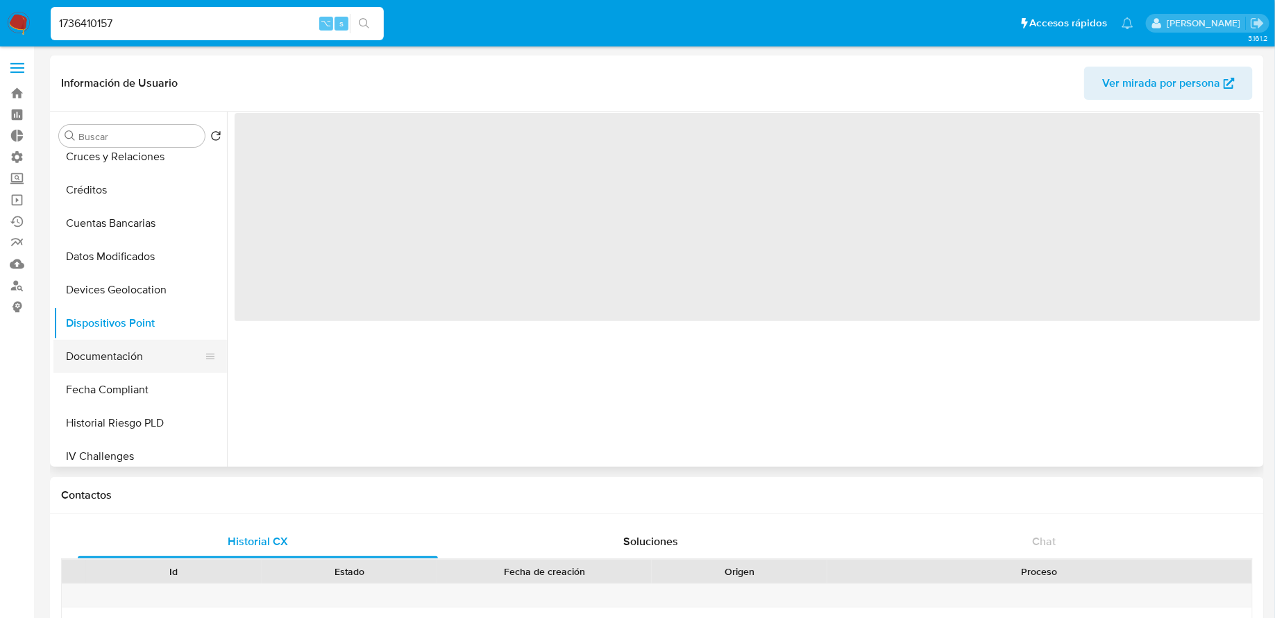
click at [124, 357] on button "Documentación" at bounding box center [134, 356] width 162 height 33
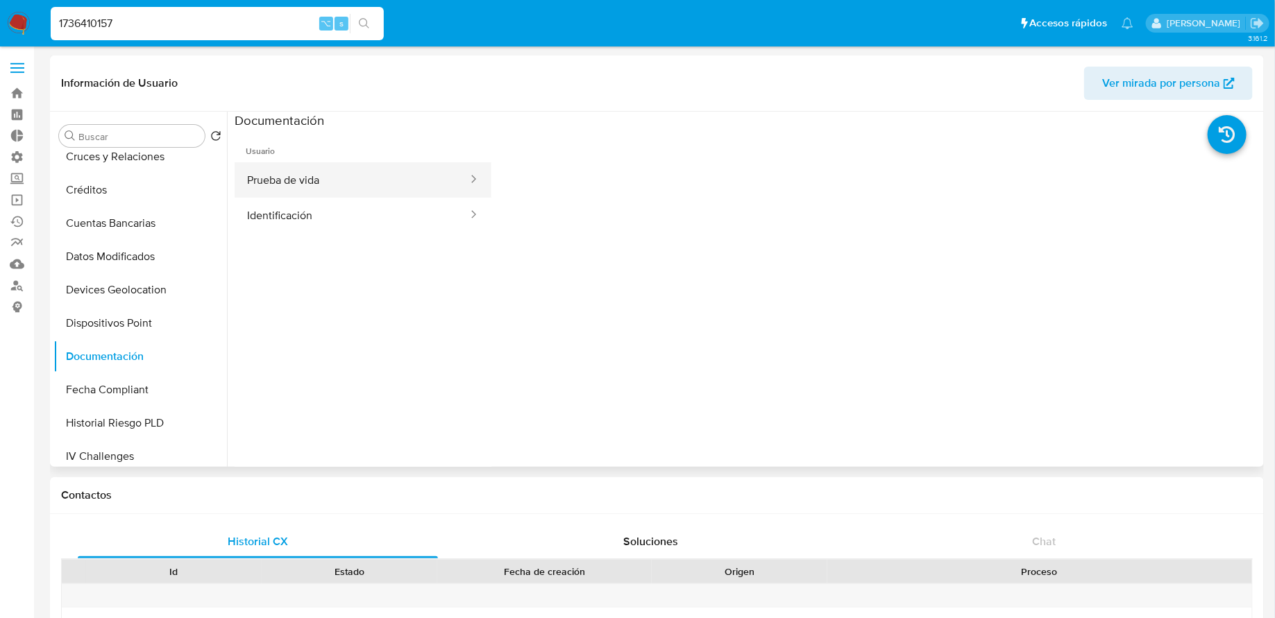
click at [338, 194] on button "Prueba de vida" at bounding box center [352, 179] width 235 height 35
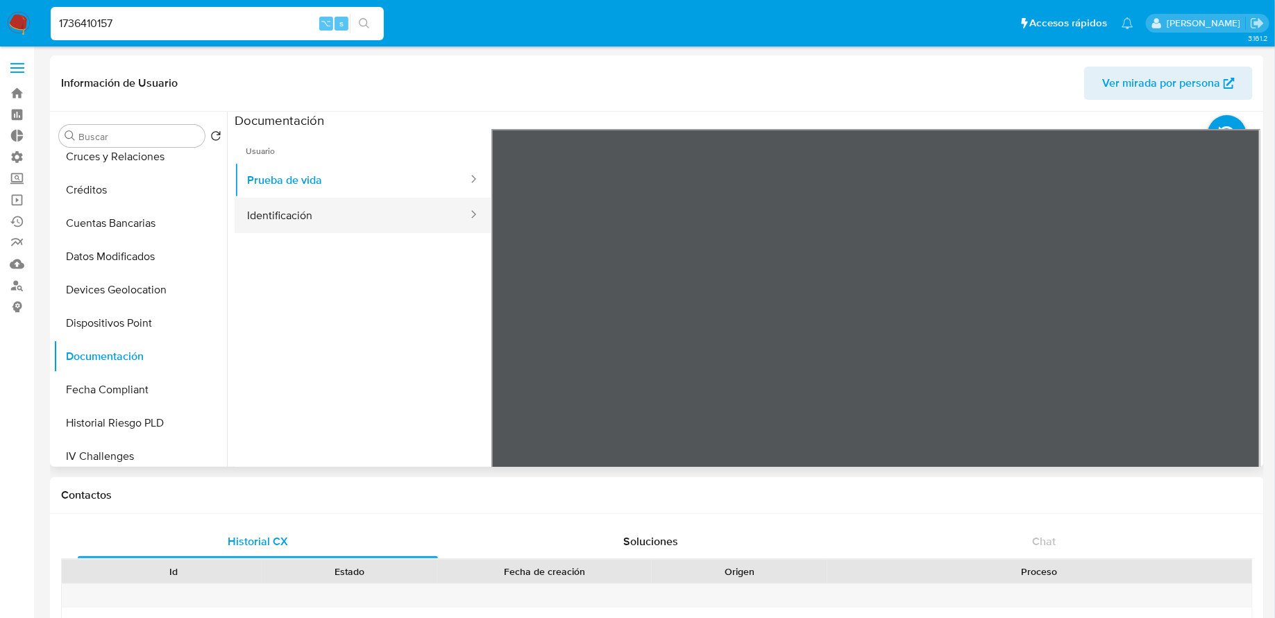
click at [317, 206] on button "Identificación" at bounding box center [352, 215] width 235 height 35
click at [1238, 349] on icon at bounding box center [1243, 355] width 28 height 28
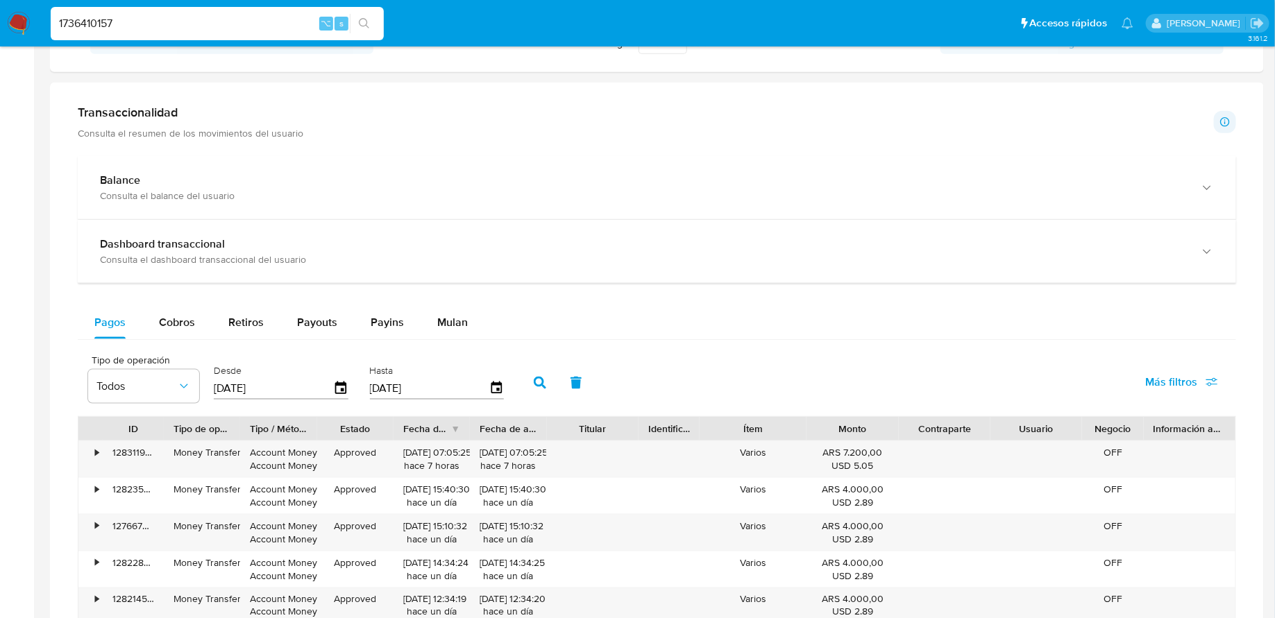
scroll to position [764, 0]
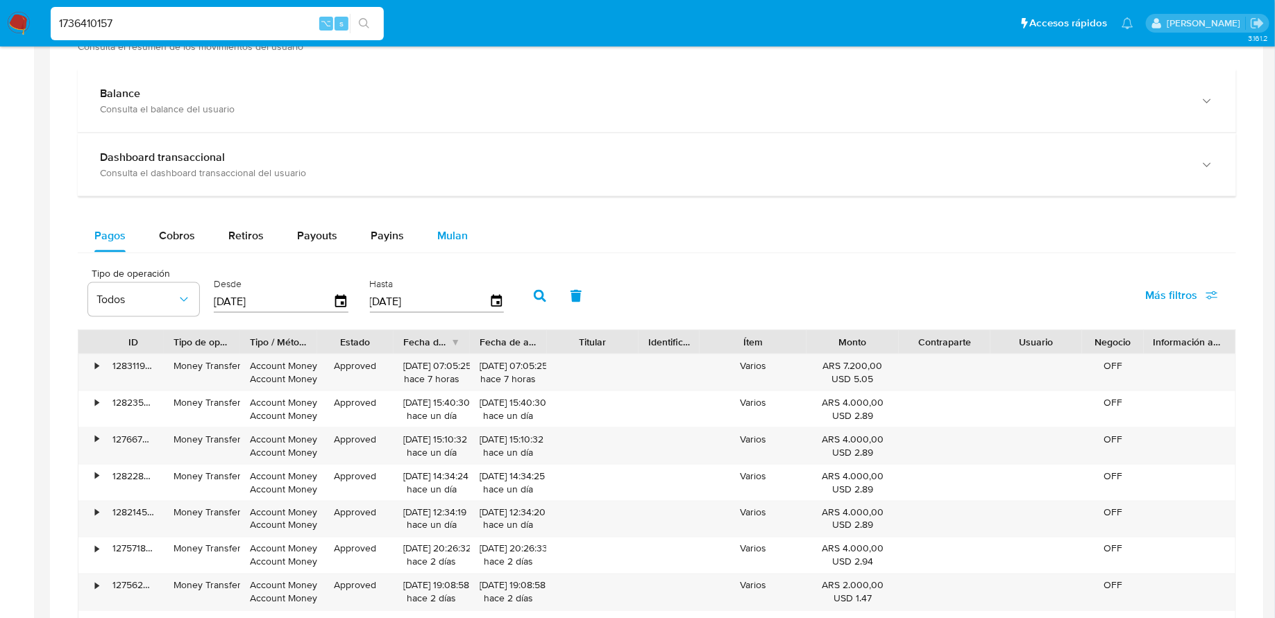
click at [450, 228] on span "Mulan" at bounding box center [452, 236] width 31 height 16
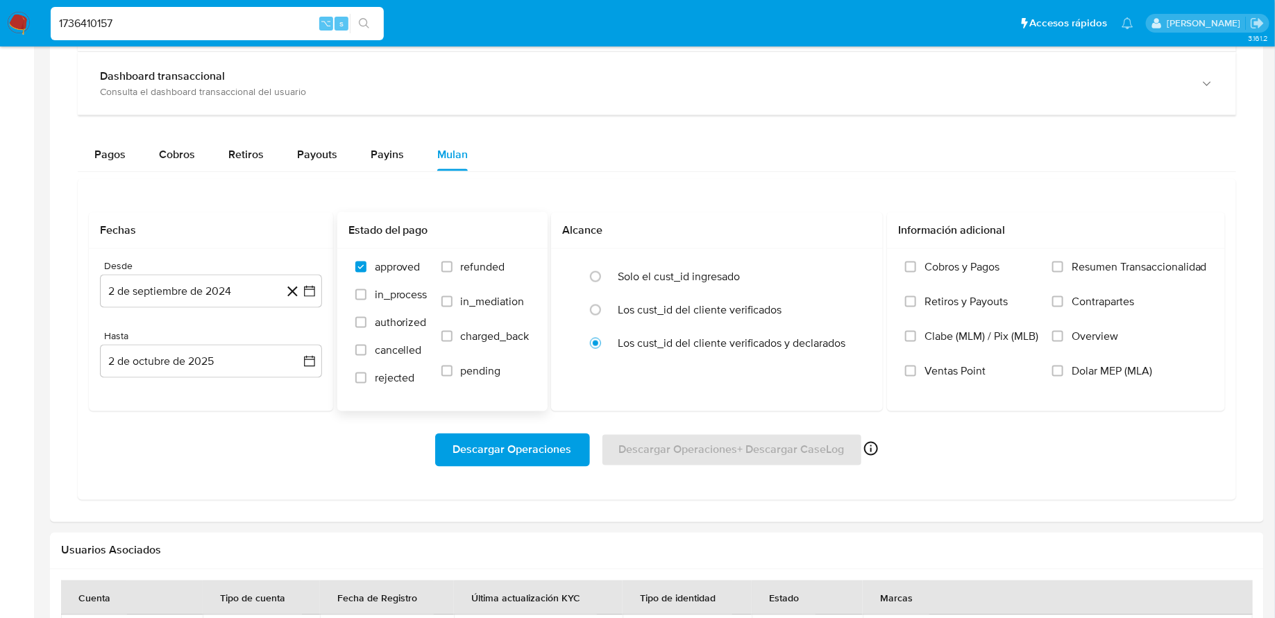
scroll to position [859, 0]
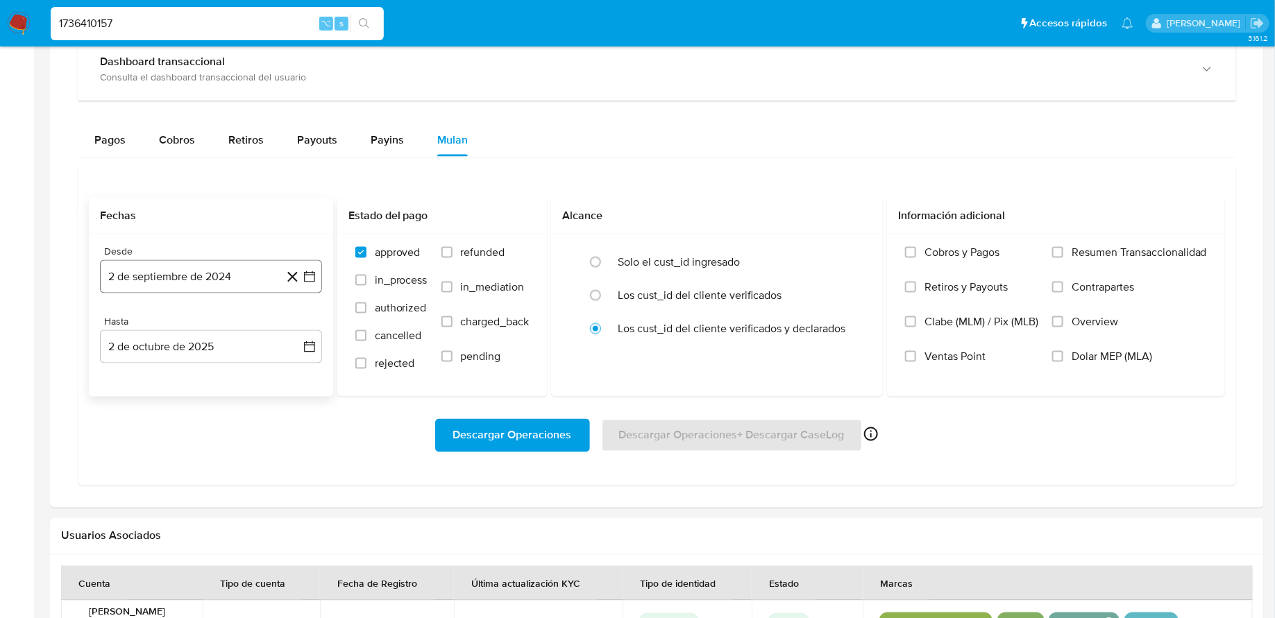
click at [310, 274] on icon "button" at bounding box center [310, 277] width 14 height 14
click at [298, 323] on icon "Mes siguiente" at bounding box center [298, 327] width 6 height 10
click at [153, 373] on button "1" at bounding box center [155, 378] width 22 height 22
click at [303, 342] on icon "button" at bounding box center [310, 347] width 14 height 14
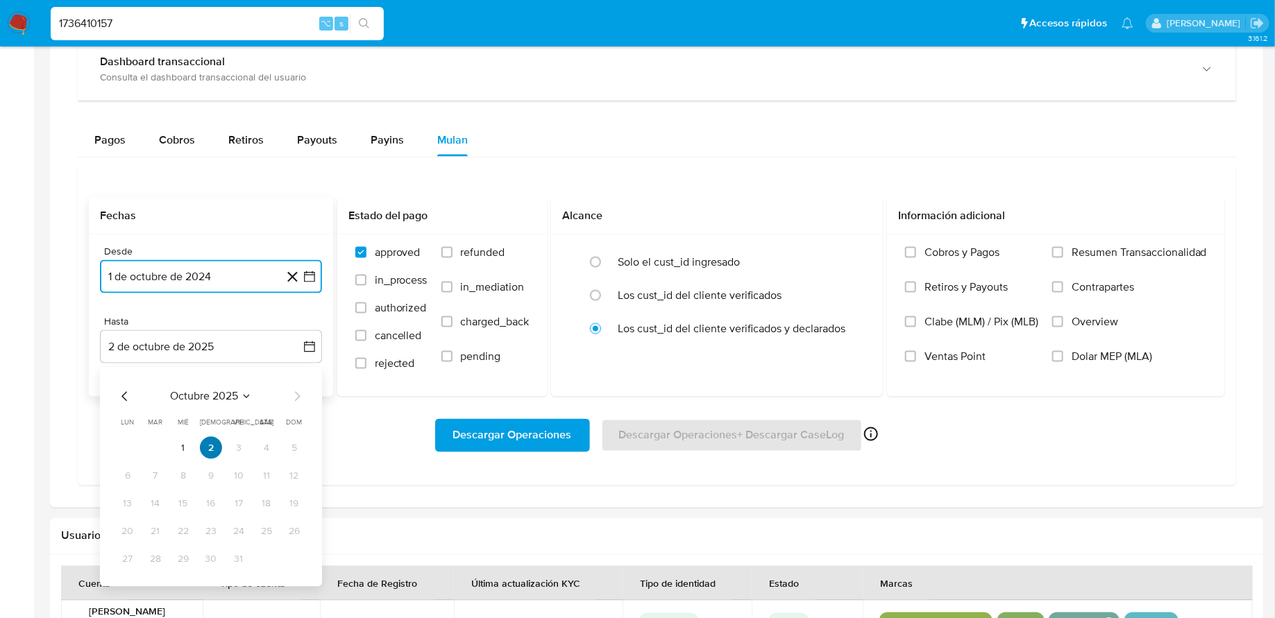
click at [208, 441] on button "2" at bounding box center [211, 448] width 22 height 22
click at [214, 441] on button "2" at bounding box center [211, 448] width 22 height 22
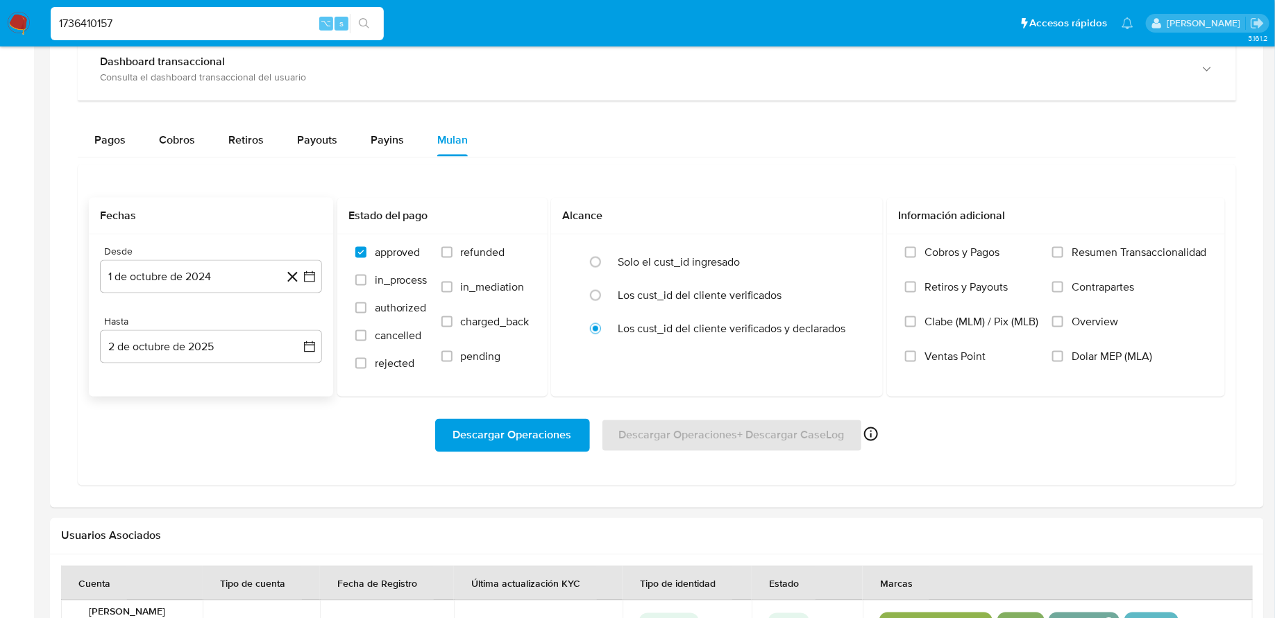
click at [368, 441] on div "Descargar Operaciones Descargar Operaciones + Descargar CaseLog Habilitado solo…" at bounding box center [657, 435] width 1136 height 33
click at [469, 437] on span "Descargar Operaciones" at bounding box center [512, 436] width 119 height 31
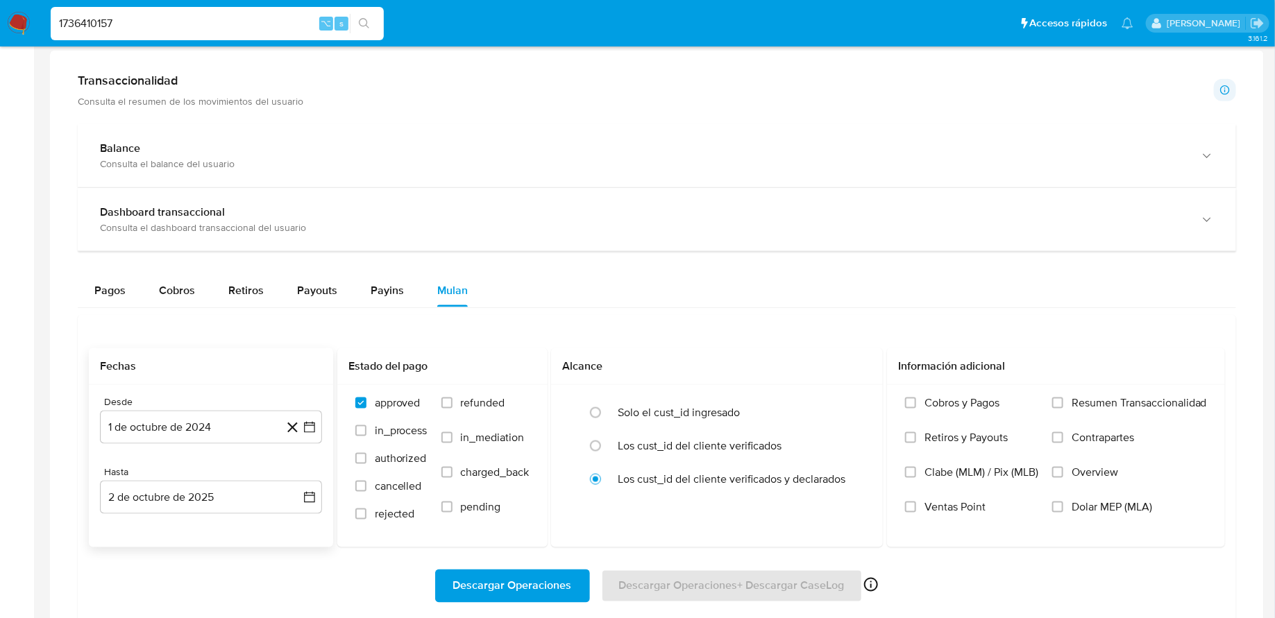
scroll to position [0, 0]
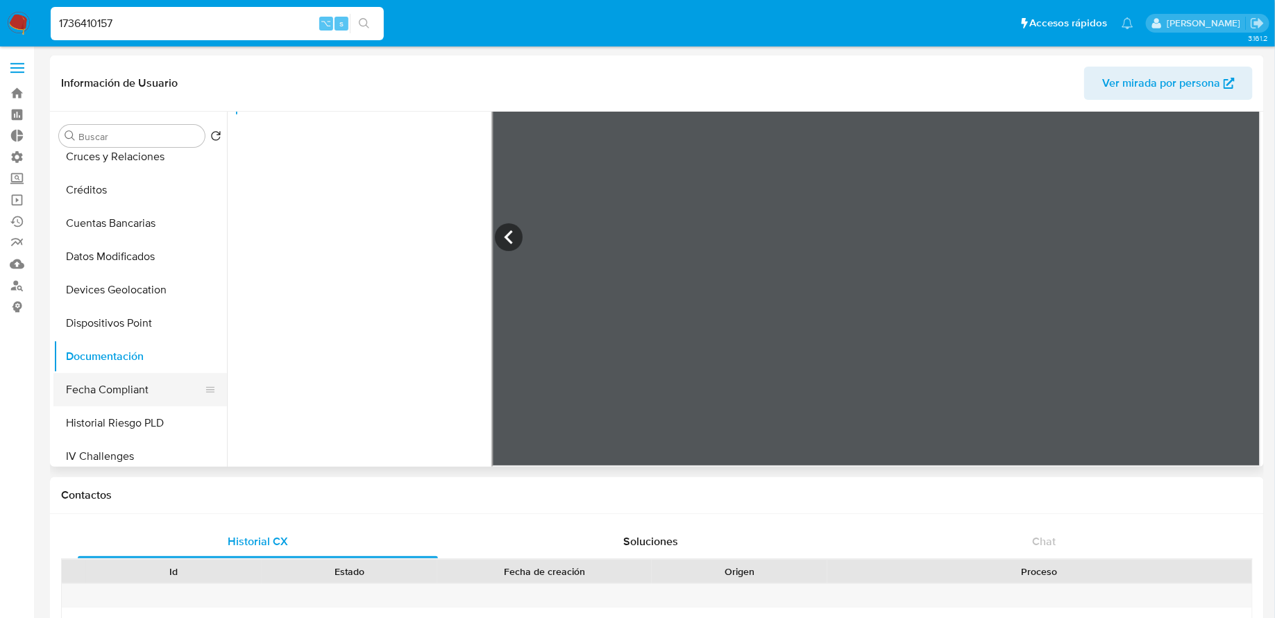
click at [135, 394] on button "Fecha Compliant" at bounding box center [134, 389] width 162 height 33
